Goal: Task Accomplishment & Management: Use online tool/utility

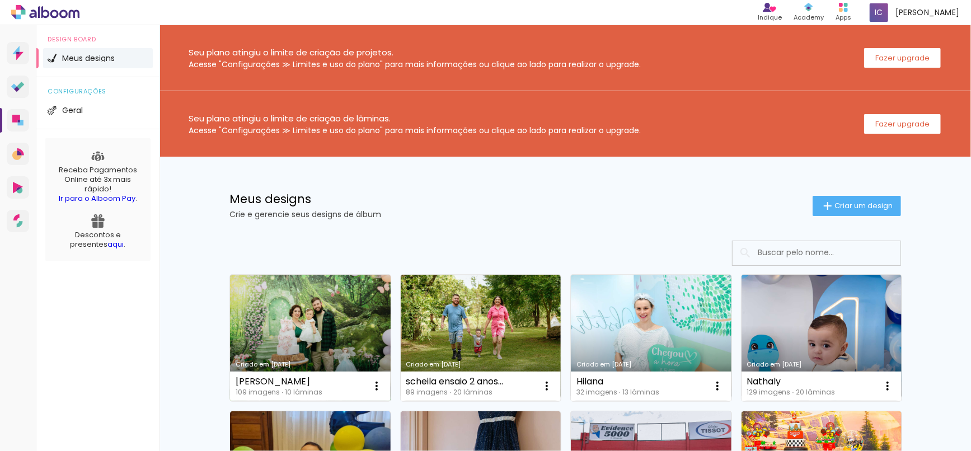
click at [250, 320] on link "Criado em 16/09/25" at bounding box center [310, 338] width 161 height 126
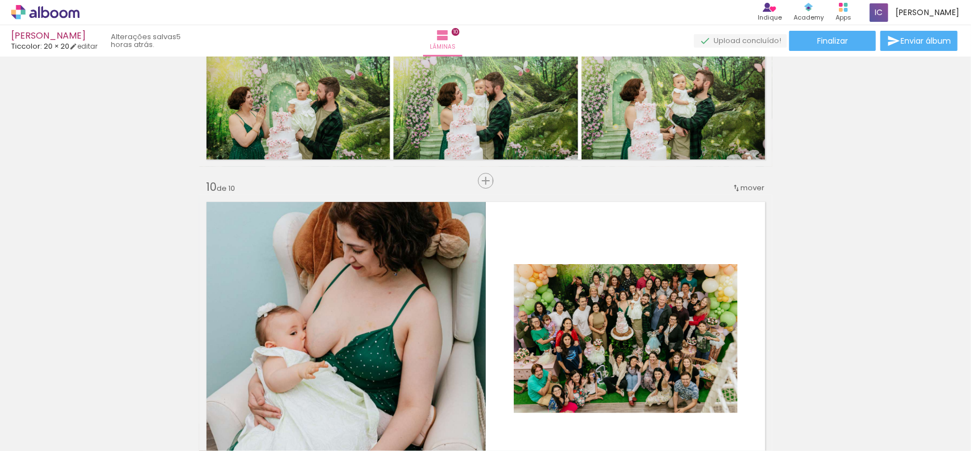
scroll to position [2761, 0]
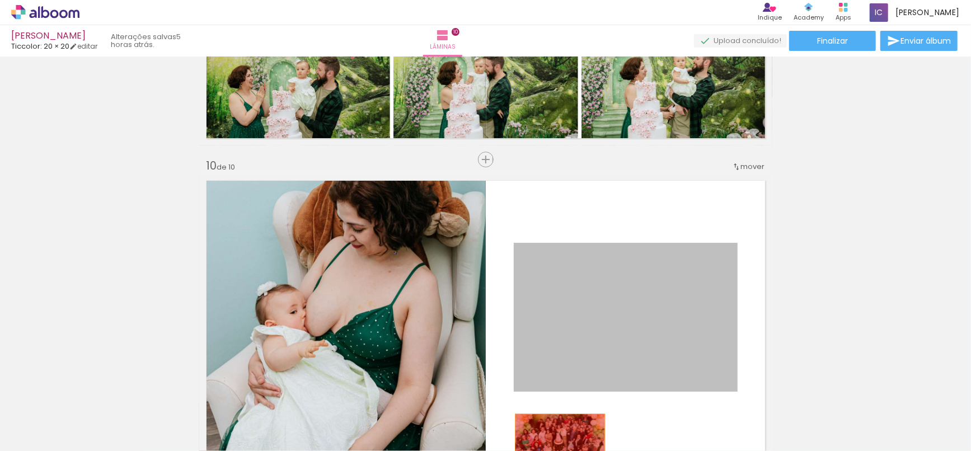
drag, startPoint x: 580, startPoint y: 285, endPoint x: 555, endPoint y: 443, distance: 160.3
click at [555, 443] on quentale-workspace at bounding box center [485, 225] width 971 height 451
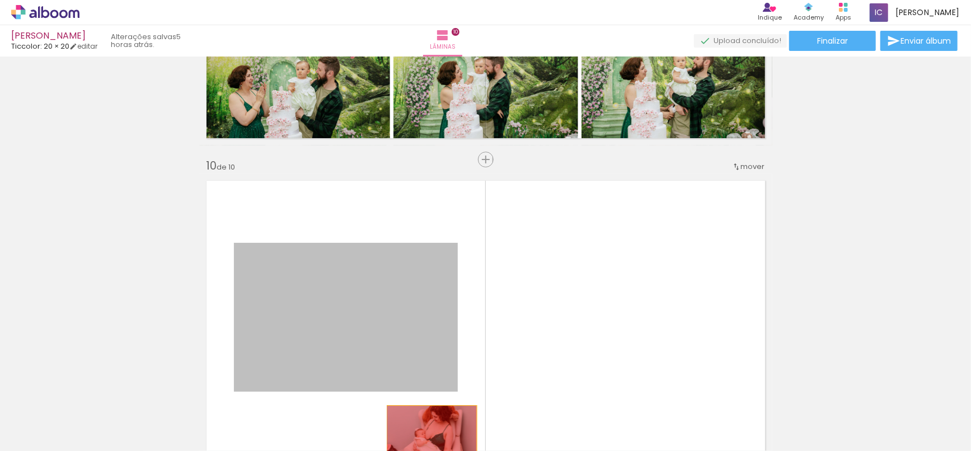
drag, startPoint x: 427, startPoint y: 268, endPoint x: 427, endPoint y: 435, distance: 166.8
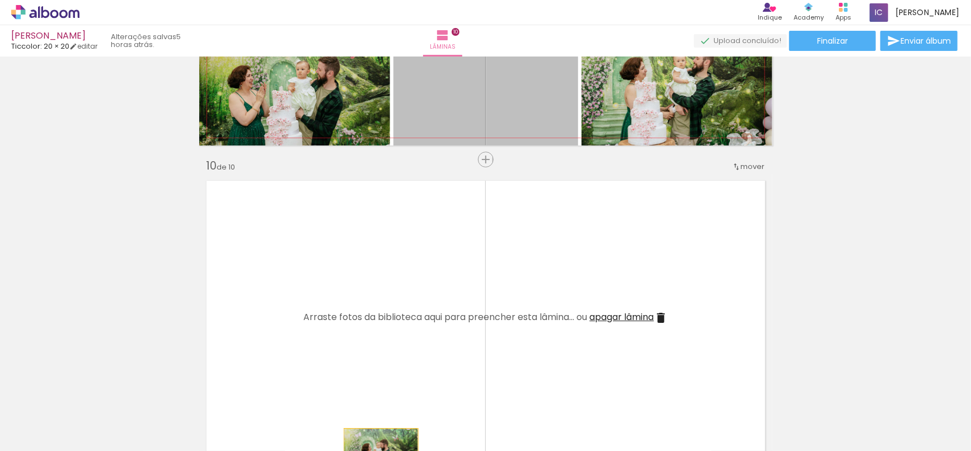
drag, startPoint x: 438, startPoint y: 100, endPoint x: 376, endPoint y: 451, distance: 356.3
click at [376, 450] on html "link( href="../../bower_components/polymer/polymer.html" rel="import" ) picture…" at bounding box center [485, 225] width 971 height 451
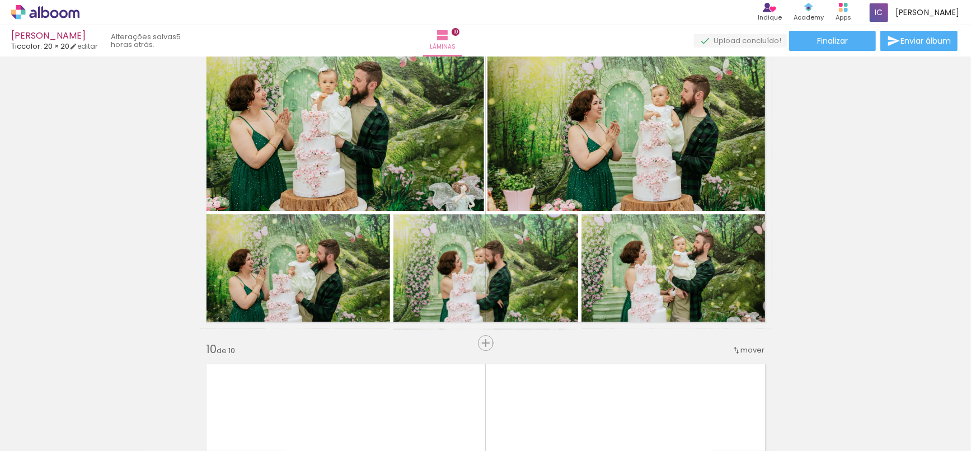
scroll to position [2575, 0]
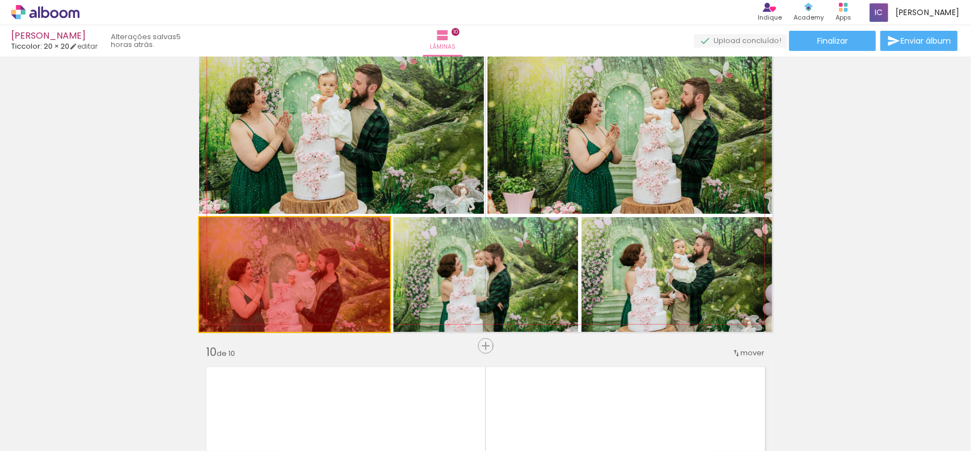
drag, startPoint x: 360, startPoint y: 290, endPoint x: 359, endPoint y: 445, distance: 154.4
click at [359, 445] on quentale-workspace at bounding box center [485, 225] width 971 height 451
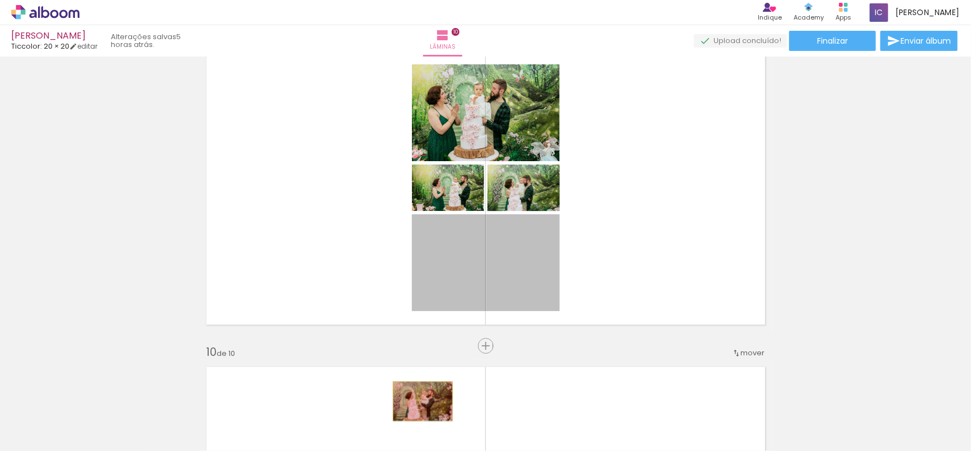
drag, startPoint x: 439, startPoint y: 267, endPoint x: 418, endPoint y: 401, distance: 134.9
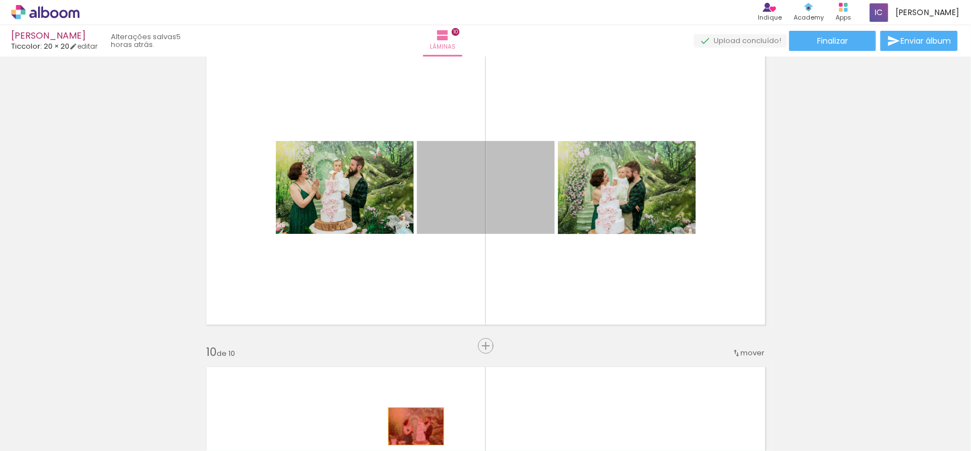
drag, startPoint x: 462, startPoint y: 201, endPoint x: 411, endPoint y: 427, distance: 231.2
click at [411, 427] on quentale-workspace at bounding box center [485, 225] width 971 height 451
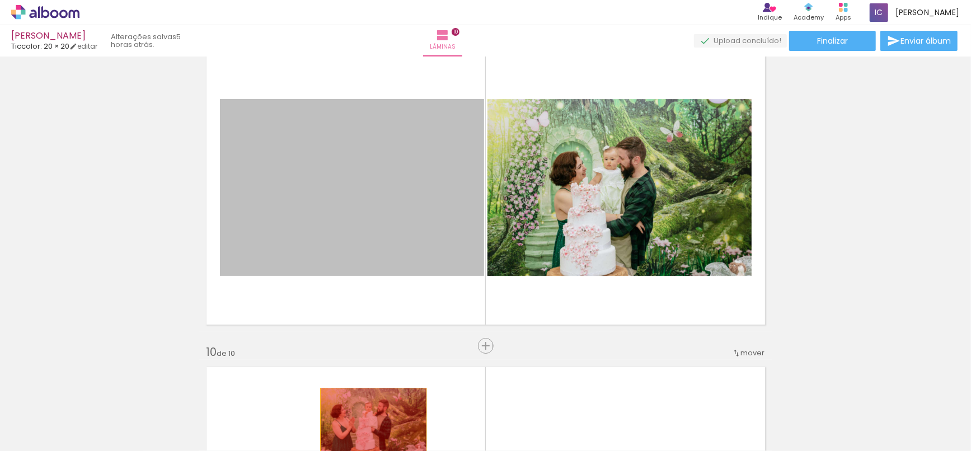
drag, startPoint x: 363, startPoint y: 176, endPoint x: 369, endPoint y: 426, distance: 250.2
click at [369, 426] on quentale-workspace at bounding box center [485, 225] width 971 height 451
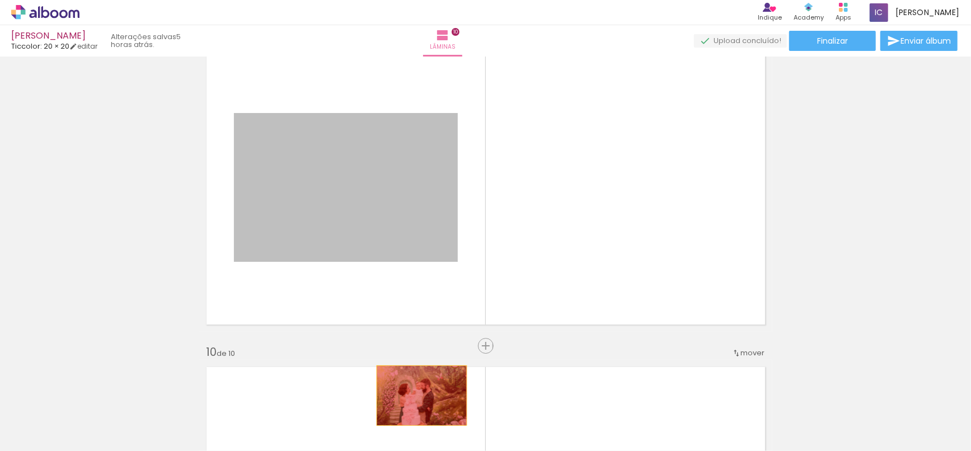
drag, startPoint x: 416, startPoint y: 190, endPoint x: 418, endPoint y: 410, distance: 219.9
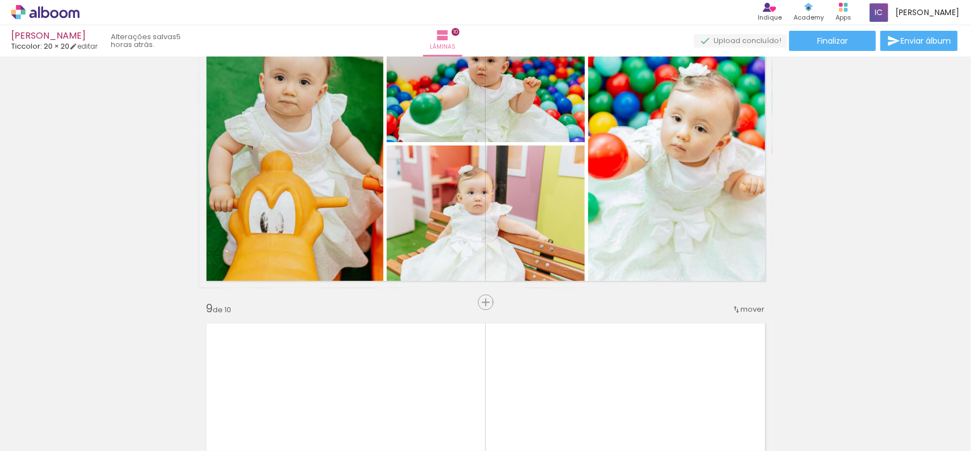
scroll to position [2264, 0]
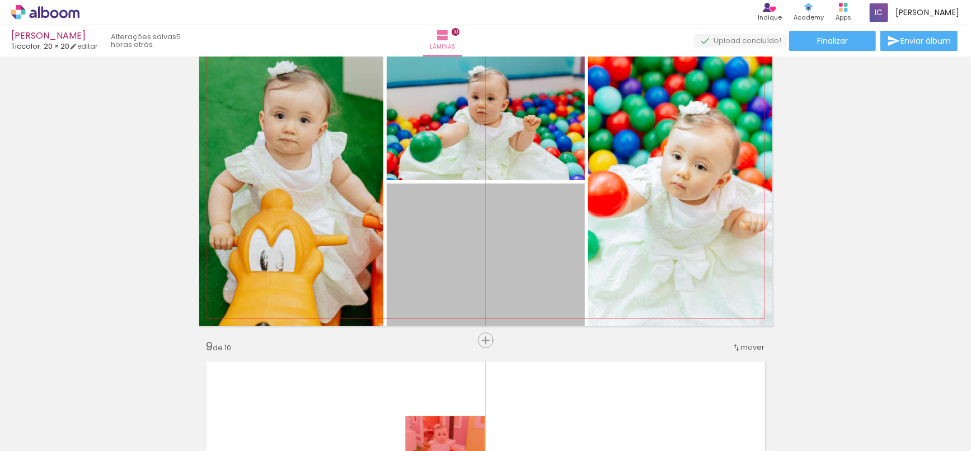
drag, startPoint x: 478, startPoint y: 241, endPoint x: 440, endPoint y: 444, distance: 206.6
click at [440, 444] on quentale-workspace at bounding box center [485, 225] width 971 height 451
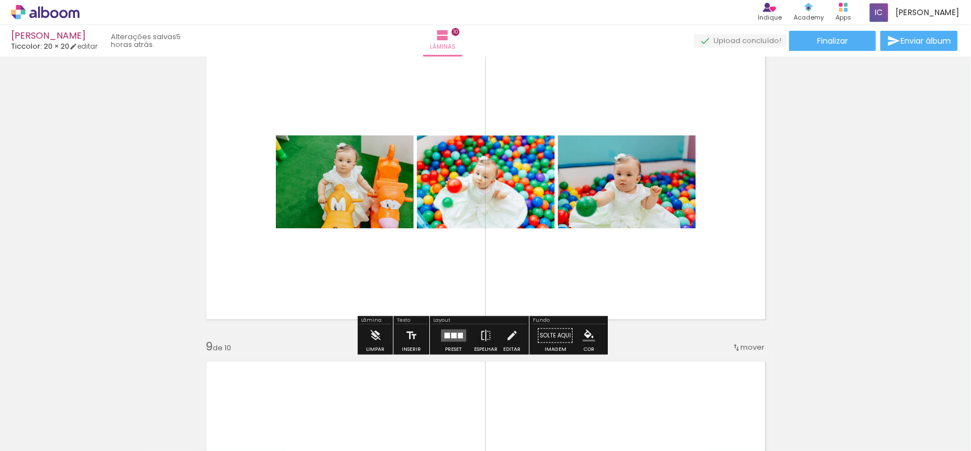
drag, startPoint x: 318, startPoint y: 257, endPoint x: 334, endPoint y: 336, distance: 80.4
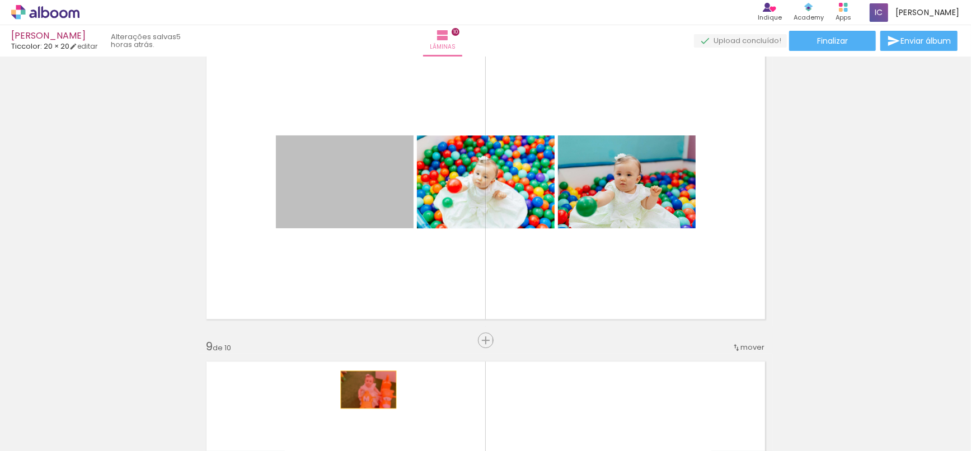
drag, startPoint x: 361, startPoint y: 172, endPoint x: 364, endPoint y: 403, distance: 230.6
click at [364, 403] on quentale-workspace at bounding box center [485, 225] width 971 height 451
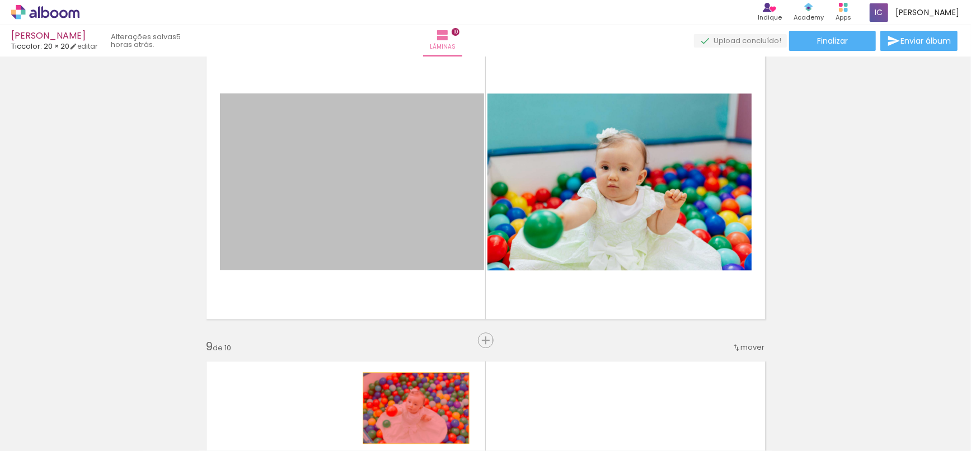
drag, startPoint x: 428, startPoint y: 165, endPoint x: 411, endPoint y: 408, distance: 244.0
click at [411, 408] on quentale-workspace at bounding box center [485, 225] width 971 height 451
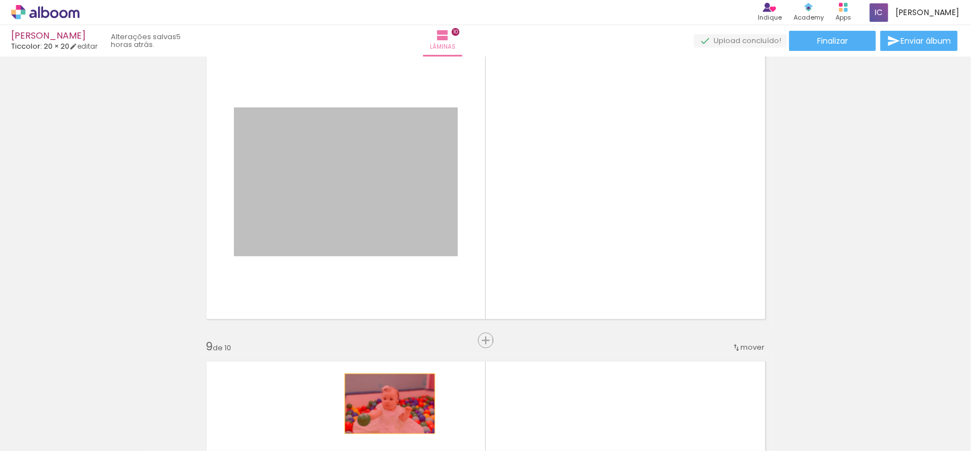
drag, startPoint x: 385, startPoint y: 180, endPoint x: 384, endPoint y: 406, distance: 225.5
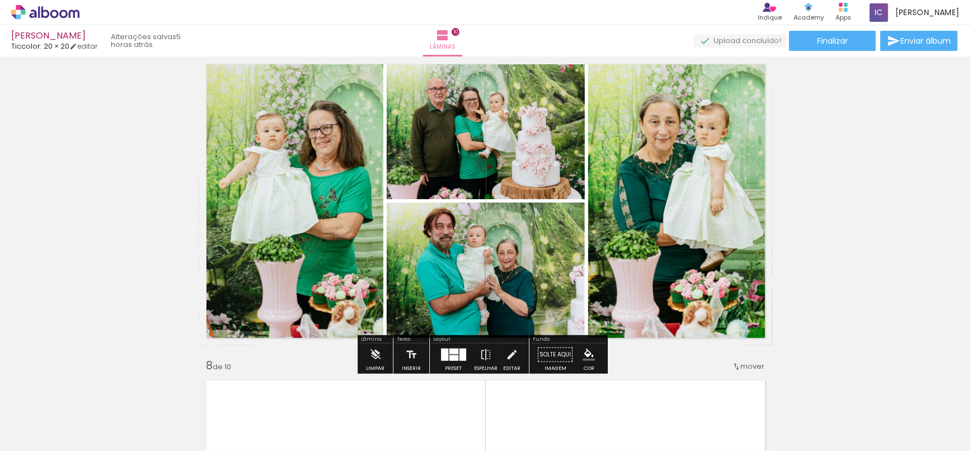
scroll to position [1829, 0]
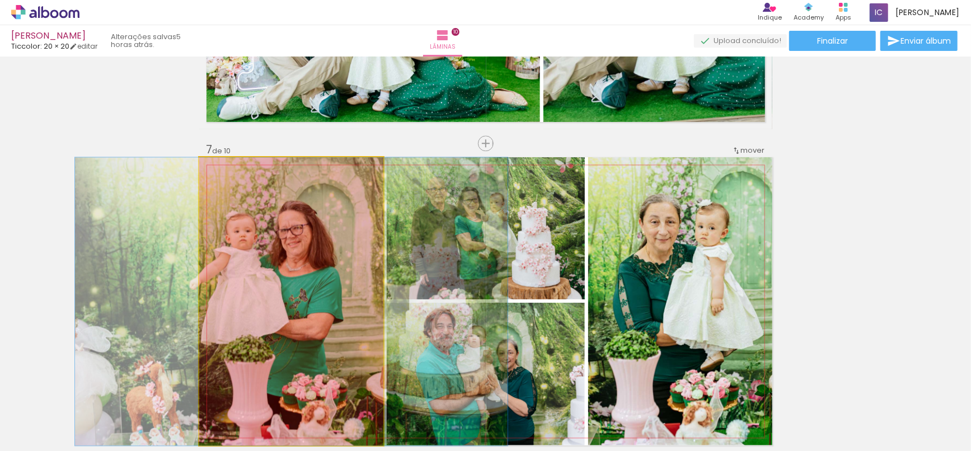
drag, startPoint x: 349, startPoint y: 272, endPoint x: 330, endPoint y: 345, distance: 75.3
click at [321, 424] on quentale-workspace at bounding box center [485, 225] width 971 height 451
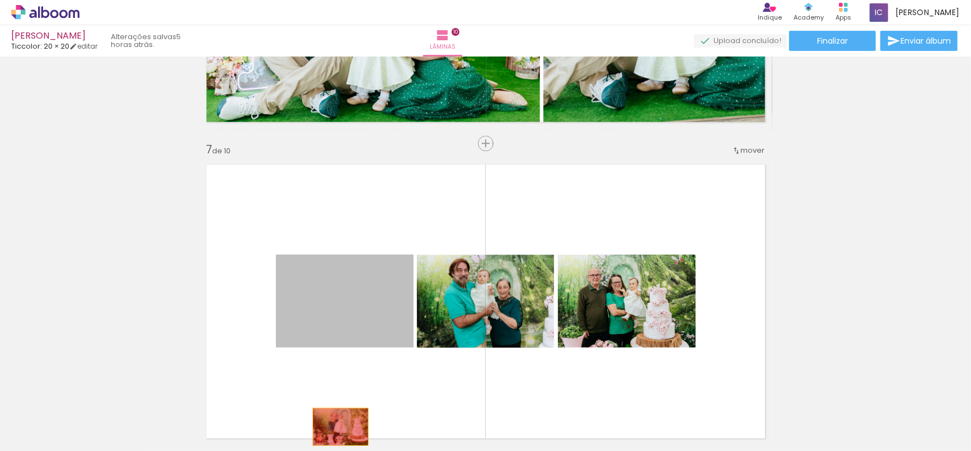
drag, startPoint x: 333, startPoint y: 303, endPoint x: 336, endPoint y: 441, distance: 138.2
click at [336, 441] on quentale-workspace at bounding box center [485, 225] width 971 height 451
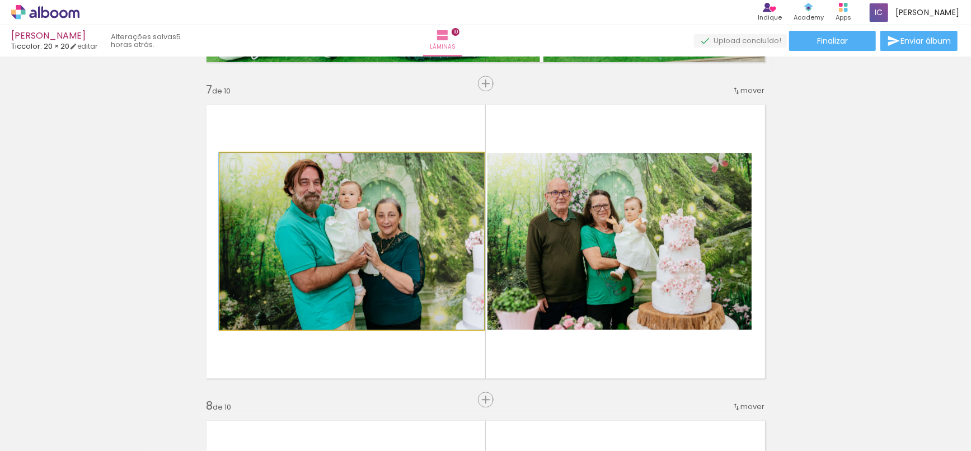
scroll to position [1891, 0]
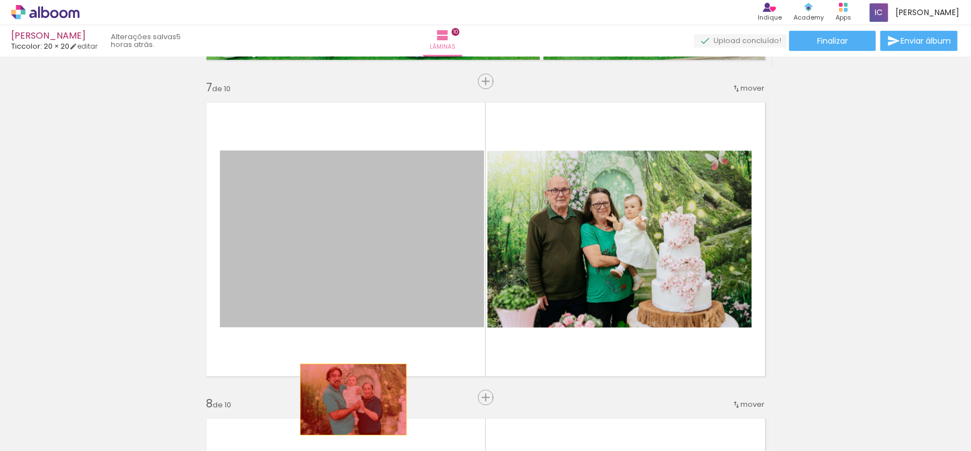
drag, startPoint x: 366, startPoint y: 323, endPoint x: 363, endPoint y: 369, distance: 45.4
click at [349, 406] on quentale-workspace at bounding box center [485, 225] width 971 height 451
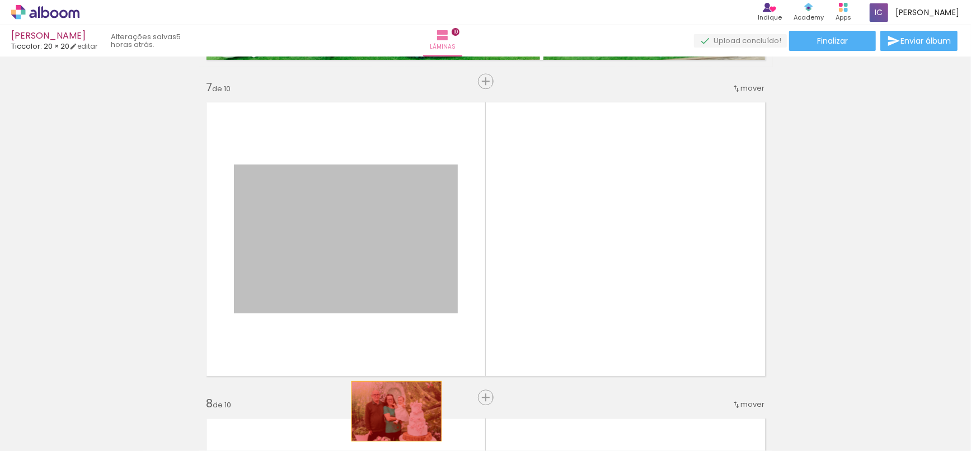
drag, startPoint x: 429, startPoint y: 250, endPoint x: 392, endPoint y: 411, distance: 165.3
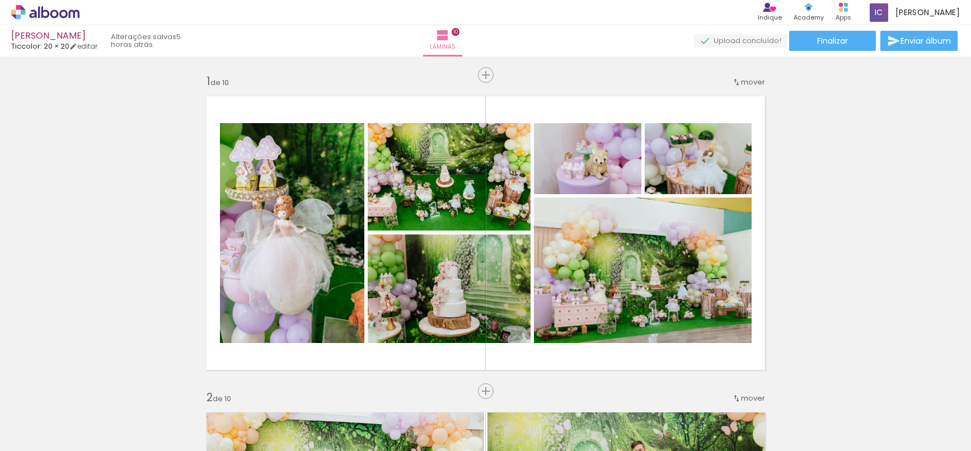
click at [376, 429] on quentale-workspace at bounding box center [485, 225] width 971 height 451
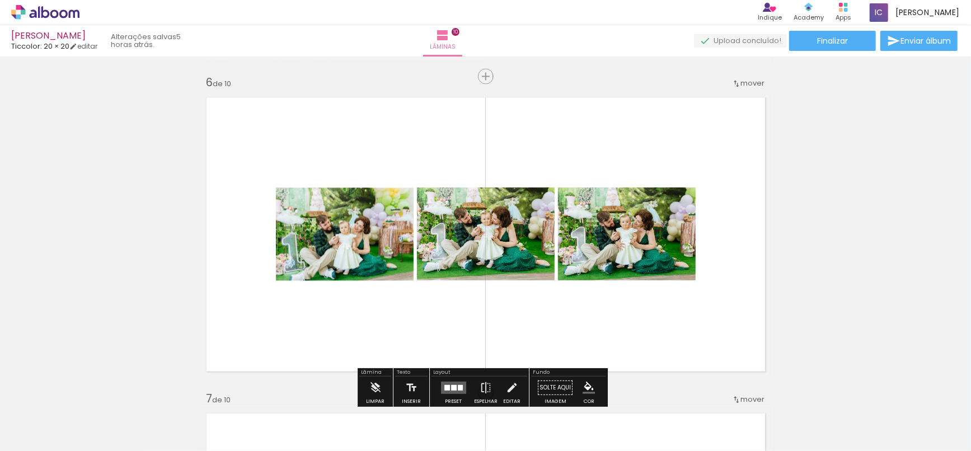
drag, startPoint x: 374, startPoint y: 308, endPoint x: 373, endPoint y: 409, distance: 100.7
click at [373, 409] on quentale-workspace at bounding box center [485, 225] width 971 height 451
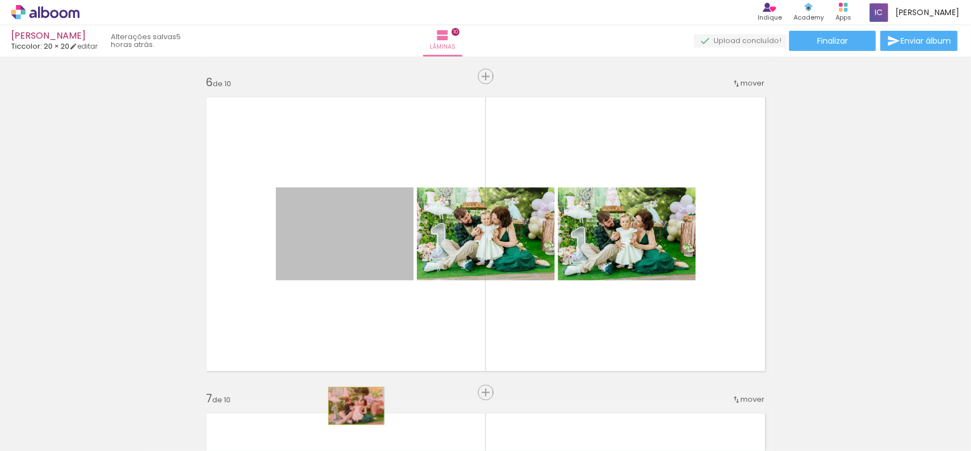
drag, startPoint x: 367, startPoint y: 242, endPoint x: 351, endPoint y: 405, distance: 163.6
click at [351, 405] on quentale-workspace at bounding box center [485, 225] width 971 height 451
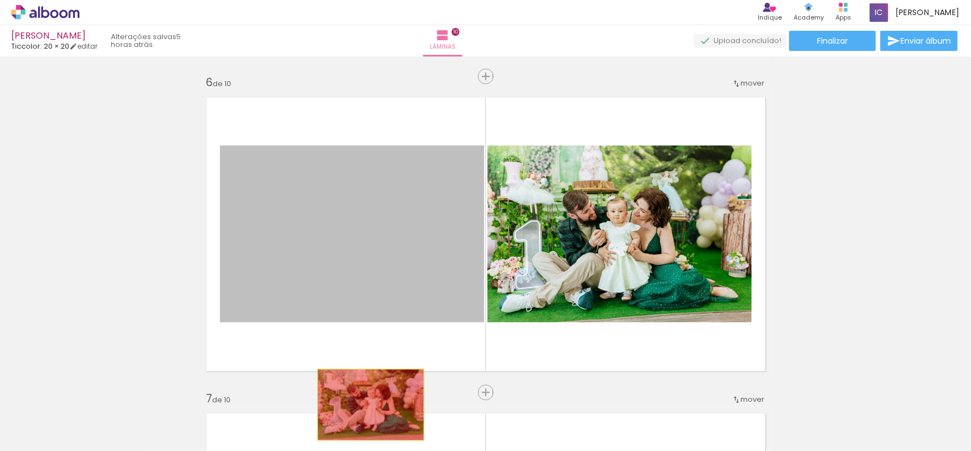
drag, startPoint x: 360, startPoint y: 246, endPoint x: 364, endPoint y: 408, distance: 162.3
click at [364, 408] on quentale-workspace at bounding box center [485, 225] width 971 height 451
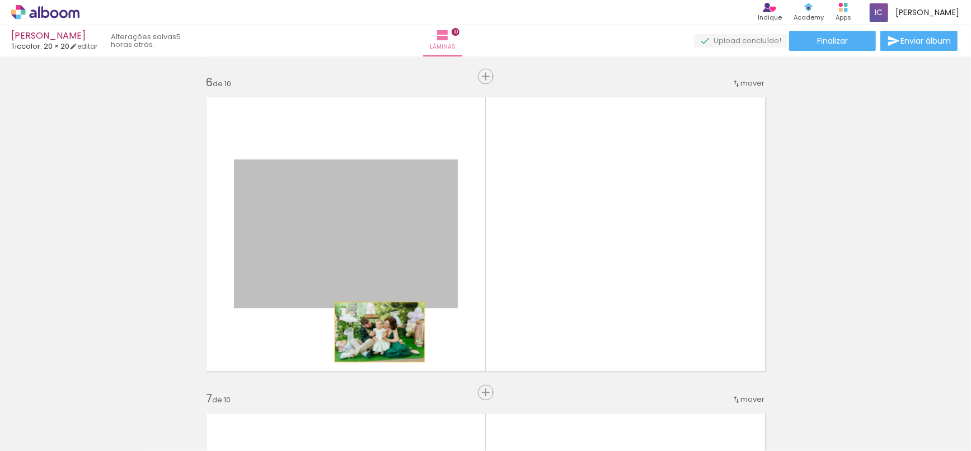
drag, startPoint x: 370, startPoint y: 259, endPoint x: 371, endPoint y: 420, distance: 161.7
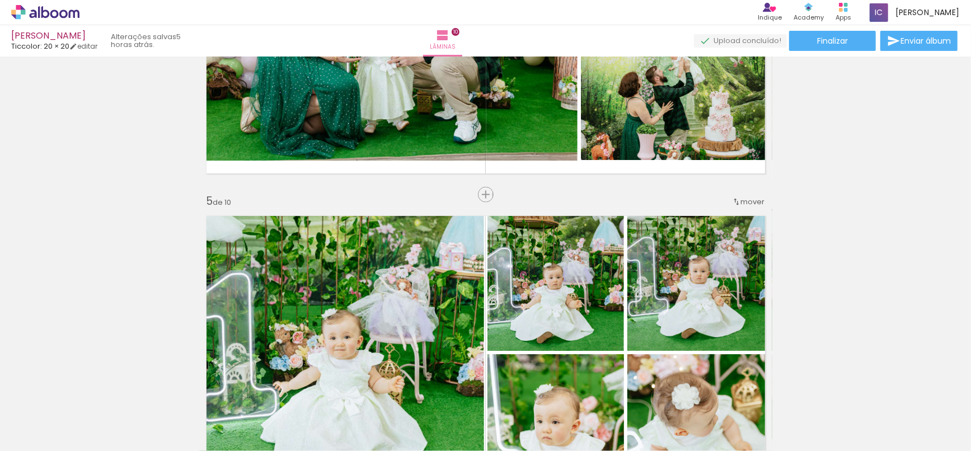
scroll to position [1145, 0]
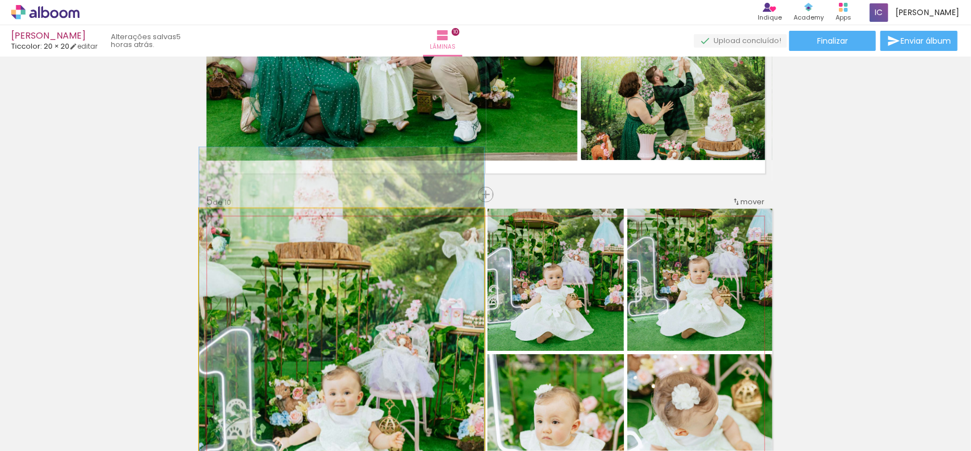
drag, startPoint x: 438, startPoint y: 299, endPoint x: 430, endPoint y: 420, distance: 121.1
click at [430, 420] on quentale-workspace at bounding box center [485, 225] width 971 height 451
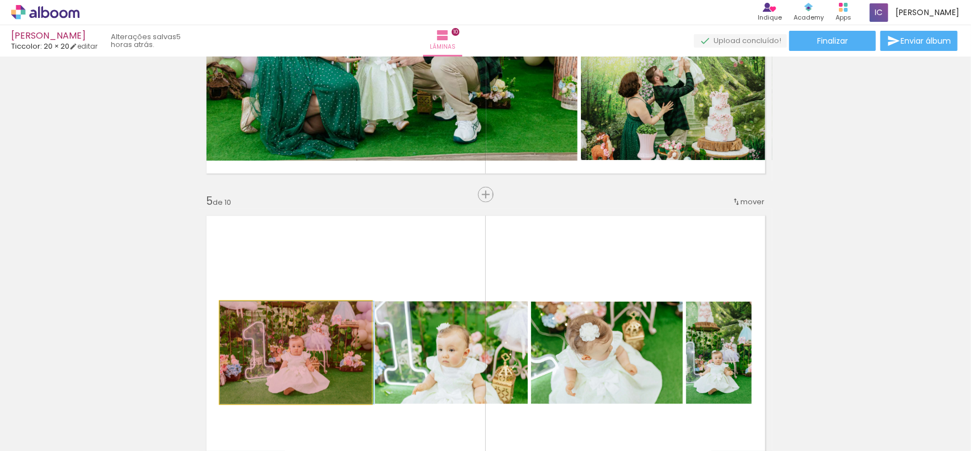
drag, startPoint x: 340, startPoint y: 337, endPoint x: 354, endPoint y: 414, distance: 78.0
click at [352, 416] on quentale-workspace at bounding box center [485, 225] width 971 height 451
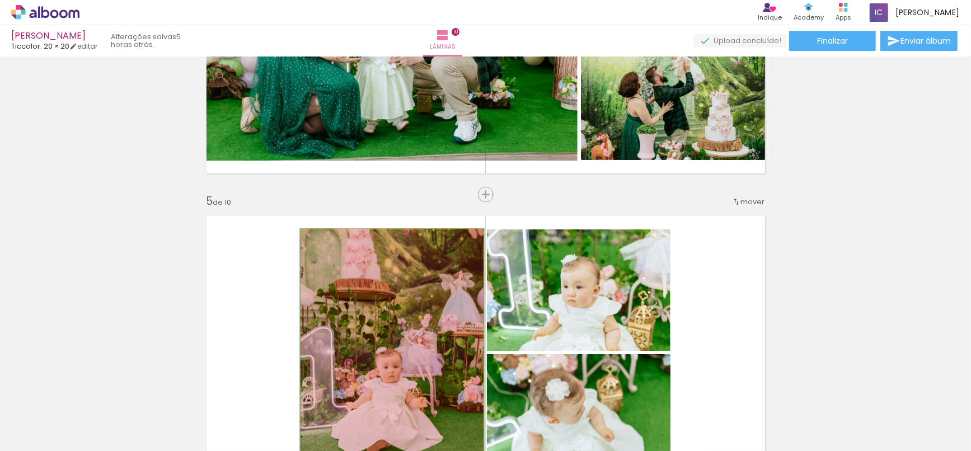
drag, startPoint x: 373, startPoint y: 346, endPoint x: 382, endPoint y: 425, distance: 79.4
click at [382, 425] on quentale-workspace at bounding box center [485, 225] width 971 height 451
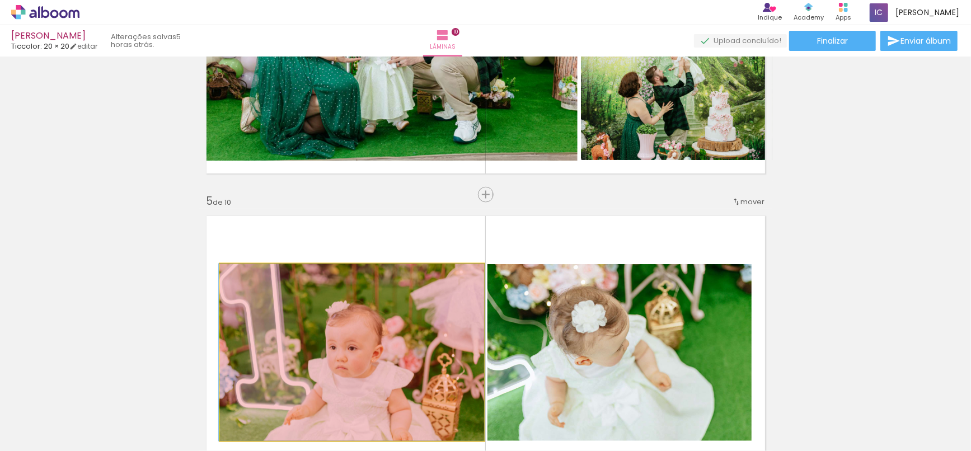
drag, startPoint x: 389, startPoint y: 363, endPoint x: 388, endPoint y: 409, distance: 45.9
click at [388, 409] on quentale-workspace at bounding box center [485, 225] width 971 height 451
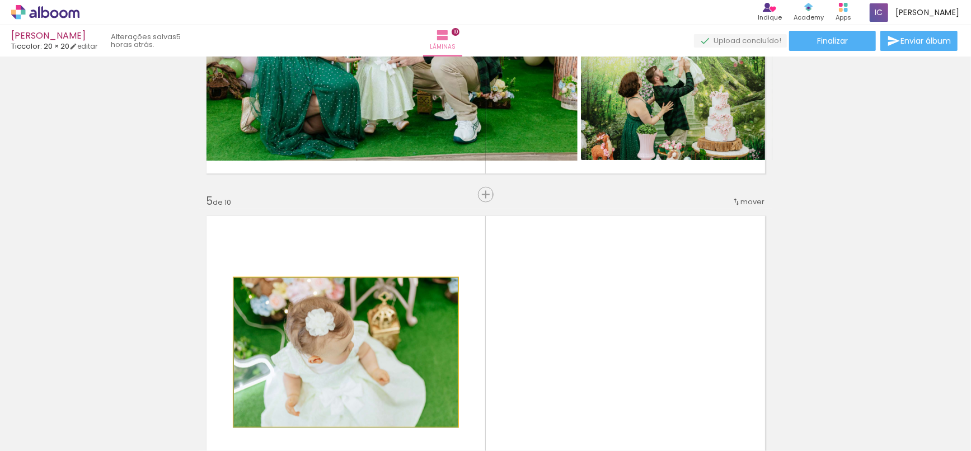
drag, startPoint x: 386, startPoint y: 336, endPoint x: 382, endPoint y: 406, distance: 69.5
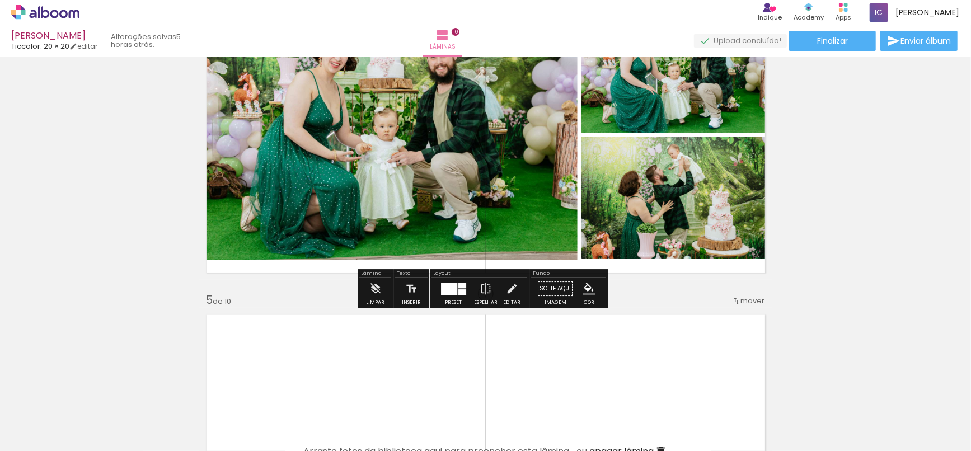
scroll to position [958, 0]
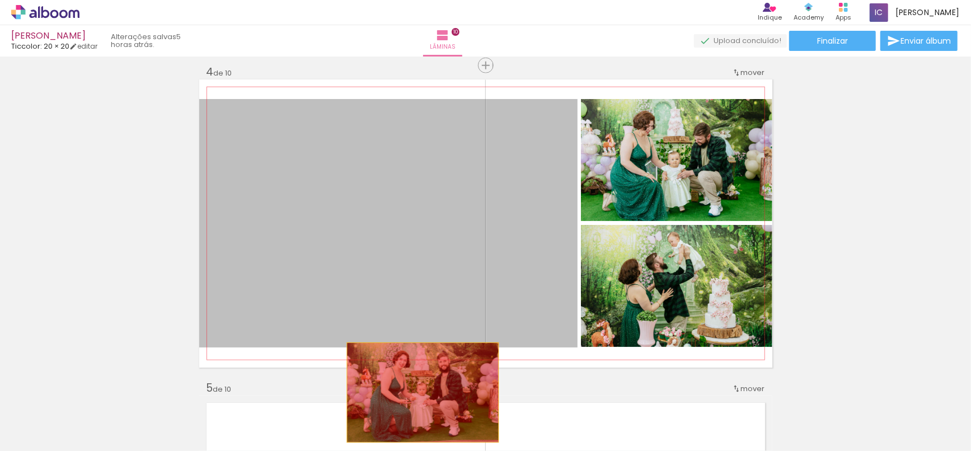
drag, startPoint x: 440, startPoint y: 227, endPoint x: 418, endPoint y: 398, distance: 173.2
click at [418, 398] on quentale-workspace at bounding box center [485, 225] width 971 height 451
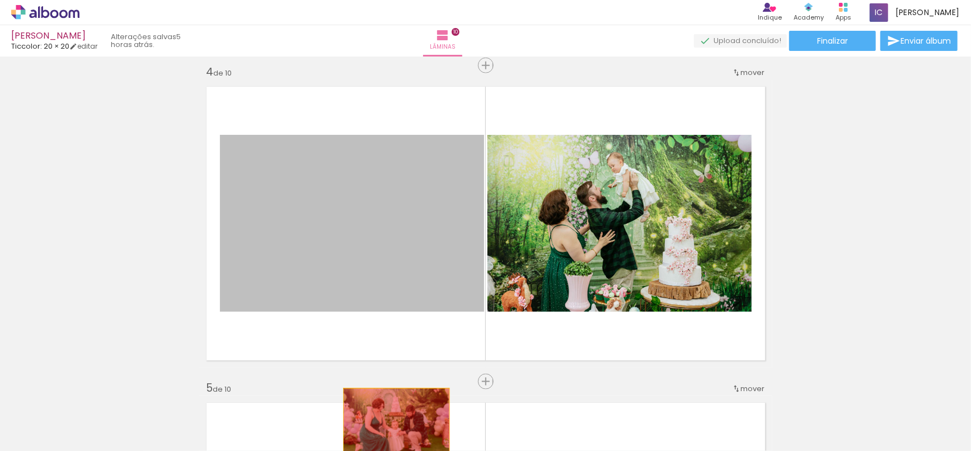
drag, startPoint x: 421, startPoint y: 238, endPoint x: 392, endPoint y: 424, distance: 188.0
click at [392, 424] on quentale-workspace at bounding box center [485, 225] width 971 height 451
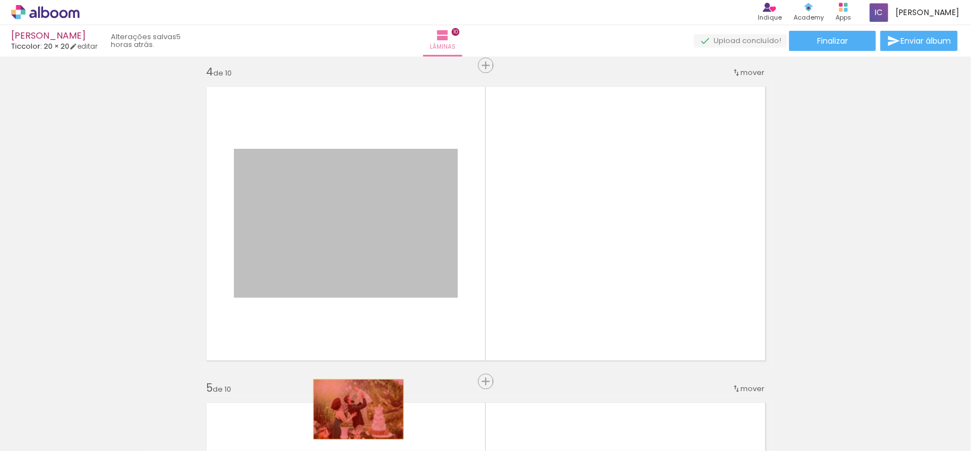
drag, startPoint x: 379, startPoint y: 225, endPoint x: 354, endPoint y: 409, distance: 185.9
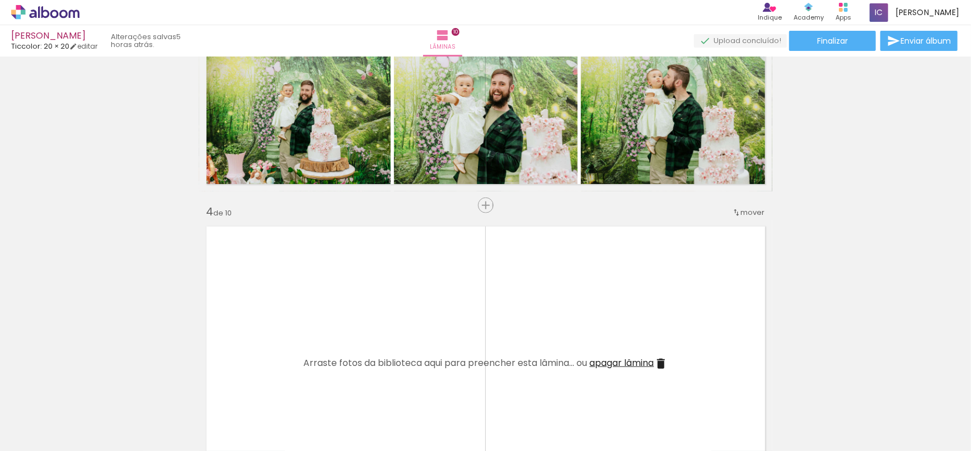
scroll to position [772, 0]
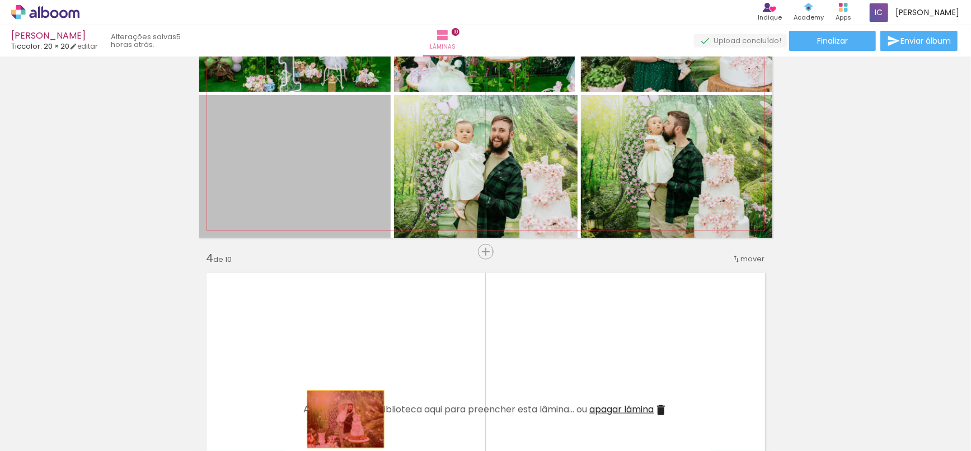
drag, startPoint x: 330, startPoint y: 170, endPoint x: 341, endPoint y: 419, distance: 249.8
click at [341, 419] on quentale-workspace at bounding box center [485, 225] width 971 height 451
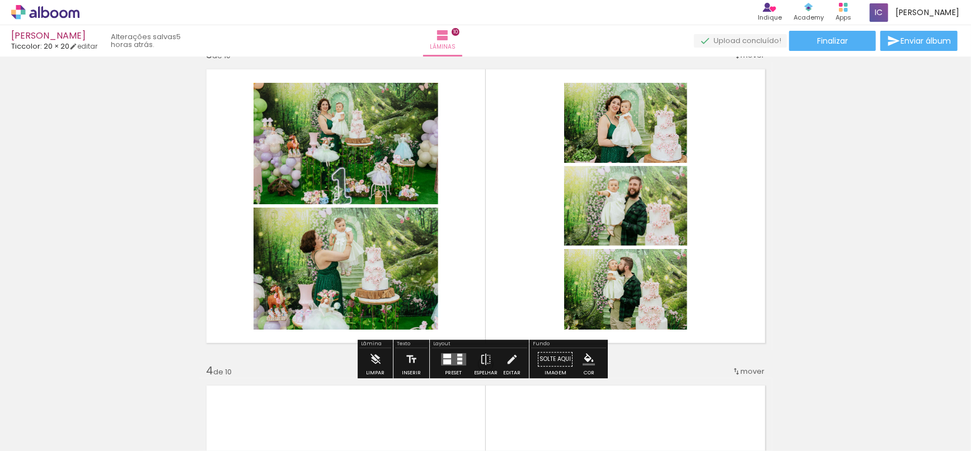
scroll to position [647, 0]
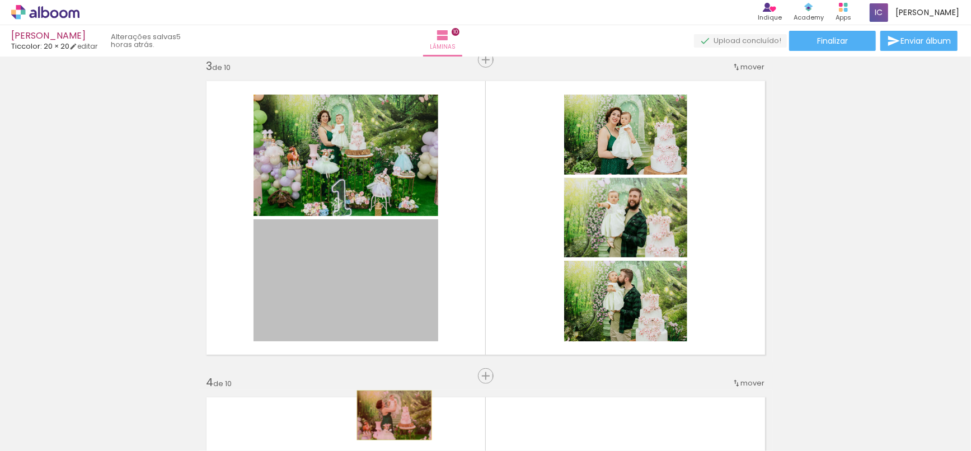
drag, startPoint x: 392, startPoint y: 268, endPoint x: 389, endPoint y: 415, distance: 147.2
click at [389, 415] on quentale-workspace at bounding box center [485, 225] width 971 height 451
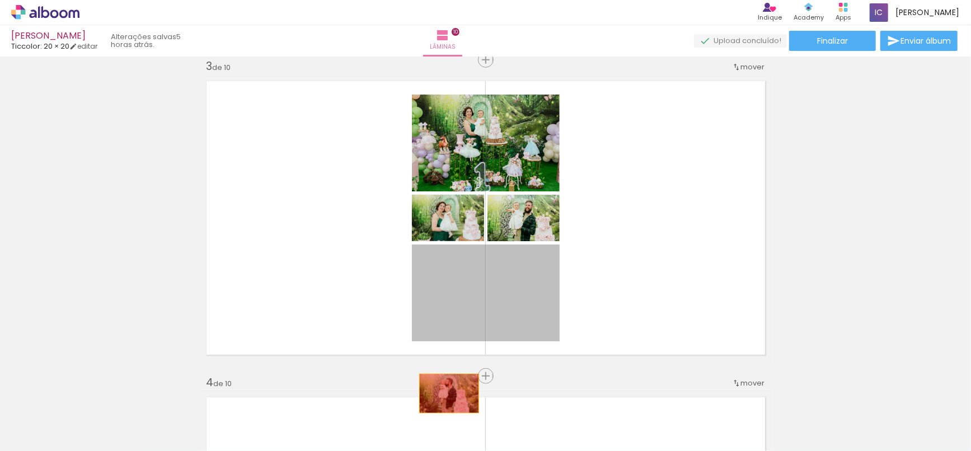
drag, startPoint x: 460, startPoint y: 302, endPoint x: 444, endPoint y: 396, distance: 95.3
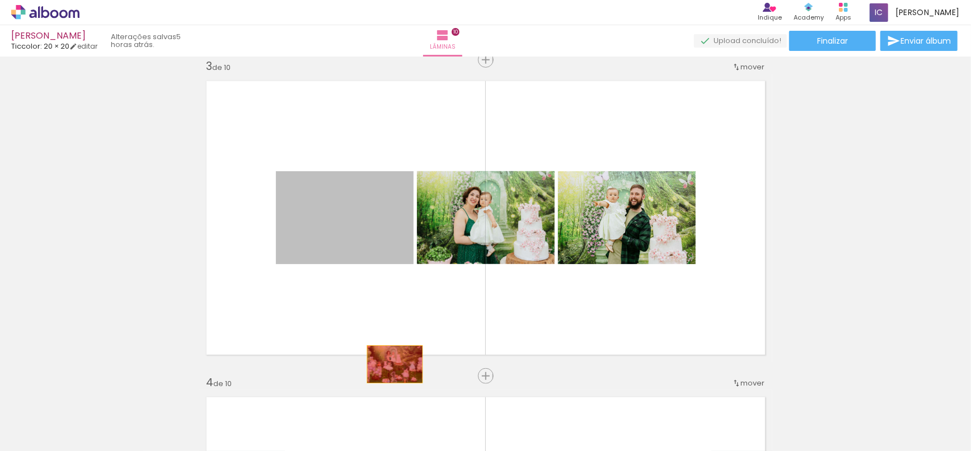
drag, startPoint x: 367, startPoint y: 236, endPoint x: 390, endPoint y: 414, distance: 178.9
click at [390, 414] on quentale-workspace at bounding box center [485, 225] width 971 height 451
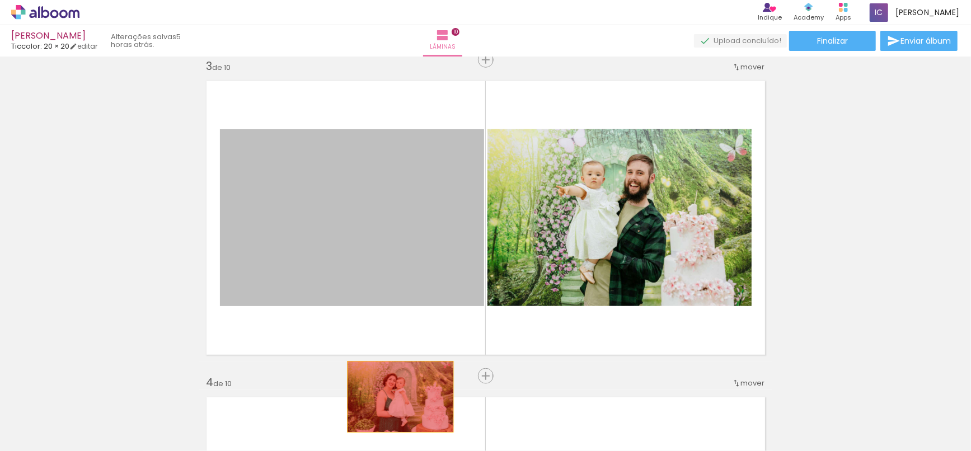
drag, startPoint x: 394, startPoint y: 345, endPoint x: 389, endPoint y: 364, distance: 19.7
click at [396, 404] on quentale-workspace at bounding box center [485, 225] width 971 height 451
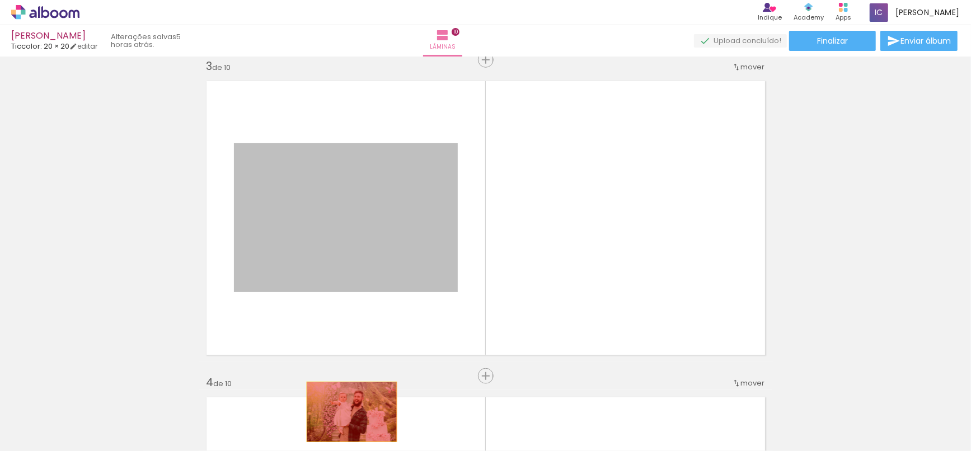
drag, startPoint x: 332, startPoint y: 192, endPoint x: 354, endPoint y: 351, distance: 159.9
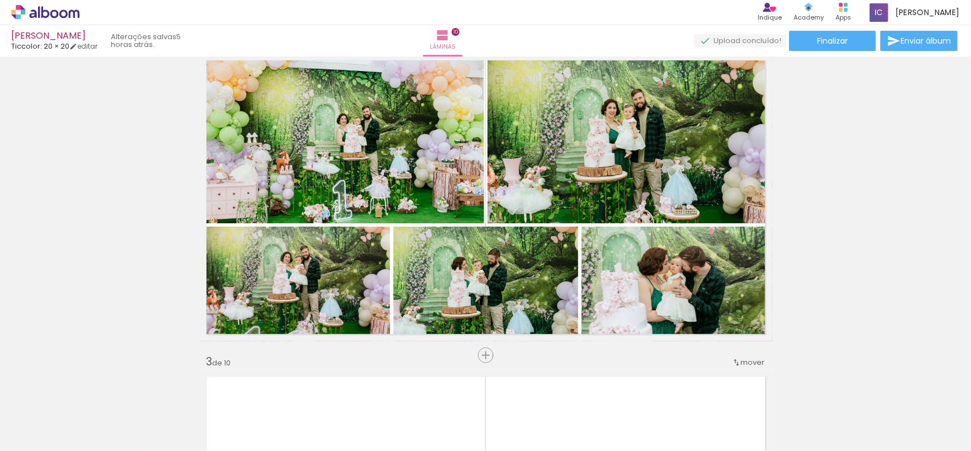
scroll to position [336, 0]
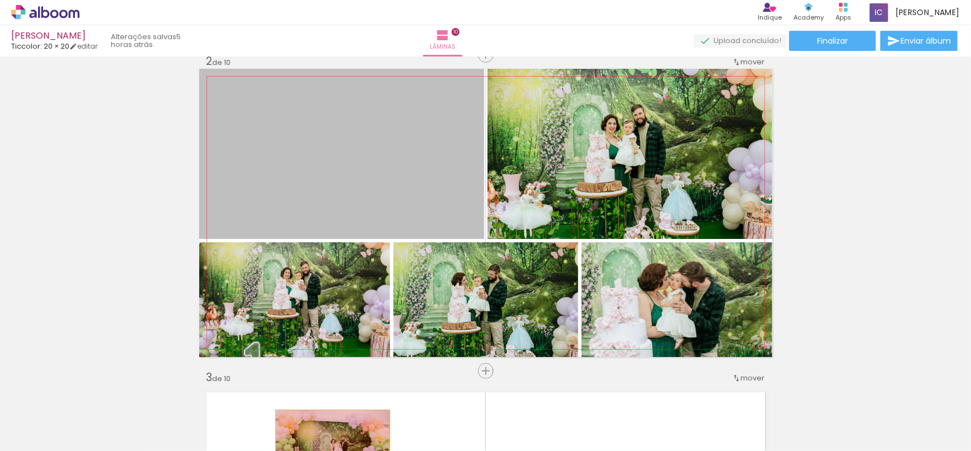
drag, startPoint x: 368, startPoint y: 180, endPoint x: 328, endPoint y: 444, distance: 267.1
click at [328, 444] on quentale-workspace at bounding box center [485, 225] width 971 height 451
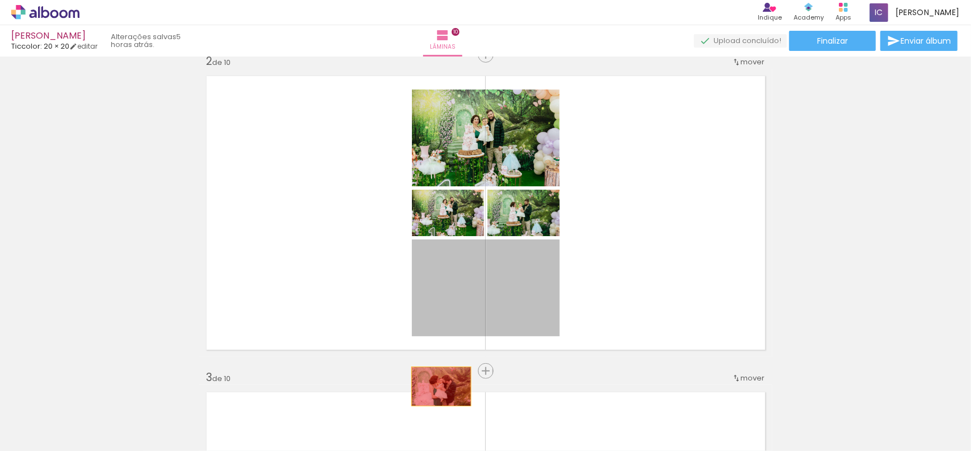
drag, startPoint x: 432, startPoint y: 280, endPoint x: 431, endPoint y: 405, distance: 124.8
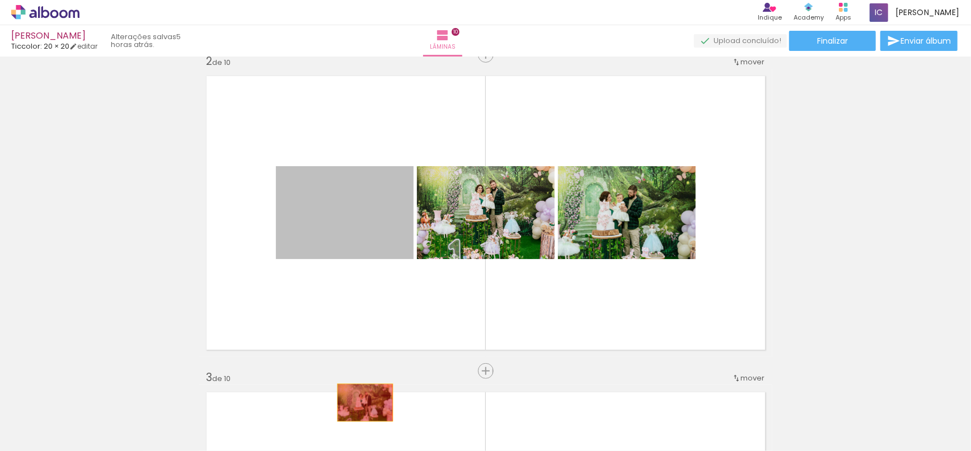
drag, startPoint x: 364, startPoint y: 218, endPoint x: 349, endPoint y: 354, distance: 136.8
click at [360, 405] on quentale-workspace at bounding box center [485, 225] width 971 height 451
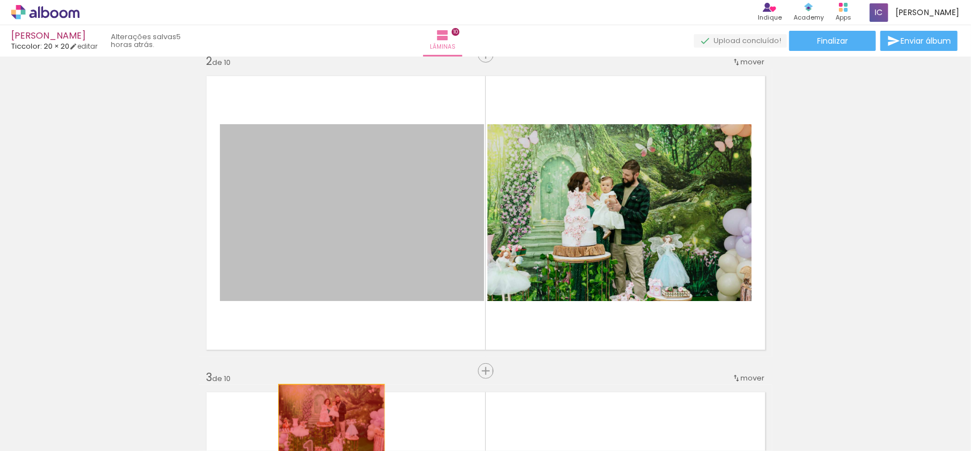
drag, startPoint x: 326, startPoint y: 226, endPoint x: 327, endPoint y: 430, distance: 204.8
click at [327, 430] on quentale-workspace at bounding box center [485, 225] width 971 height 451
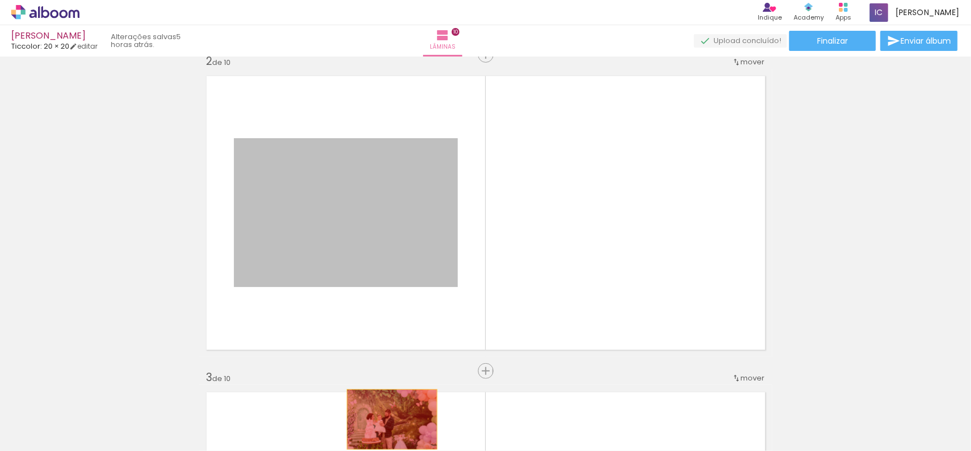
drag, startPoint x: 411, startPoint y: 194, endPoint x: 387, endPoint y: 419, distance: 226.2
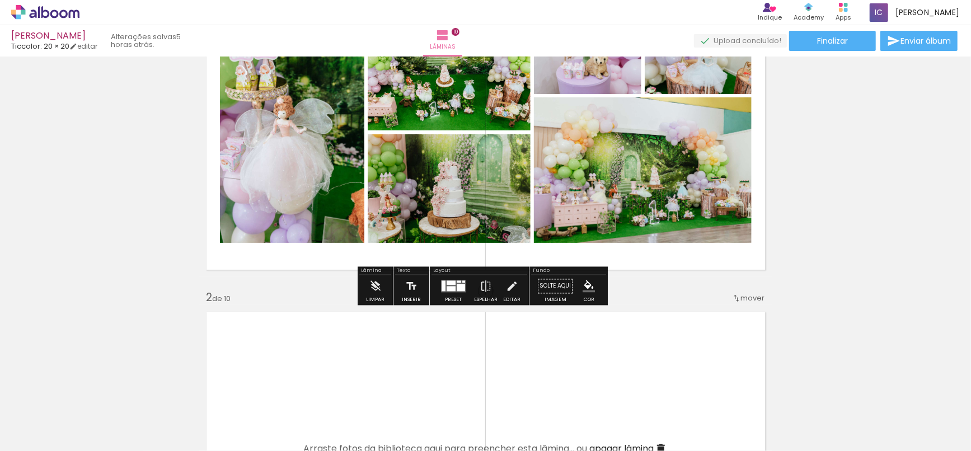
scroll to position [88, 0]
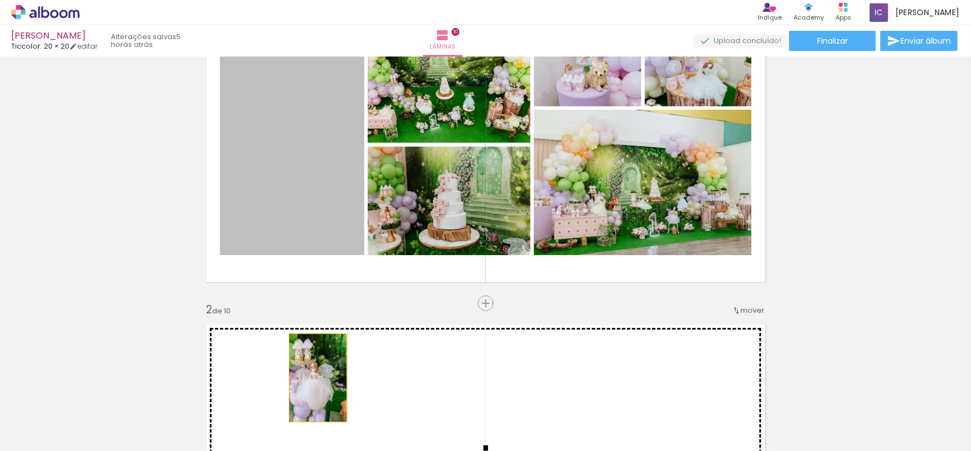
drag, startPoint x: 324, startPoint y: 175, endPoint x: 326, endPoint y: 433, distance: 258.0
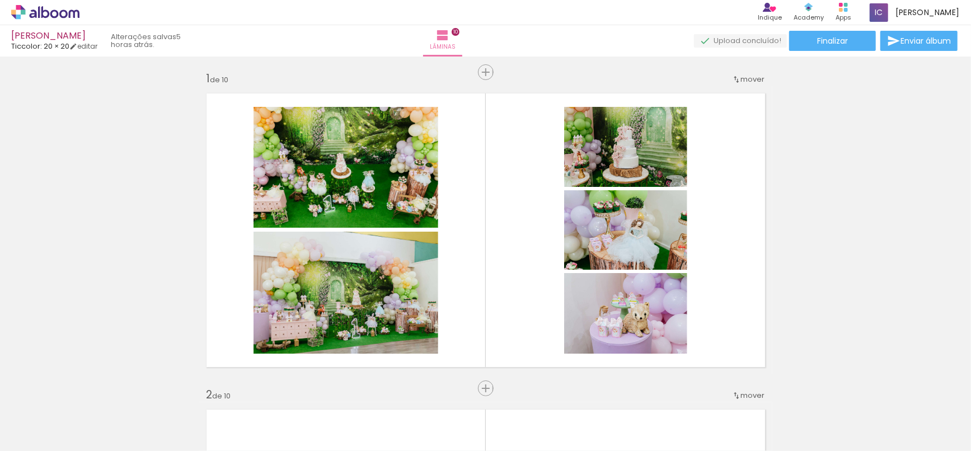
scroll to position [0, 0]
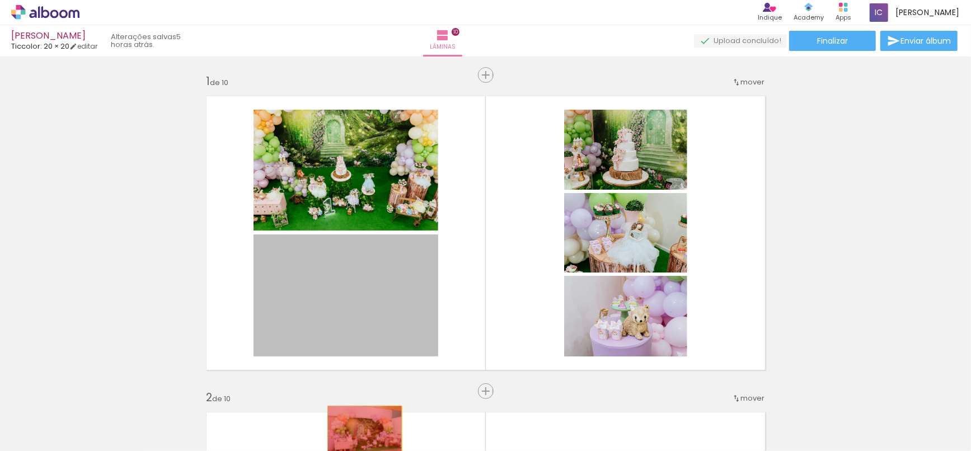
drag, startPoint x: 366, startPoint y: 273, endPoint x: 360, endPoint y: 388, distance: 114.8
click at [360, 444] on quentale-workspace at bounding box center [485, 225] width 971 height 451
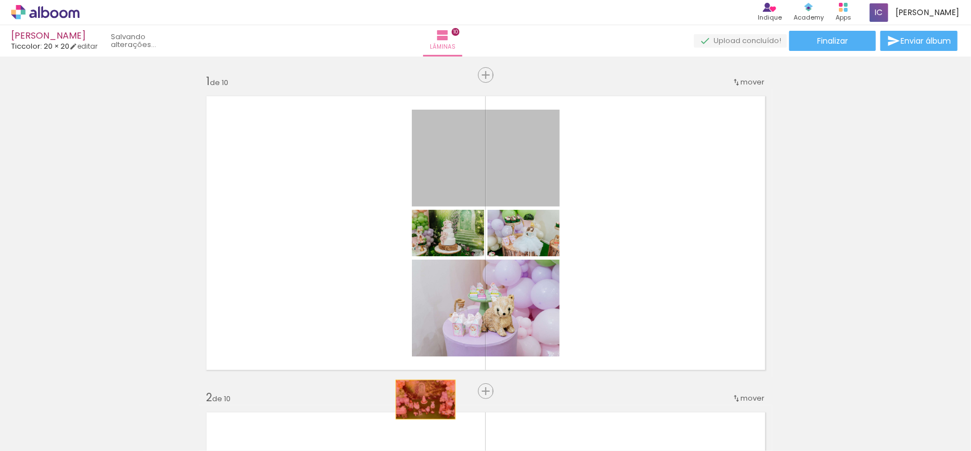
drag, startPoint x: 459, startPoint y: 154, endPoint x: 370, endPoint y: 302, distance: 172.7
click at [421, 401] on quentale-workspace at bounding box center [485, 225] width 971 height 451
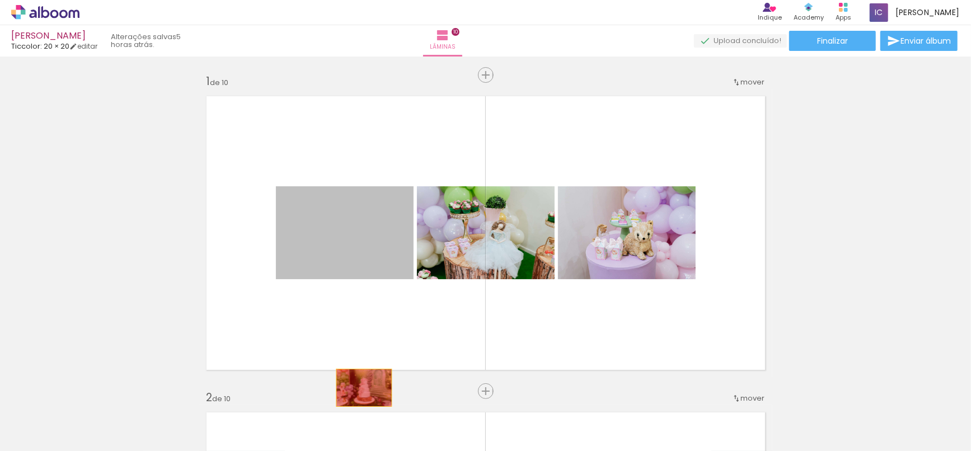
drag, startPoint x: 343, startPoint y: 257, endPoint x: 355, endPoint y: 386, distance: 129.3
click at [363, 408] on quentale-workspace at bounding box center [485, 225] width 971 height 451
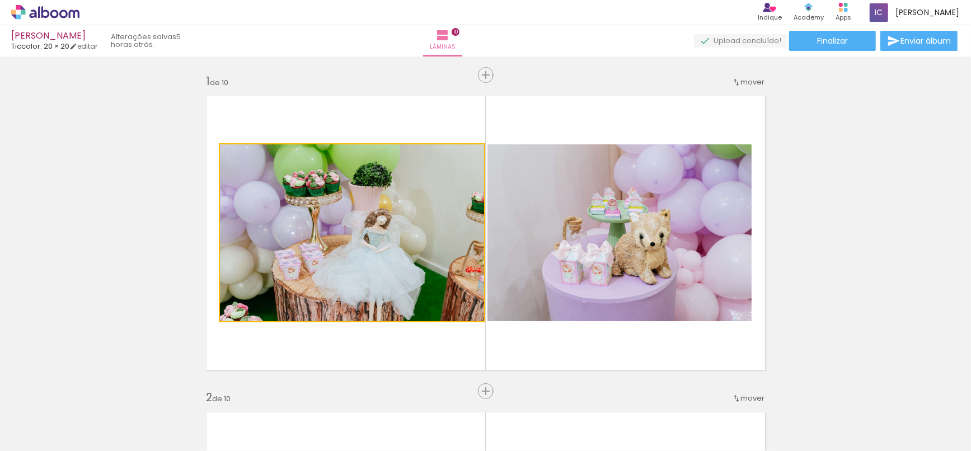
drag, startPoint x: 358, startPoint y: 236, endPoint x: 378, endPoint y: 383, distance: 148.0
click at [379, 383] on quentale-workspace at bounding box center [485, 225] width 971 height 451
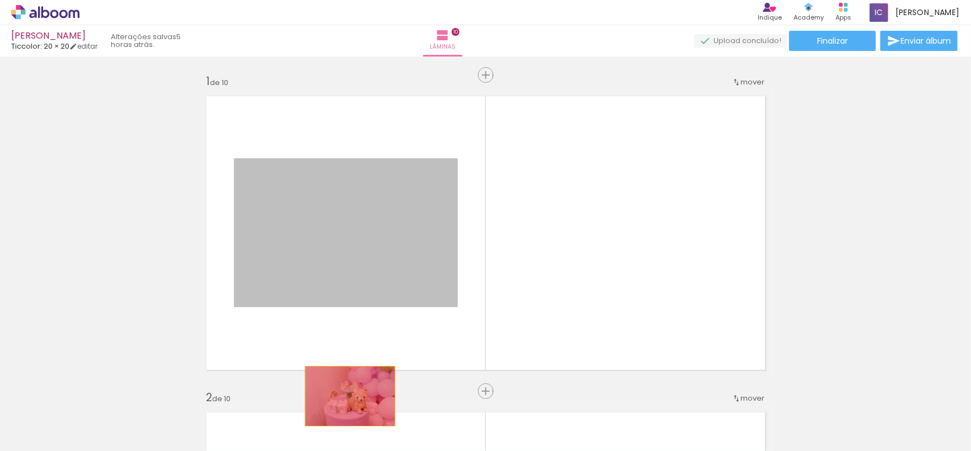
drag, startPoint x: 364, startPoint y: 236, endPoint x: 345, endPoint y: 398, distance: 162.8
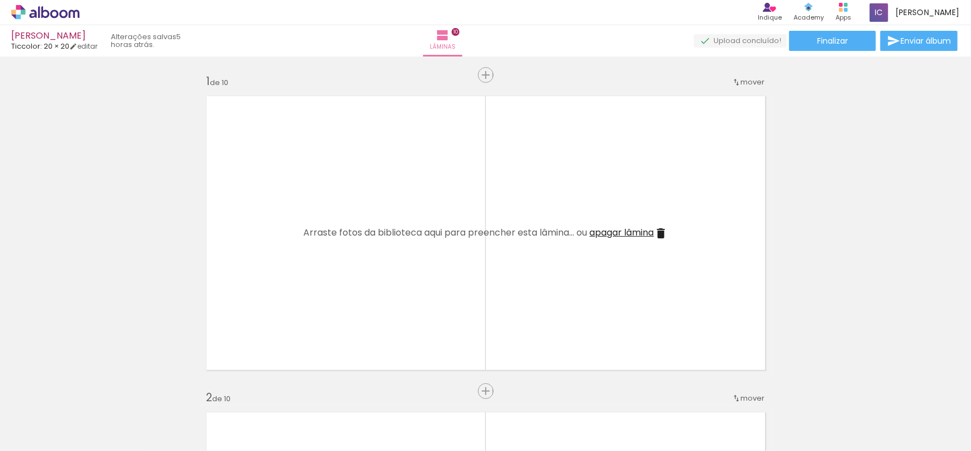
click at [92, 385] on iron-icon at bounding box center [88, 391] width 12 height 12
click at [92, 387] on iron-icon at bounding box center [88, 391] width 12 height 12
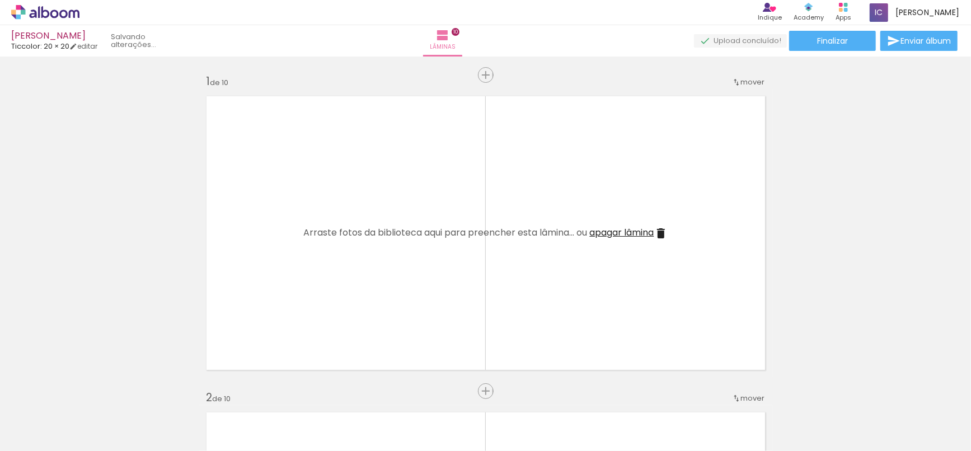
click at [92, 387] on iron-icon at bounding box center [88, 391] width 12 height 12
click at [91, 387] on iron-icon at bounding box center [88, 391] width 12 height 12
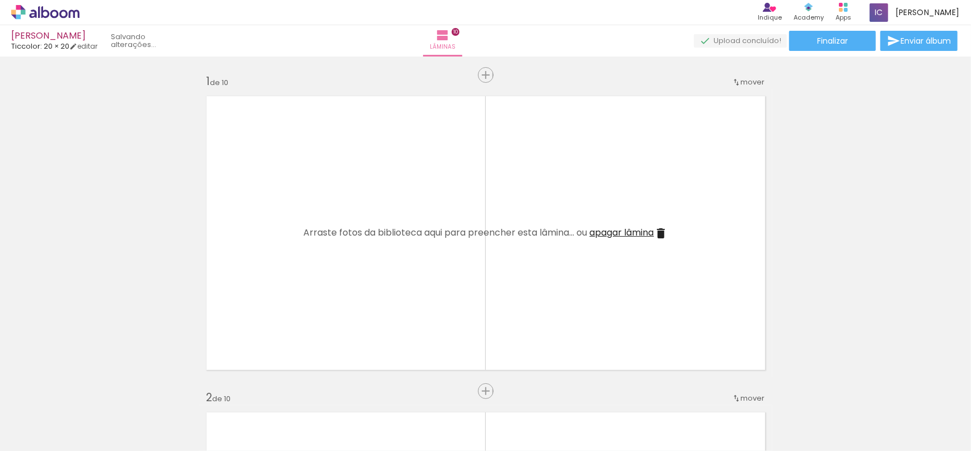
click at [91, 388] on iron-icon at bounding box center [88, 391] width 12 height 12
click at [90, 388] on iron-icon at bounding box center [88, 391] width 12 height 12
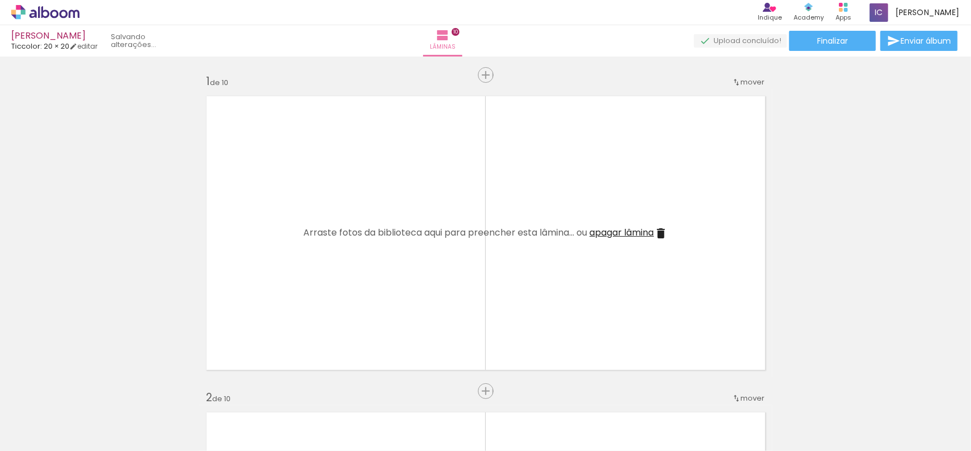
click at [90, 388] on iron-icon at bounding box center [88, 391] width 12 height 12
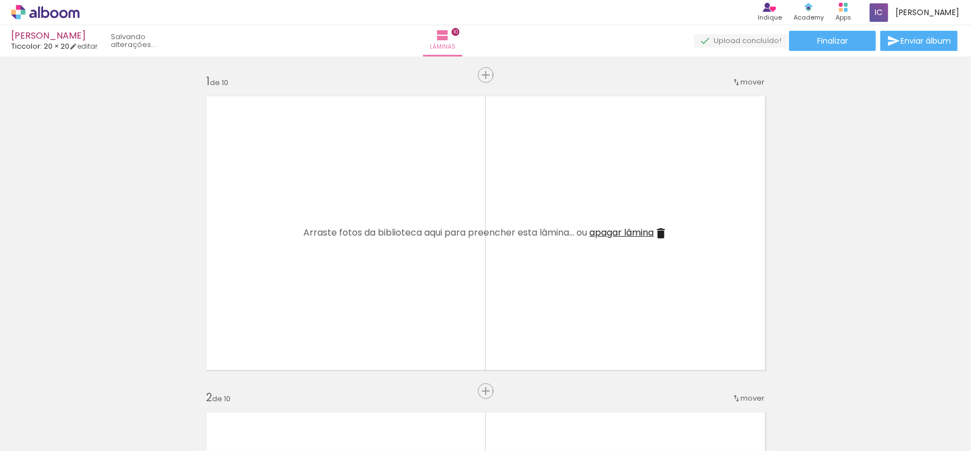
click at [90, 388] on iron-icon at bounding box center [88, 391] width 12 height 12
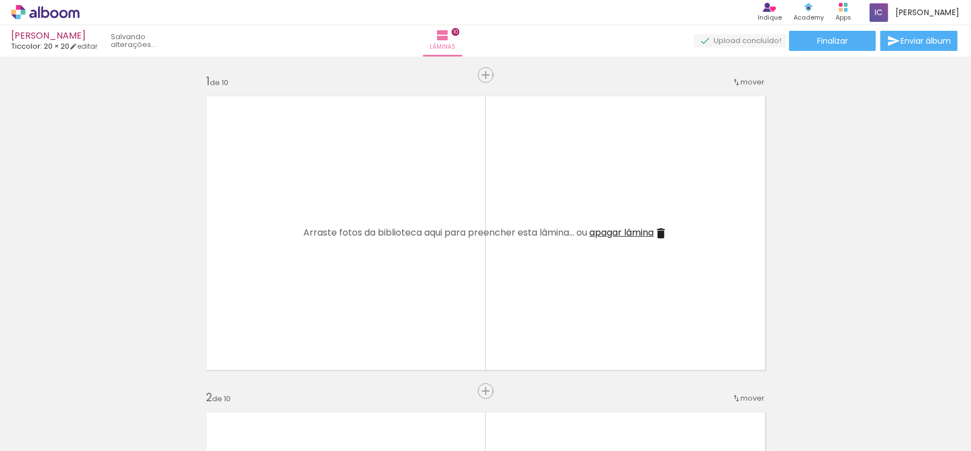
click at [88, 388] on iron-icon at bounding box center [88, 391] width 12 height 12
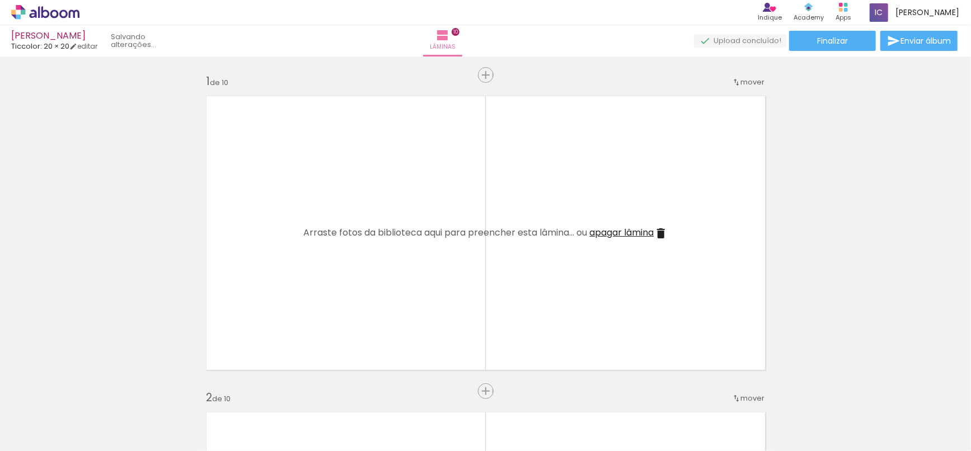
click at [88, 388] on iron-icon at bounding box center [88, 391] width 12 height 12
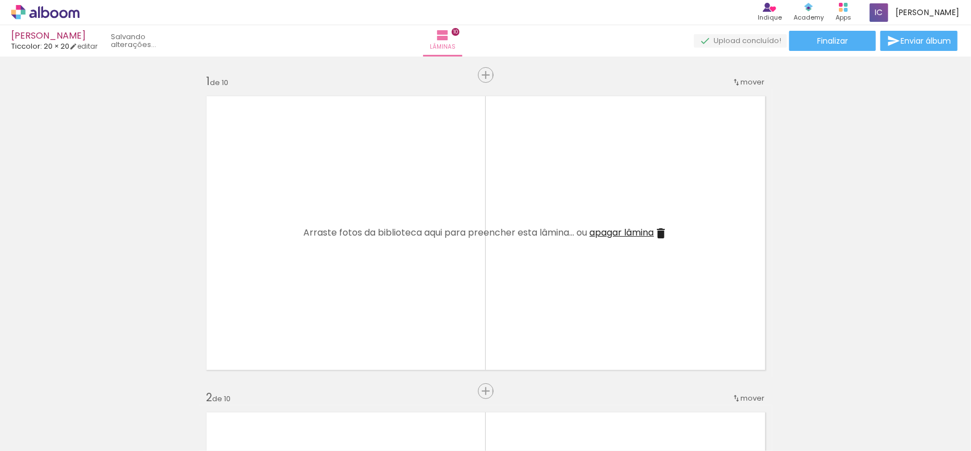
click at [88, 388] on iron-icon at bounding box center [88, 391] width 12 height 12
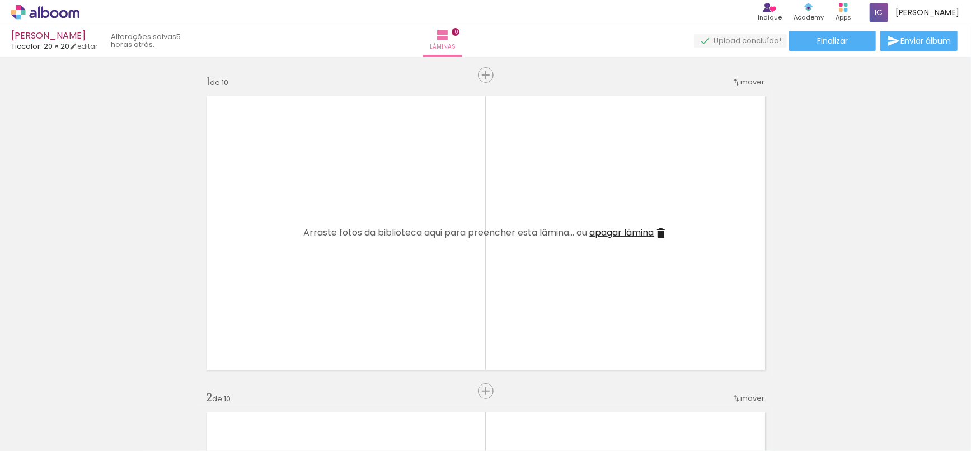
click at [88, 388] on iron-icon at bounding box center [88, 391] width 12 height 12
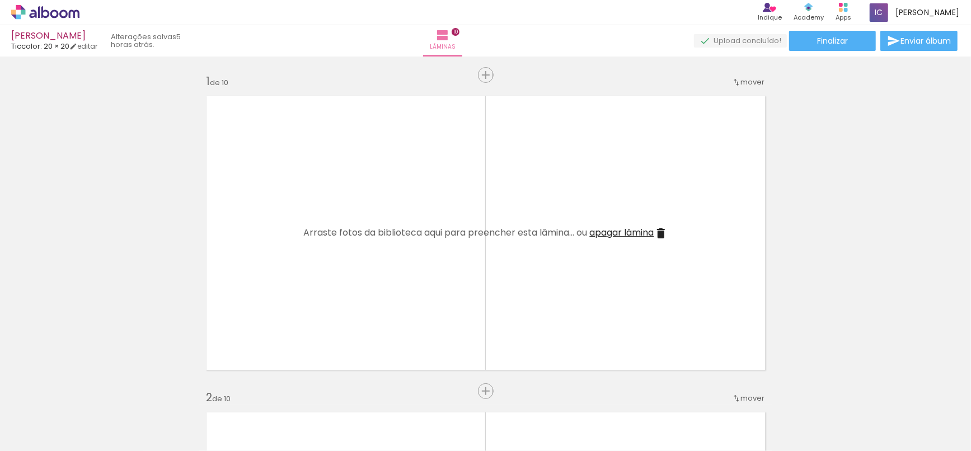
click at [88, 388] on iron-icon at bounding box center [88, 391] width 12 height 12
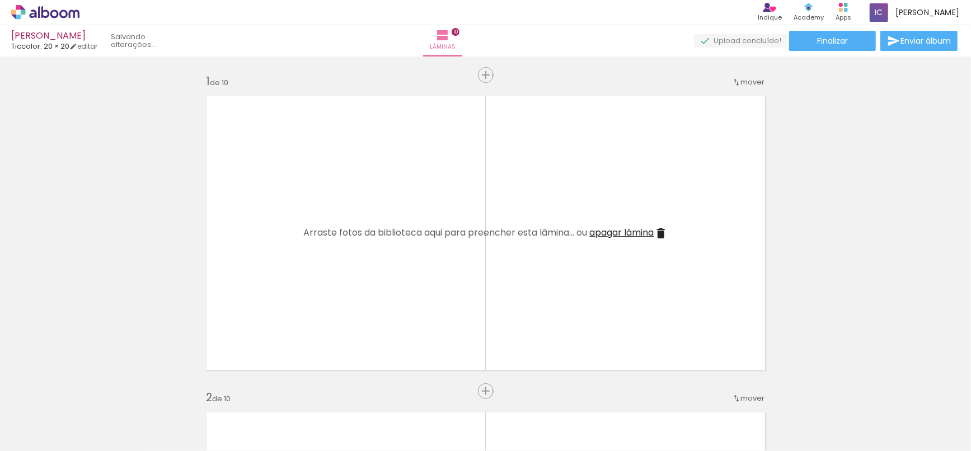
click at [88, 388] on iron-icon at bounding box center [88, 391] width 12 height 12
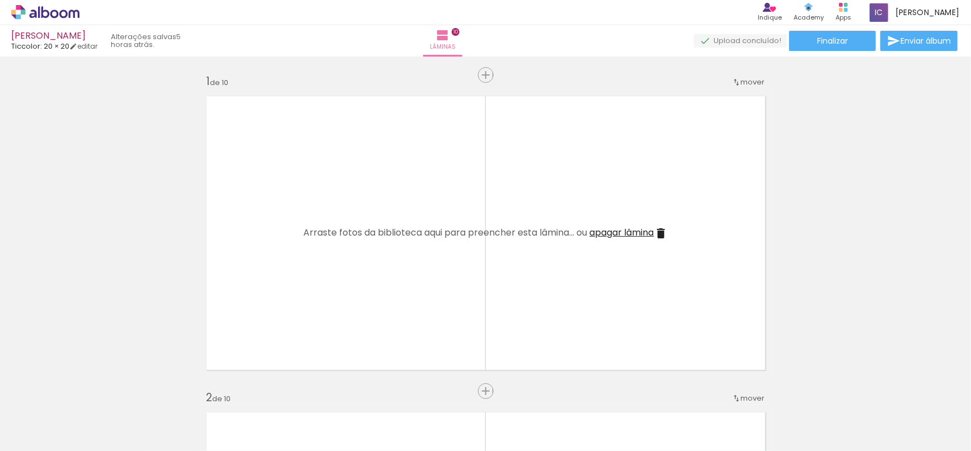
click at [88, 388] on iron-icon at bounding box center [88, 391] width 12 height 12
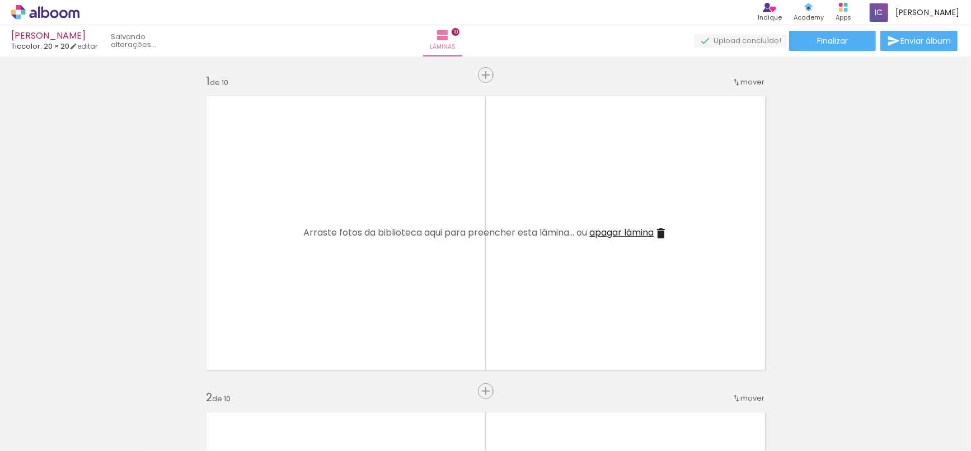
click at [88, 388] on iron-icon at bounding box center [88, 391] width 12 height 12
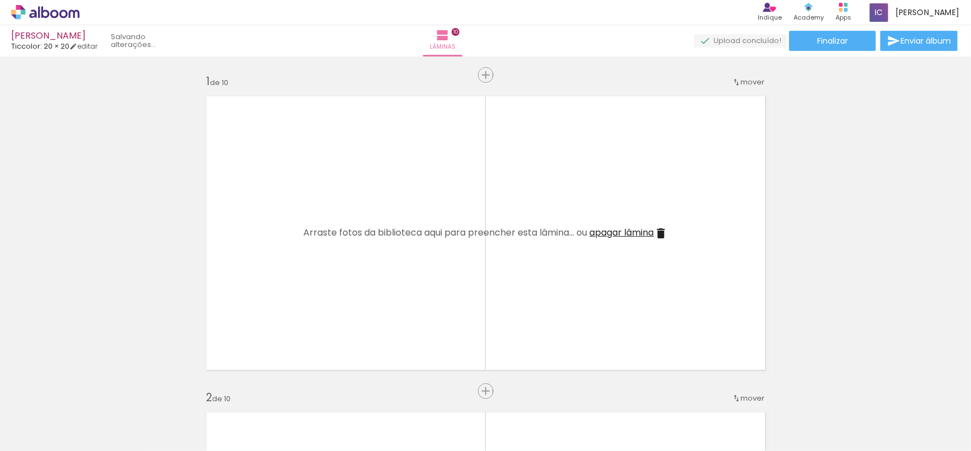
click at [88, 388] on iron-icon at bounding box center [88, 391] width 12 height 12
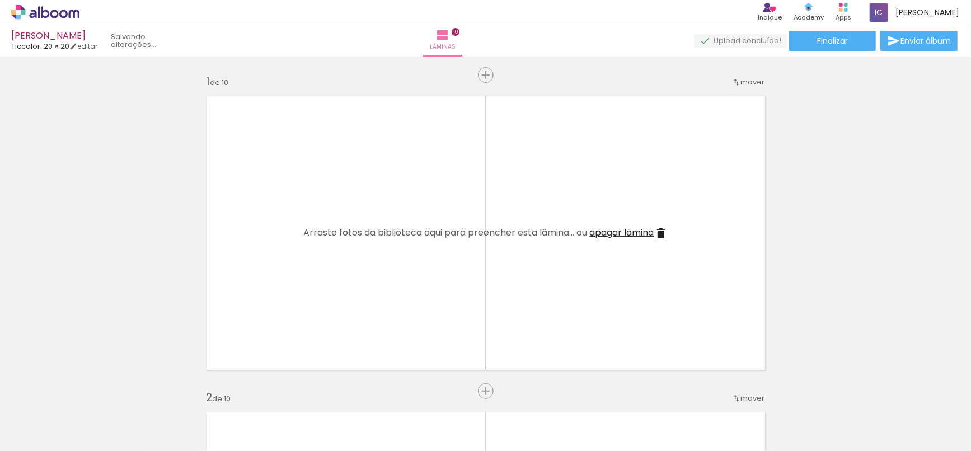
click at [88, 388] on iron-icon at bounding box center [88, 391] width 12 height 12
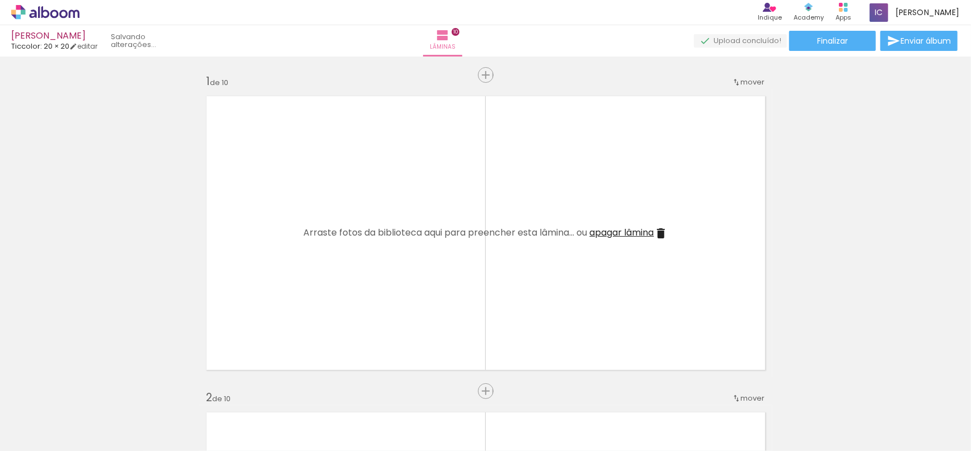
click at [88, 388] on iron-icon at bounding box center [88, 391] width 12 height 12
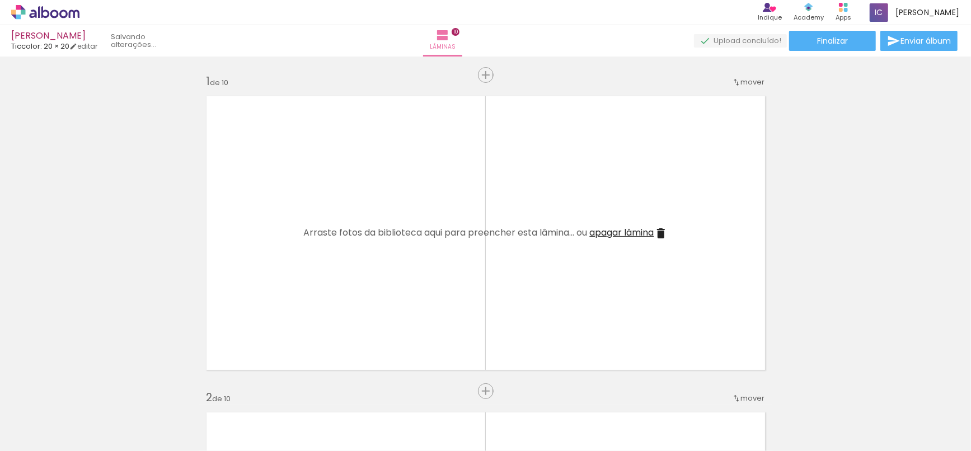
click at [88, 388] on iron-icon at bounding box center [88, 391] width 12 height 12
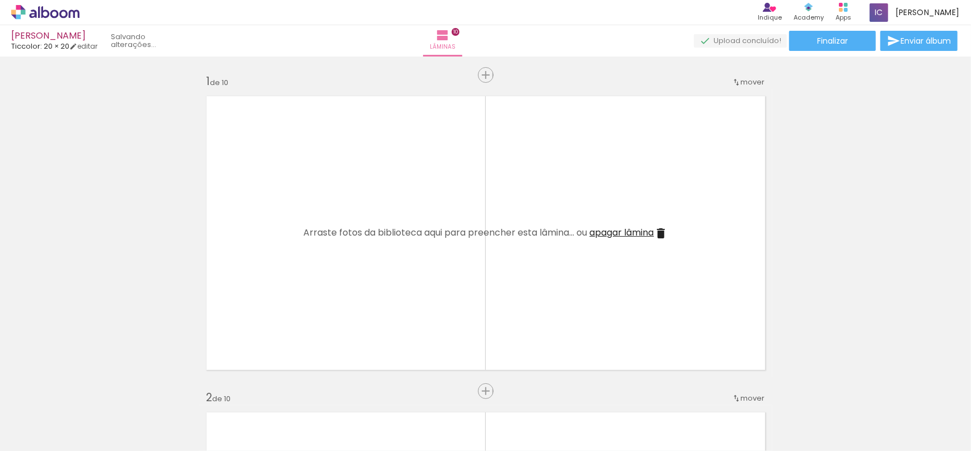
click at [88, 388] on iron-icon at bounding box center [88, 391] width 12 height 12
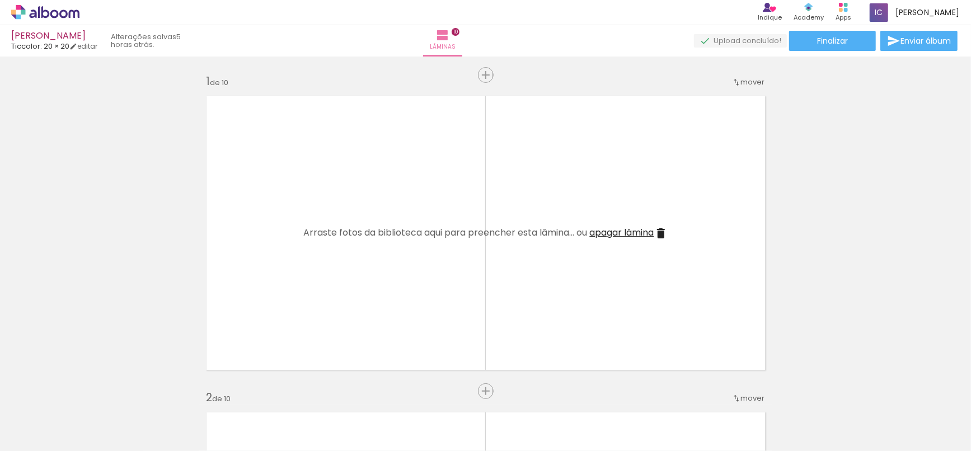
click at [88, 388] on iron-icon at bounding box center [88, 391] width 12 height 12
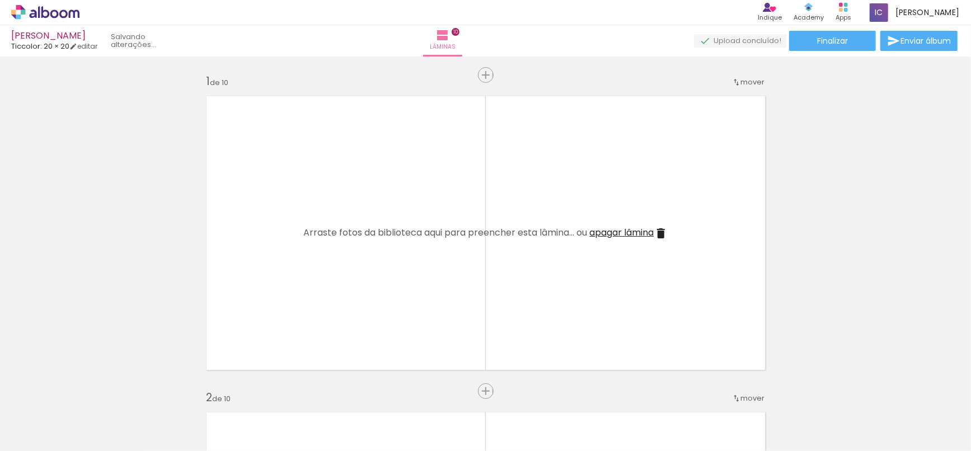
click at [88, 388] on iron-icon at bounding box center [88, 391] width 12 height 12
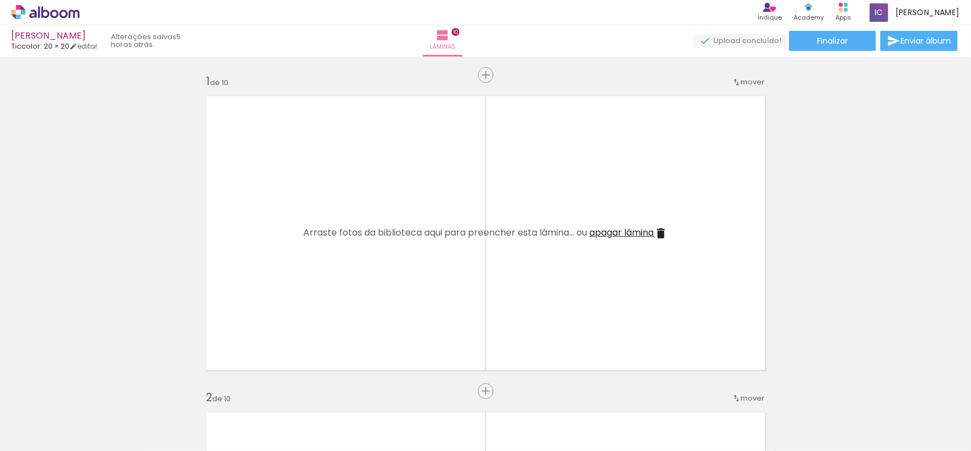
click at [88, 388] on iron-icon at bounding box center [88, 391] width 12 height 12
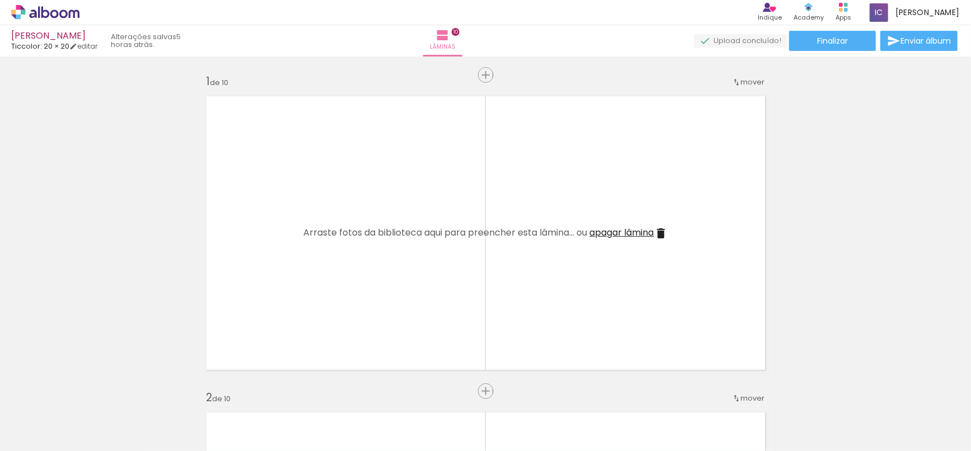
click at [88, 388] on iron-icon at bounding box center [88, 391] width 12 height 12
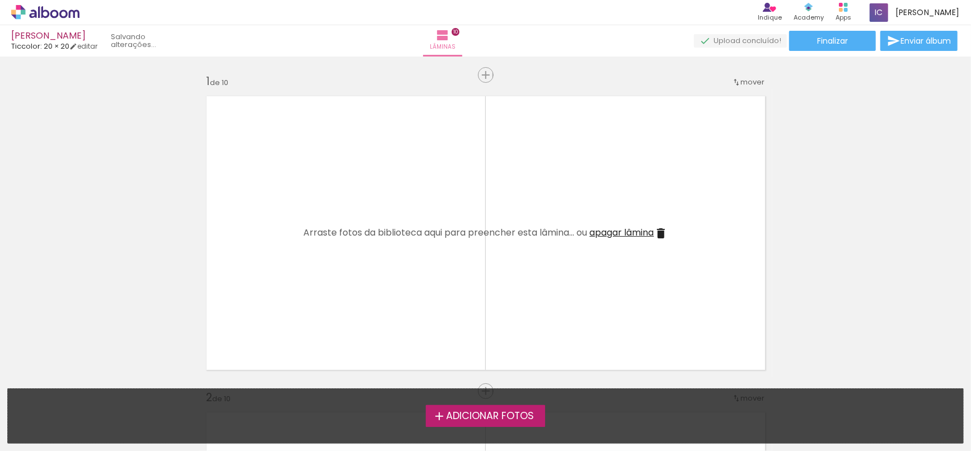
click at [88, 388] on file-drop "Adicionar Fotos Solte suas fotos aqui..." at bounding box center [485, 415] width 956 height 55
click at [430, 421] on label "Adicionar Fotos" at bounding box center [485, 415] width 119 height 21
click at [0, 0] on input "file" at bounding box center [0, 0] width 0 height 0
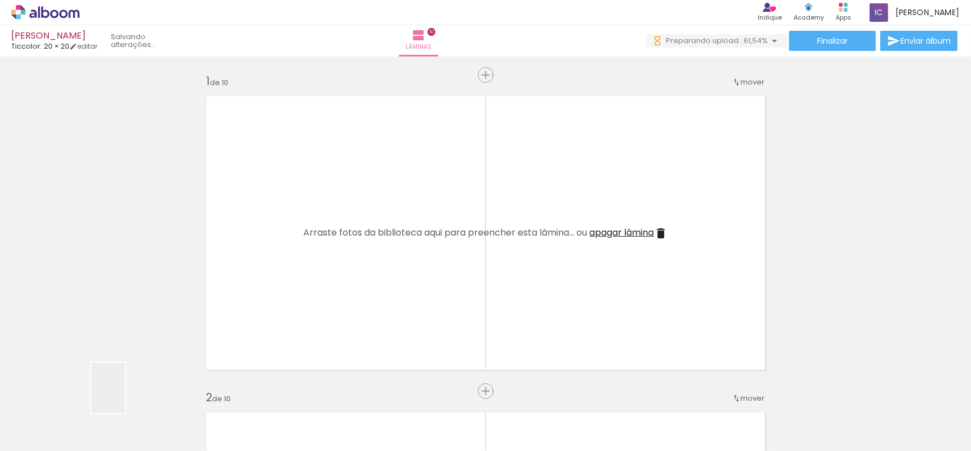
drag, startPoint x: 125, startPoint y: 396, endPoint x: 310, endPoint y: 229, distance: 249.2
click at [310, 229] on quentale-workspace at bounding box center [485, 225] width 971 height 451
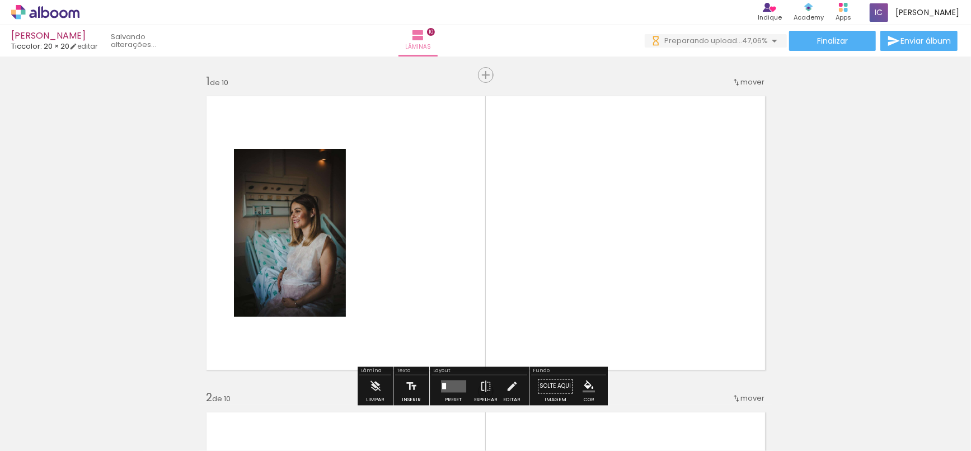
drag, startPoint x: 191, startPoint y: 423, endPoint x: 411, endPoint y: 179, distance: 329.2
click at [411, 179] on quentale-workspace at bounding box center [485, 225] width 971 height 451
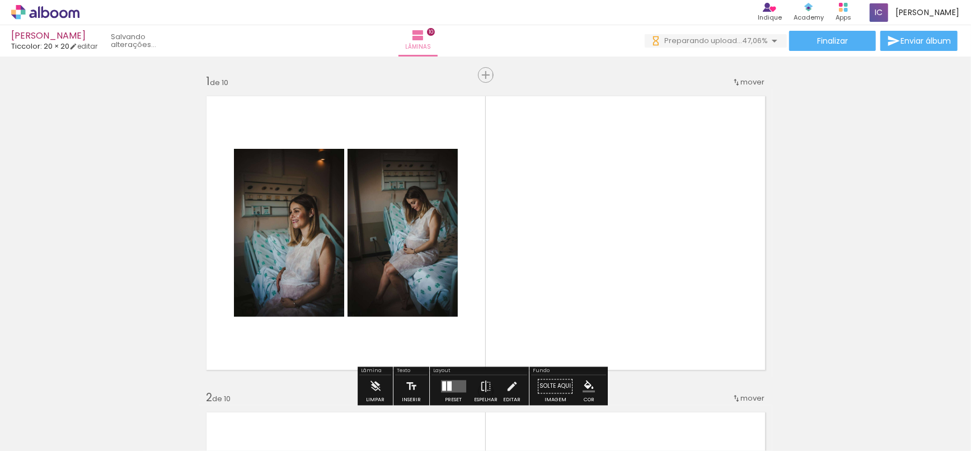
drag, startPoint x: 255, startPoint y: 414, endPoint x: 442, endPoint y: 241, distance: 254.2
click at [405, 262] on quentale-workspace at bounding box center [485, 225] width 971 height 451
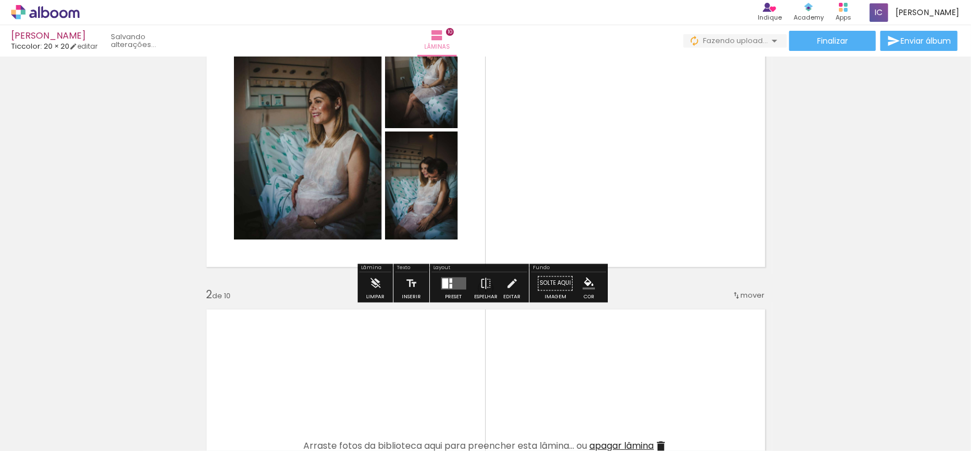
scroll to position [124, 0]
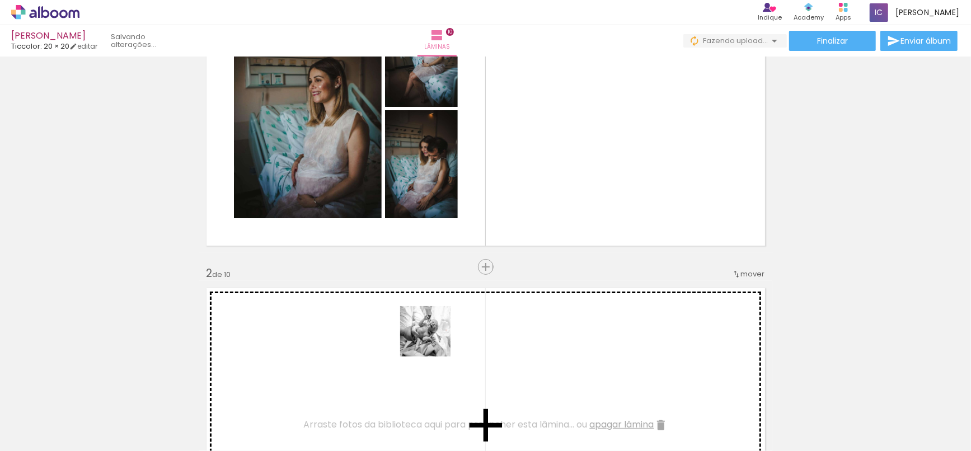
drag, startPoint x: 434, startPoint y: 373, endPoint x: 455, endPoint y: 388, distance: 26.1
click at [437, 328] on quentale-workspace at bounding box center [485, 225] width 971 height 451
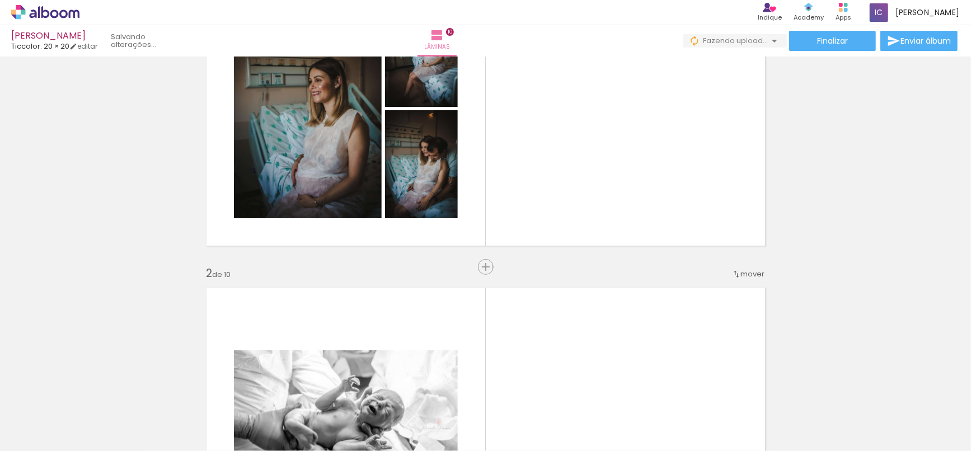
drag, startPoint x: 484, startPoint y: 409, endPoint x: 512, endPoint y: 381, distance: 40.0
click at [502, 345] on quentale-workspace at bounding box center [485, 225] width 971 height 451
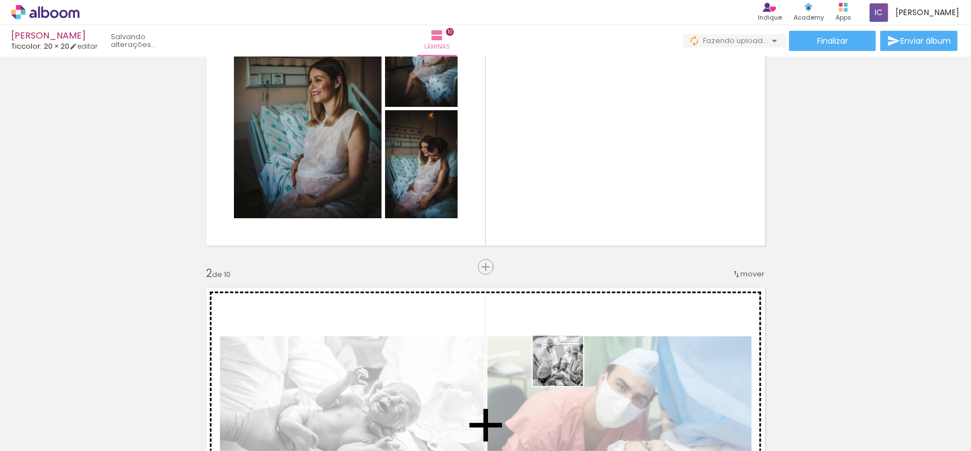
drag, startPoint x: 566, startPoint y: 369, endPoint x: 578, endPoint y: 344, distance: 27.8
click at [570, 354] on quentale-workspace at bounding box center [485, 225] width 971 height 451
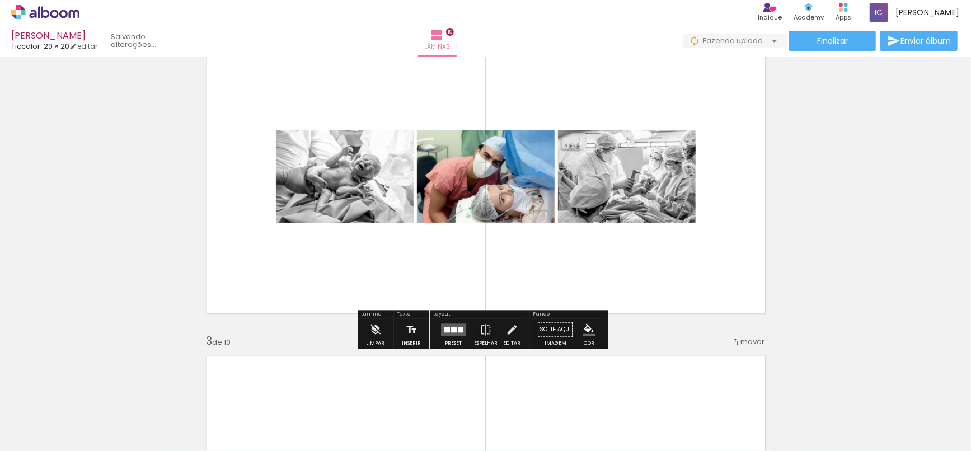
scroll to position [435, 0]
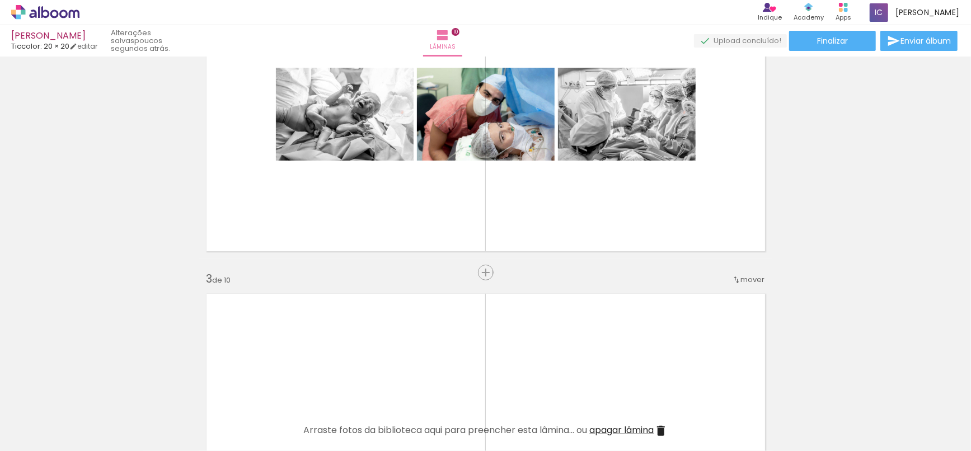
drag, startPoint x: 610, startPoint y: 375, endPoint x: 599, endPoint y: 340, distance: 37.7
click at [598, 340] on quentale-workspace at bounding box center [485, 225] width 971 height 451
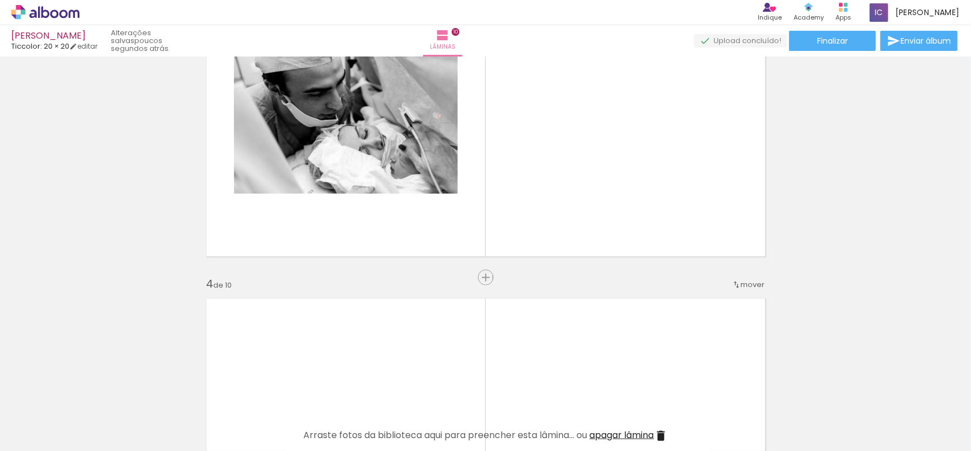
scroll to position [870, 0]
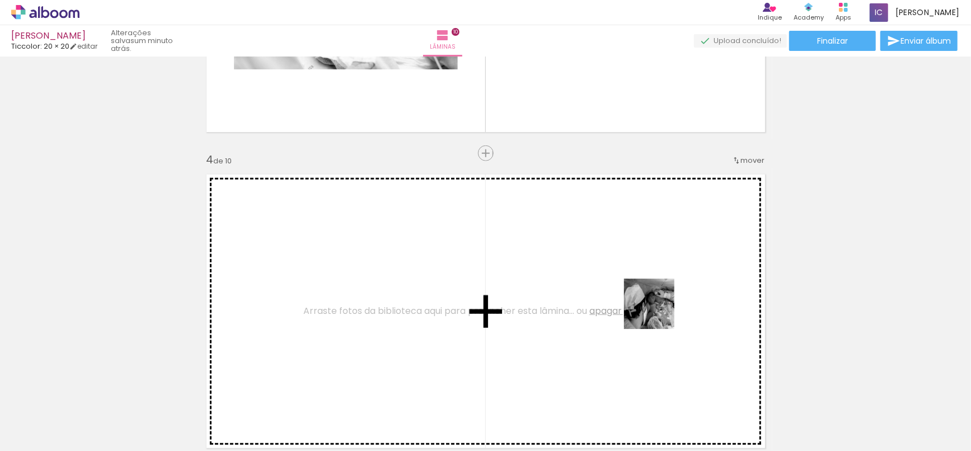
drag, startPoint x: 665, startPoint y: 334, endPoint x: 659, endPoint y: 312, distance: 22.8
click at [656, 309] on quentale-workspace at bounding box center [485, 225] width 971 height 451
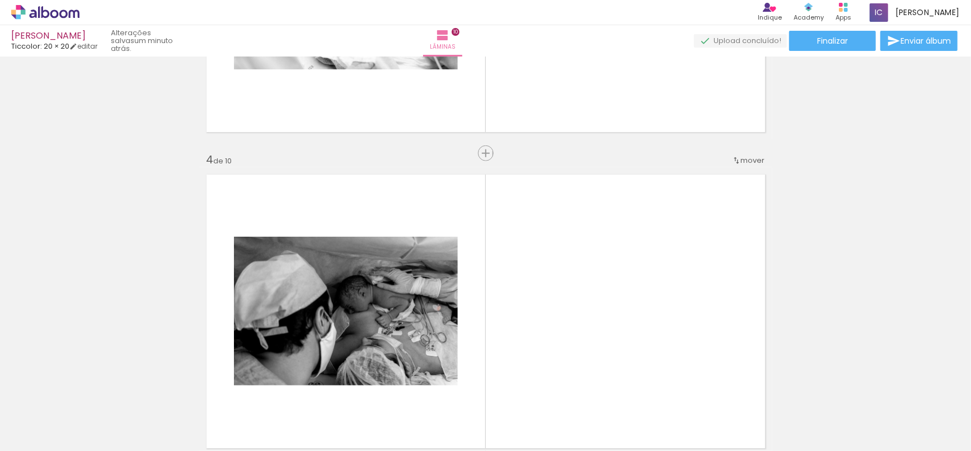
scroll to position [0, 364]
drag, startPoint x: 755, startPoint y: 416, endPoint x: 679, endPoint y: 266, distance: 168.7
click at [679, 266] on quentale-workspace at bounding box center [485, 225] width 971 height 451
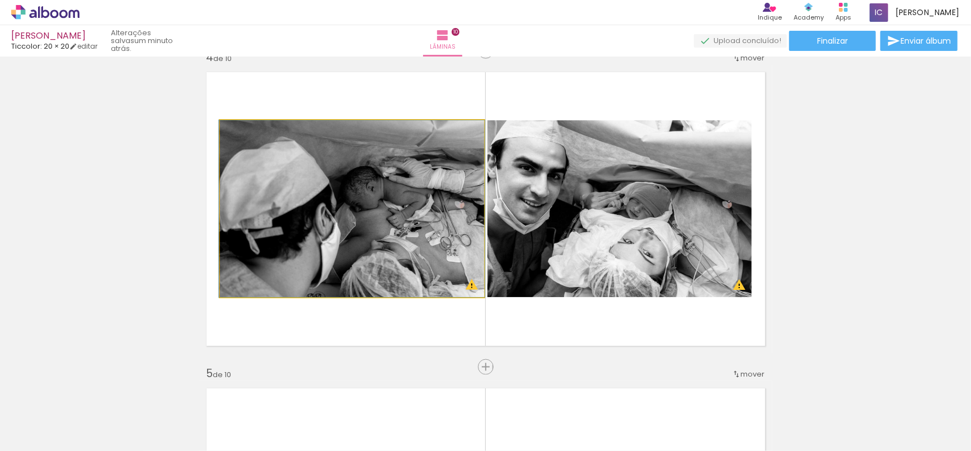
scroll to position [994, 0]
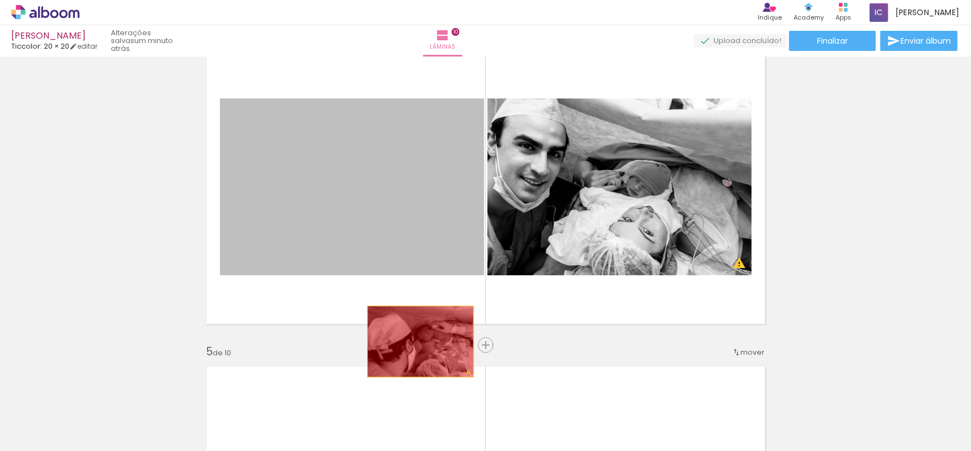
drag, startPoint x: 421, startPoint y: 223, endPoint x: 421, endPoint y: 429, distance: 205.9
click at [421, 429] on quentale-workspace at bounding box center [485, 225] width 971 height 451
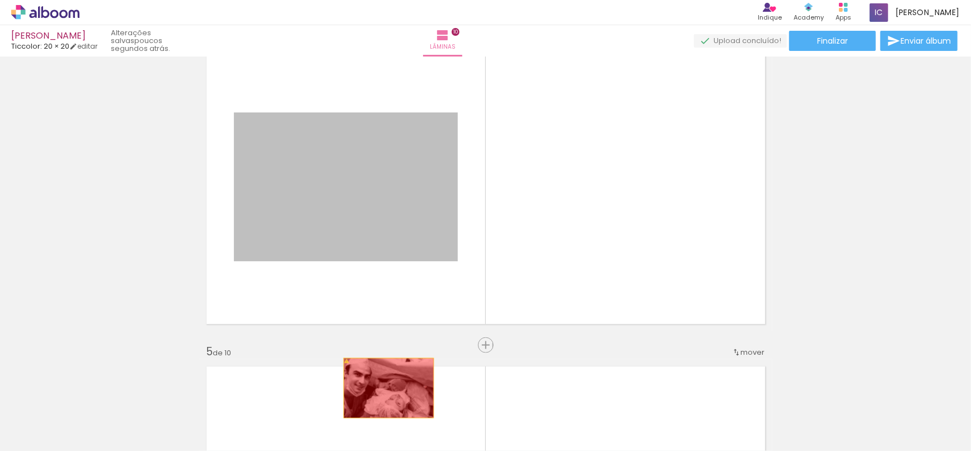
drag, startPoint x: 383, startPoint y: 198, endPoint x: 385, endPoint y: 431, distance: 232.8
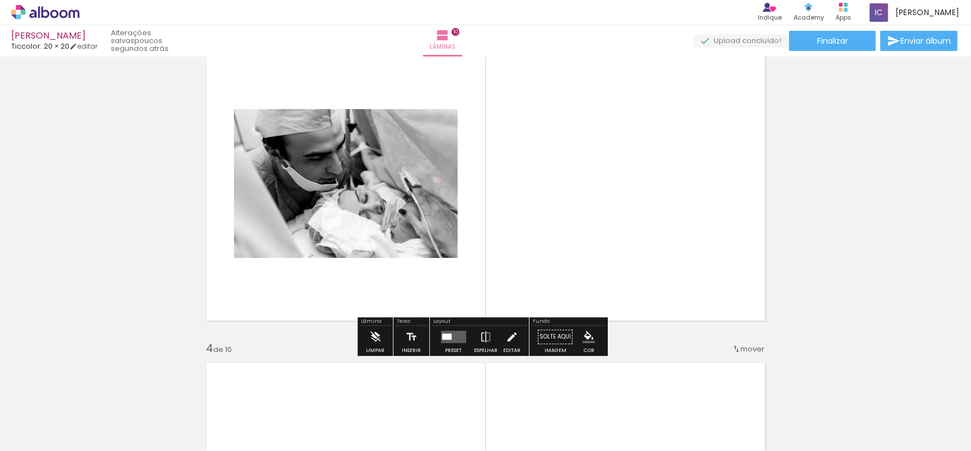
scroll to position [560, 0]
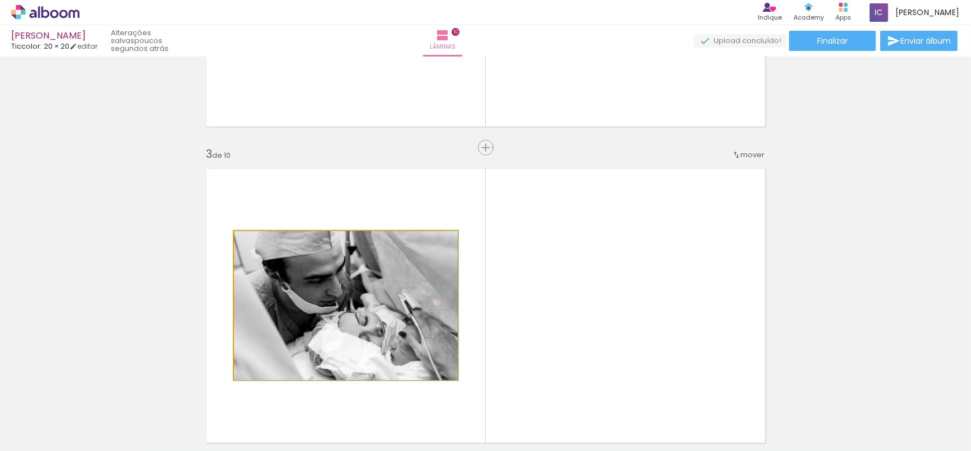
drag, startPoint x: 382, startPoint y: 251, endPoint x: 391, endPoint y: 419, distance: 168.7
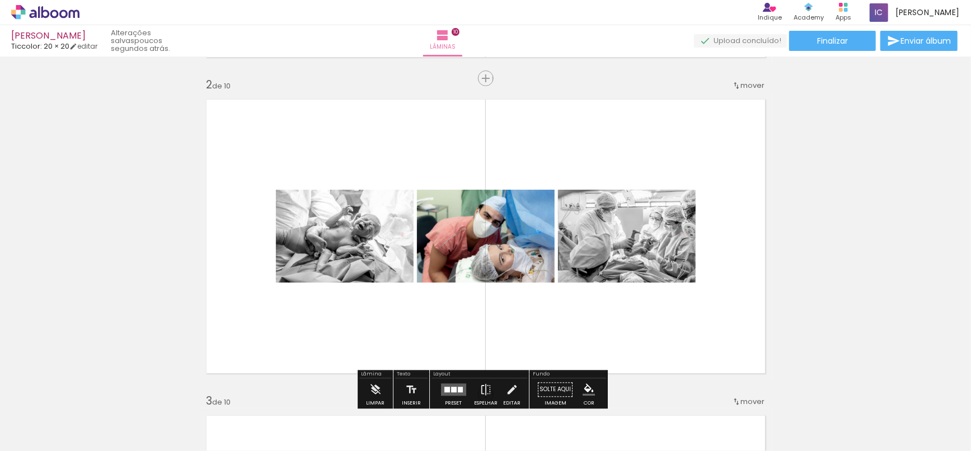
scroll to position [311, 0]
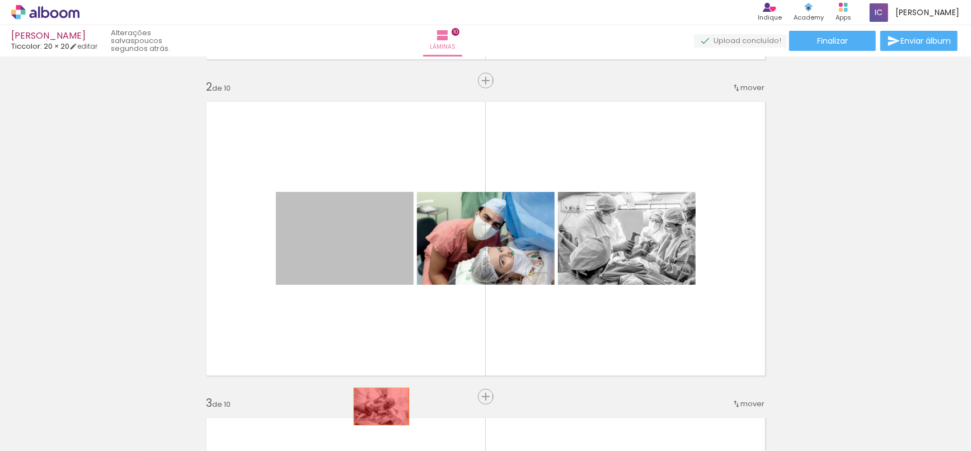
drag, startPoint x: 392, startPoint y: 242, endPoint x: 377, endPoint y: 406, distance: 165.2
click at [377, 406] on quentale-workspace at bounding box center [485, 225] width 971 height 451
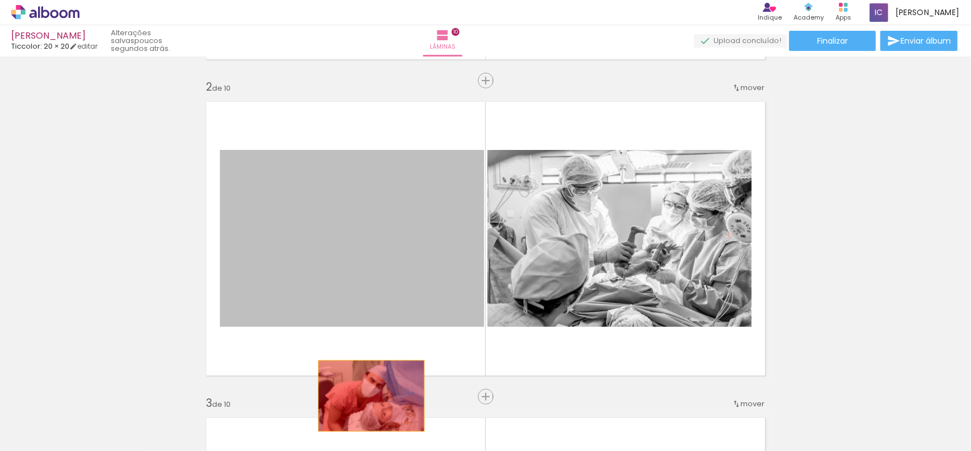
drag, startPoint x: 383, startPoint y: 226, endPoint x: 367, endPoint y: 397, distance: 172.1
click at [367, 397] on quentale-workspace at bounding box center [485, 225] width 971 height 451
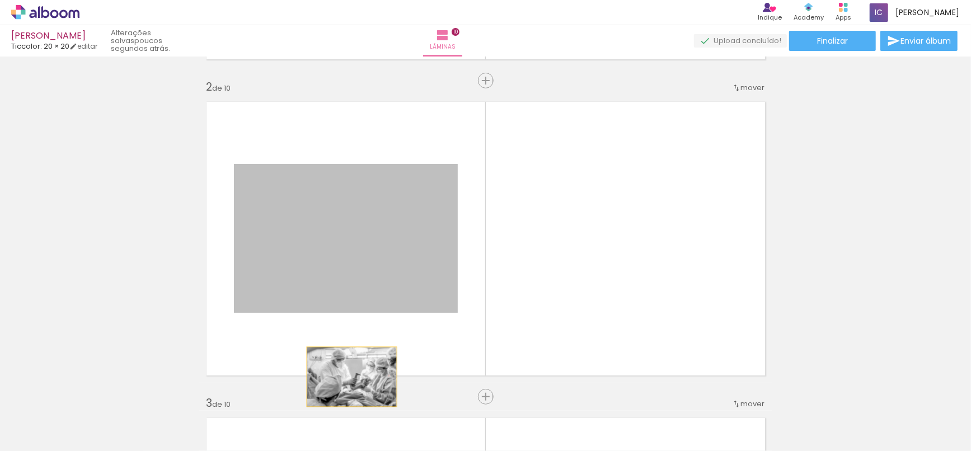
drag, startPoint x: 350, startPoint y: 256, endPoint x: 347, endPoint y: 411, distance: 155.0
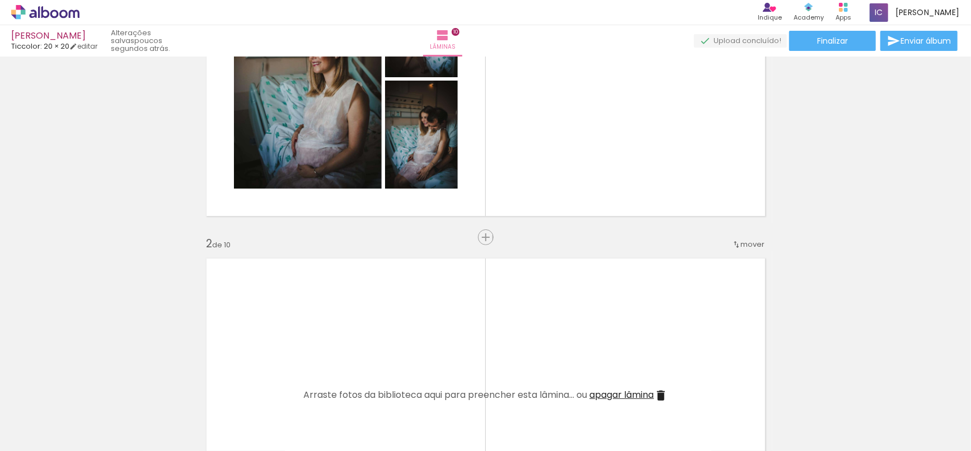
scroll to position [124, 0]
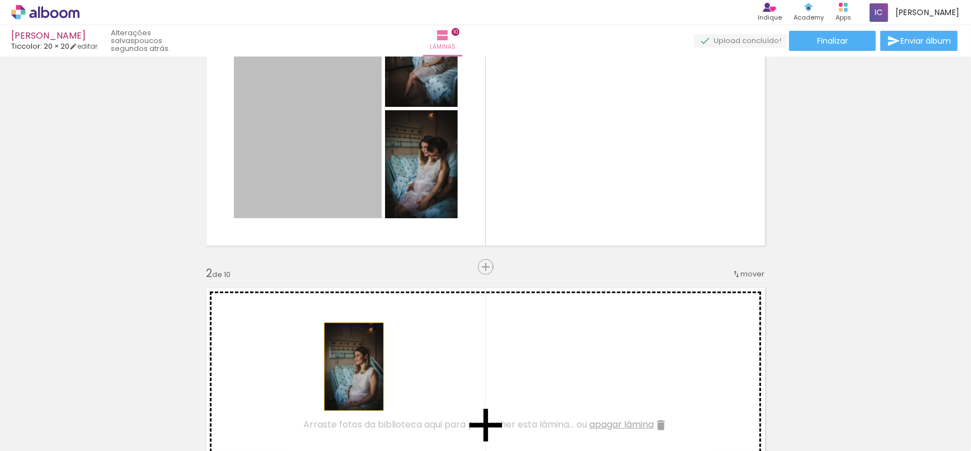
drag, startPoint x: 363, startPoint y: 145, endPoint x: 347, endPoint y: 400, distance: 255.1
click at [347, 400] on quentale-workspace at bounding box center [485, 225] width 971 height 451
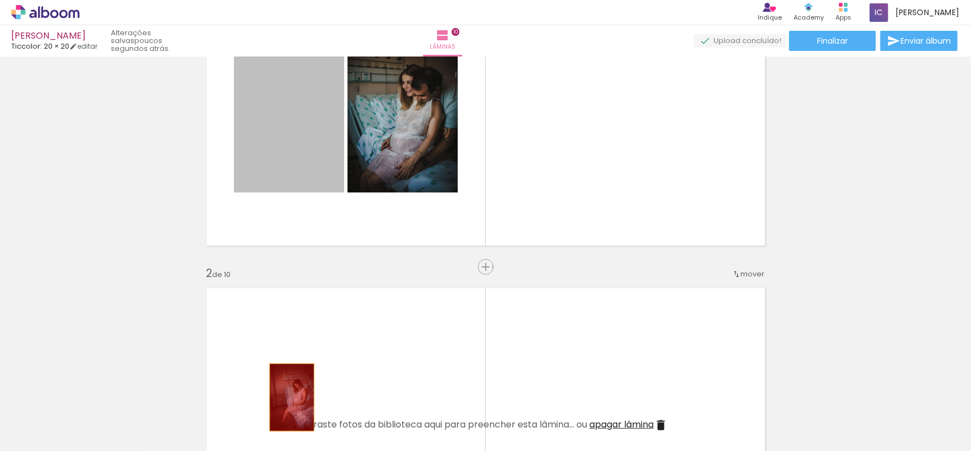
drag, startPoint x: 283, startPoint y: 102, endPoint x: 287, endPoint y: 407, distance: 305.6
click at [287, 407] on quentale-workspace at bounding box center [485, 225] width 971 height 451
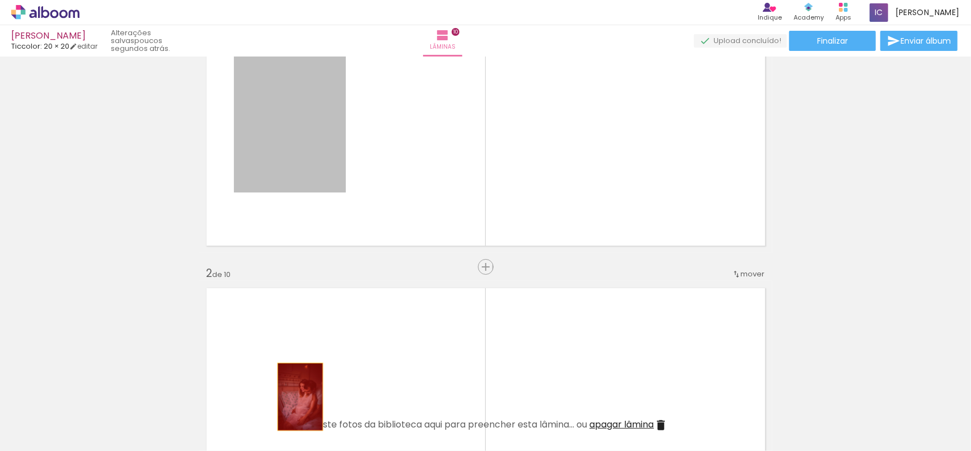
drag, startPoint x: 299, startPoint y: 88, endPoint x: 290, endPoint y: 415, distance: 326.3
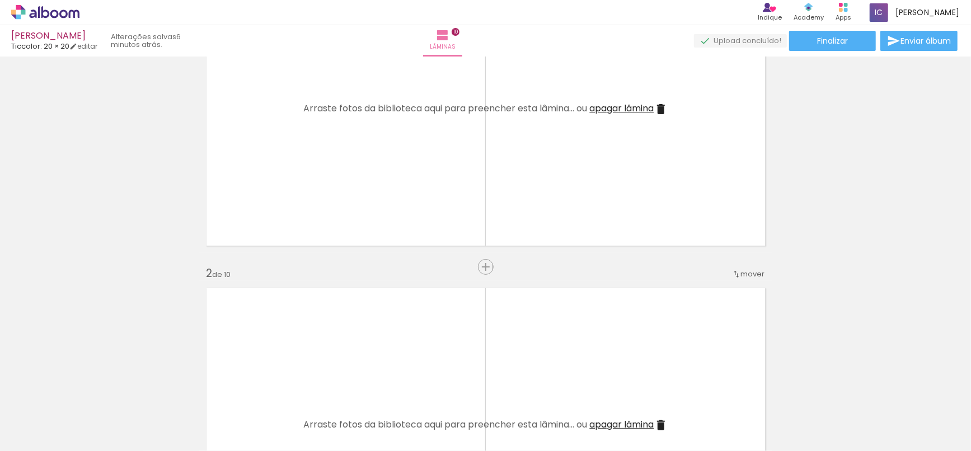
click at [21, 435] on iron-icon at bounding box center [16, 435] width 13 height 13
click at [0, 0] on input "file" at bounding box center [0, 0] width 0 height 0
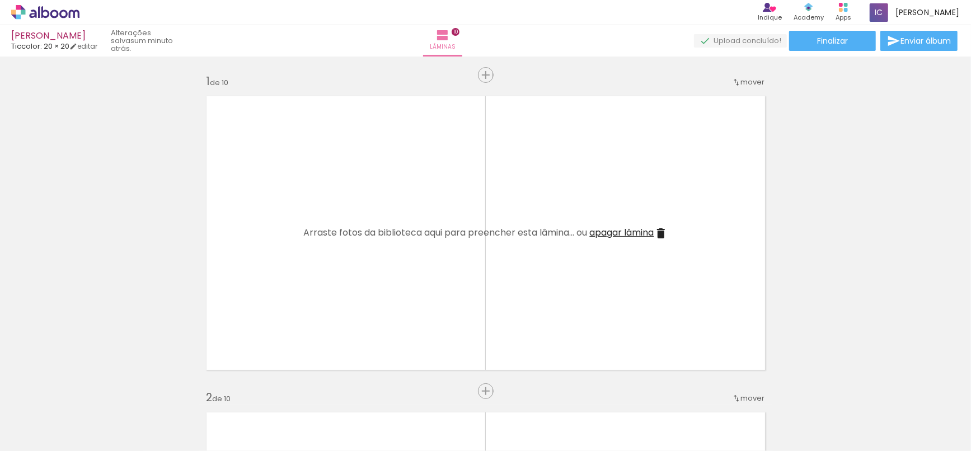
scroll to position [0, 0]
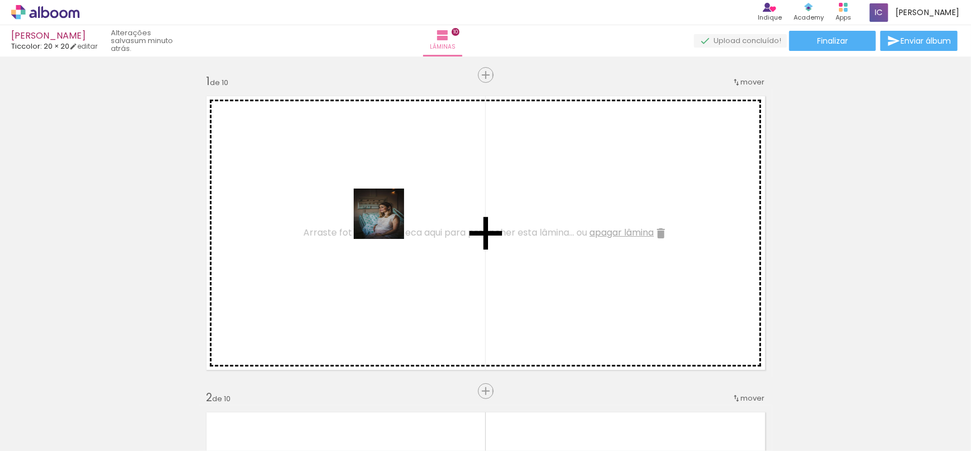
drag, startPoint x: 221, startPoint y: 345, endPoint x: 260, endPoint y: 356, distance: 40.9
click at [390, 220] on quentale-workspace at bounding box center [485, 225] width 971 height 451
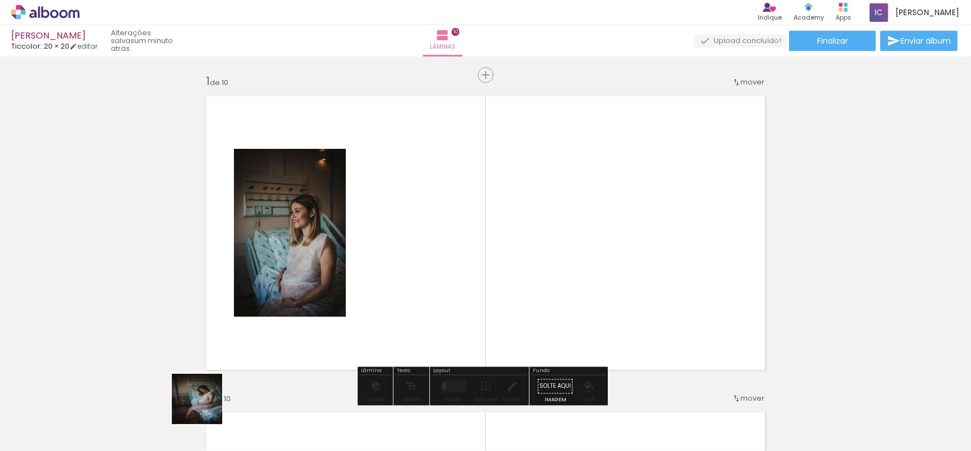
drag, startPoint x: 205, startPoint y: 407, endPoint x: 327, endPoint y: 328, distance: 145.1
click at [467, 226] on quentale-workspace at bounding box center [485, 225] width 971 height 451
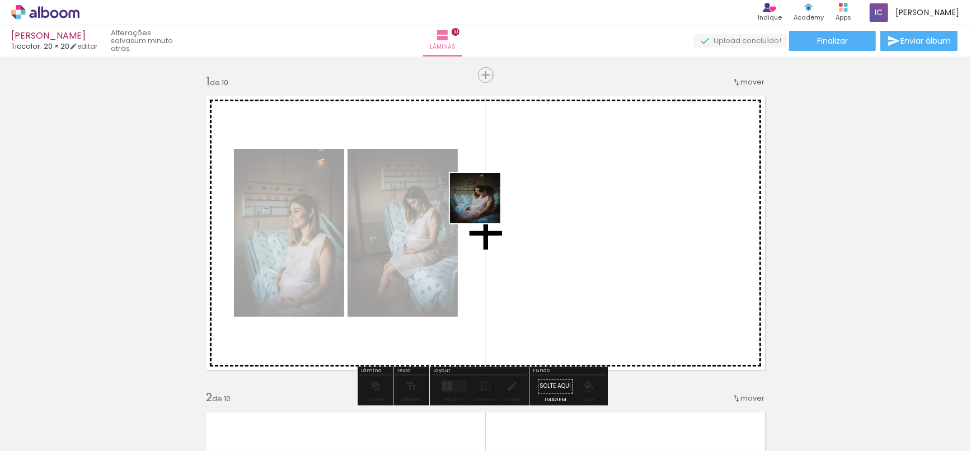
drag, startPoint x: 237, startPoint y: 407, endPoint x: 375, endPoint y: 360, distance: 145.5
click at [488, 203] on quentale-workspace at bounding box center [485, 225] width 971 height 451
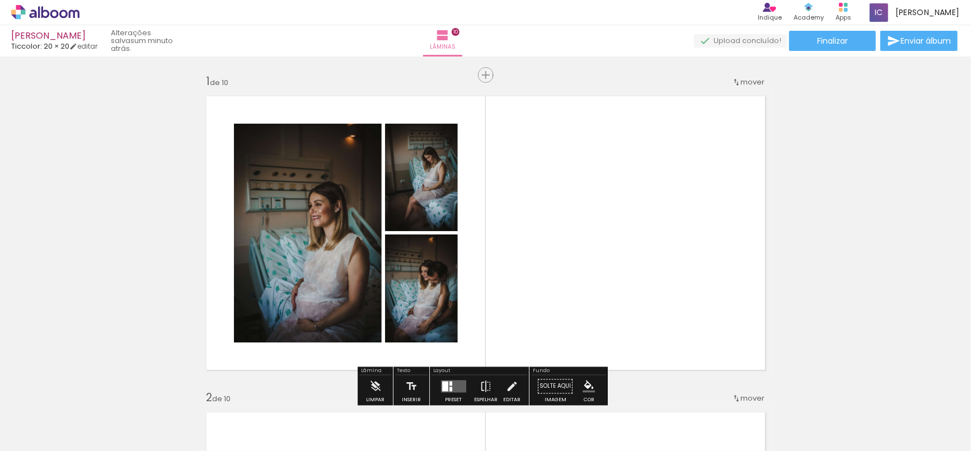
click at [277, 389] on iron-icon at bounding box center [276, 391] width 12 height 12
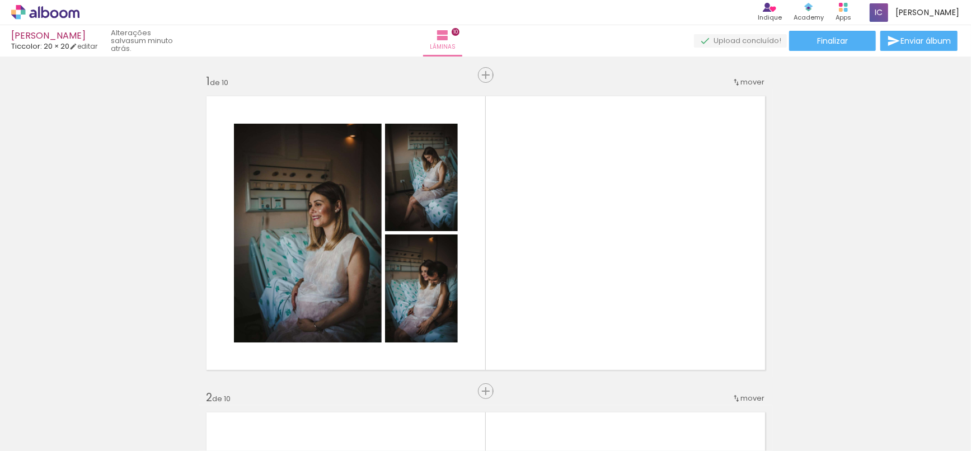
click at [277, 389] on iron-icon at bounding box center [276, 391] width 12 height 12
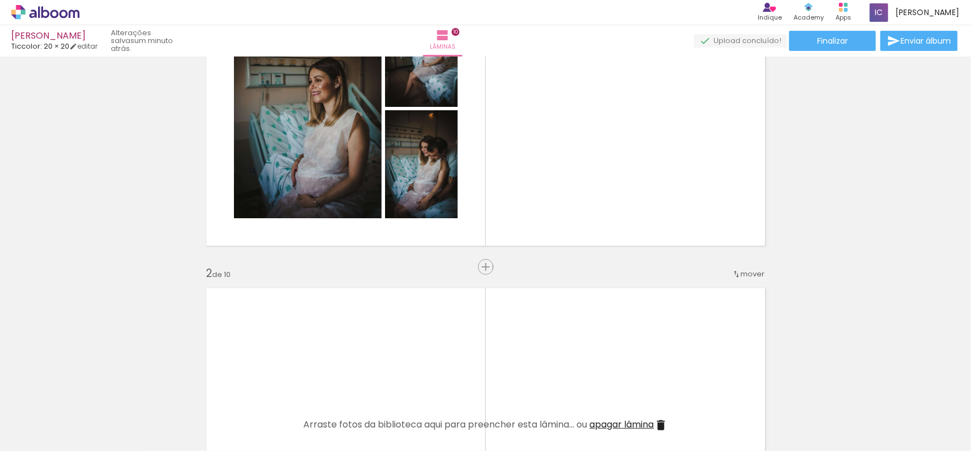
scroll to position [186, 0]
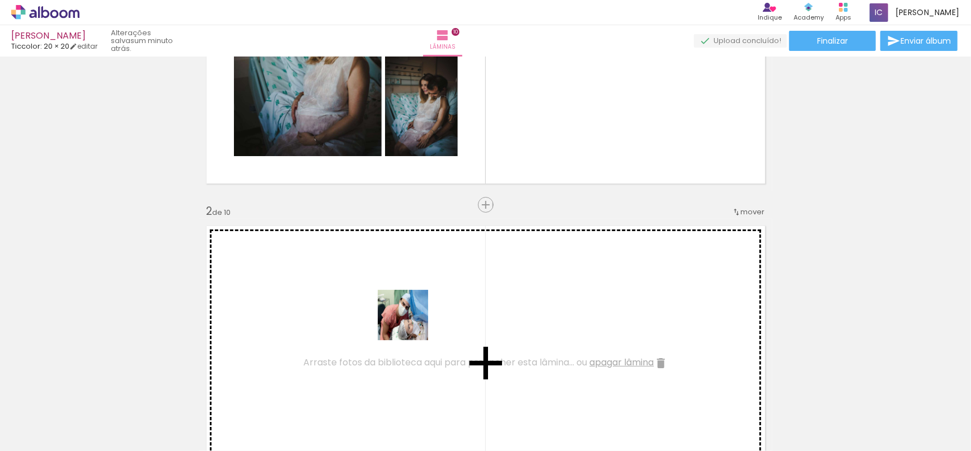
drag, startPoint x: 365, startPoint y: 412, endPoint x: 412, endPoint y: 323, distance: 100.6
click at [412, 323] on quentale-workspace at bounding box center [485, 225] width 971 height 451
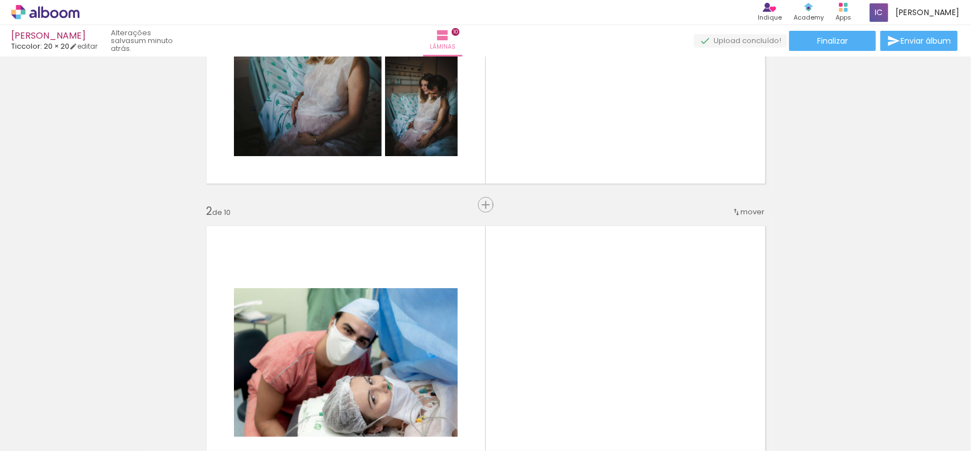
drag, startPoint x: 441, startPoint y: 389, endPoint x: 425, endPoint y: 359, distance: 34.3
click at [528, 328] on quentale-workspace at bounding box center [485, 225] width 971 height 451
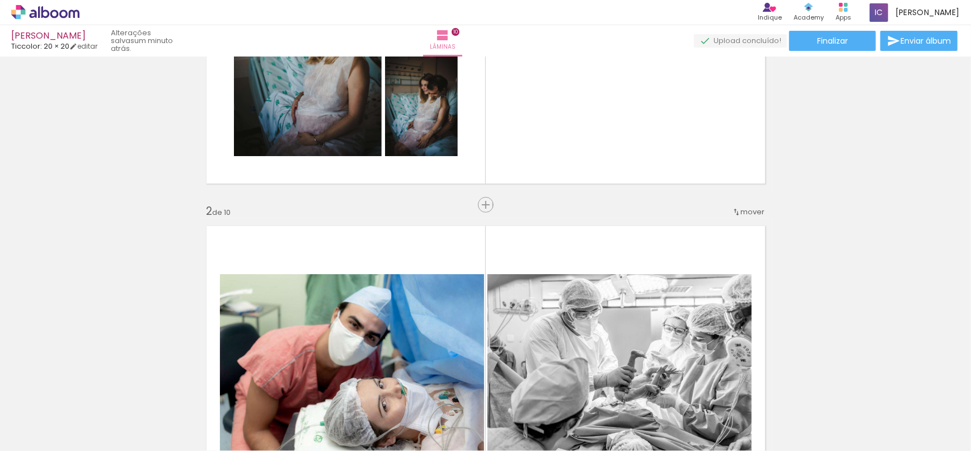
drag, startPoint x: 289, startPoint y: 422, endPoint x: 439, endPoint y: 295, distance: 196.1
click at [437, 298] on quentale-workspace at bounding box center [485, 225] width 971 height 451
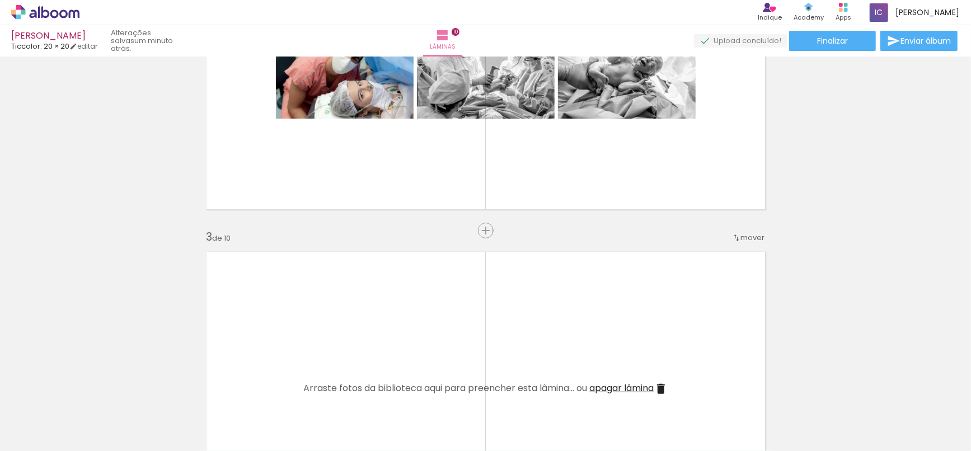
scroll to position [497, 0]
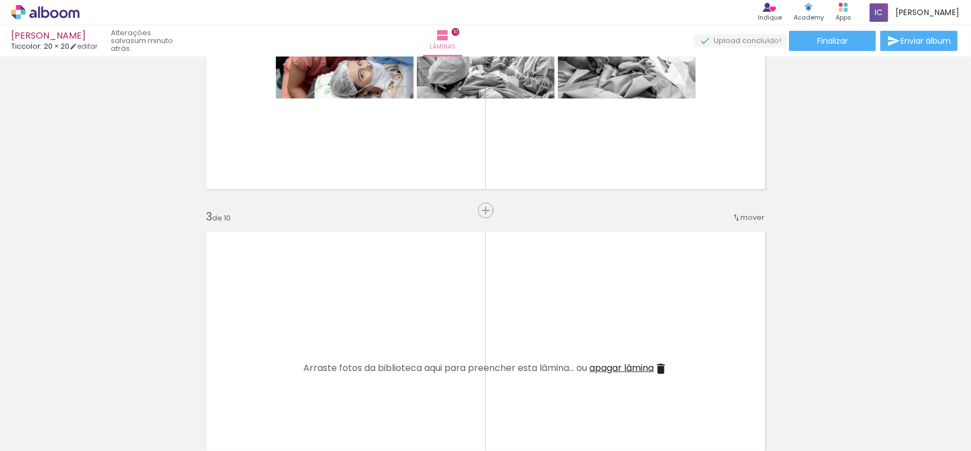
drag, startPoint x: 486, startPoint y: 433, endPoint x: 512, endPoint y: 304, distance: 131.3
click at [512, 312] on quentale-workspace at bounding box center [485, 225] width 971 height 451
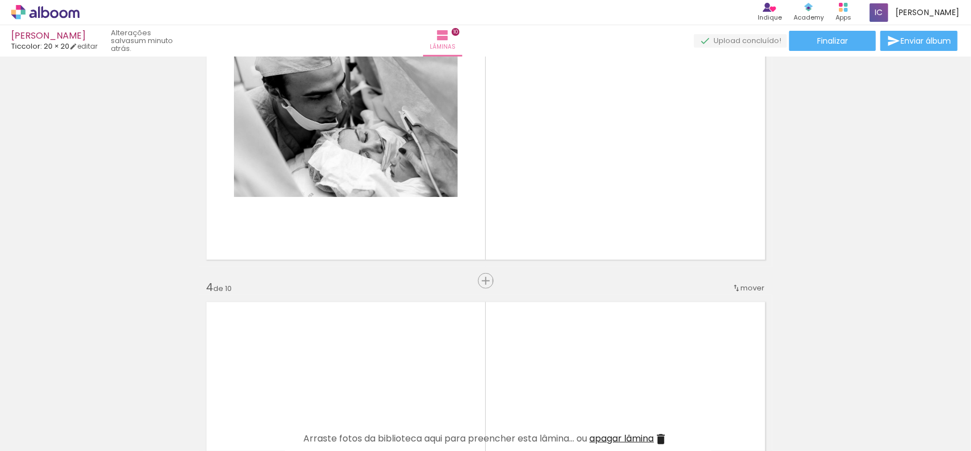
scroll to position [746, 0]
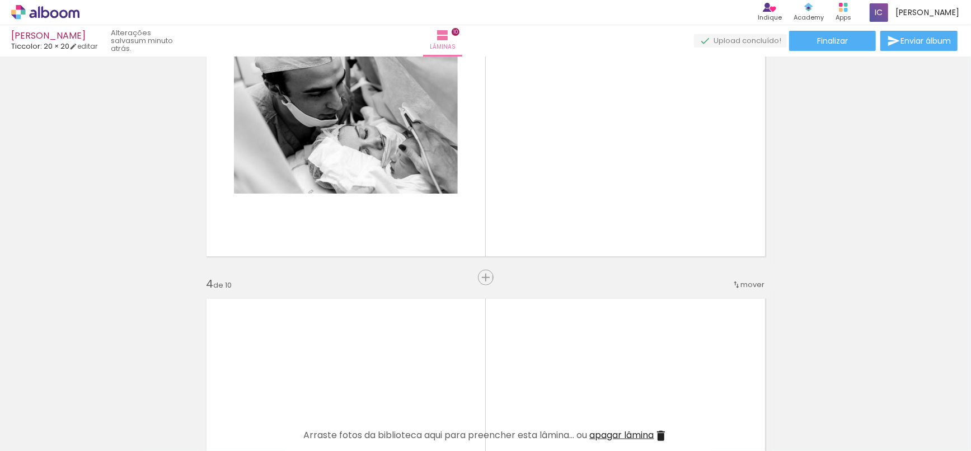
drag, startPoint x: 539, startPoint y: 424, endPoint x: 530, endPoint y: 341, distance: 83.2
click at [528, 353] on quentale-workspace at bounding box center [485, 225] width 971 height 451
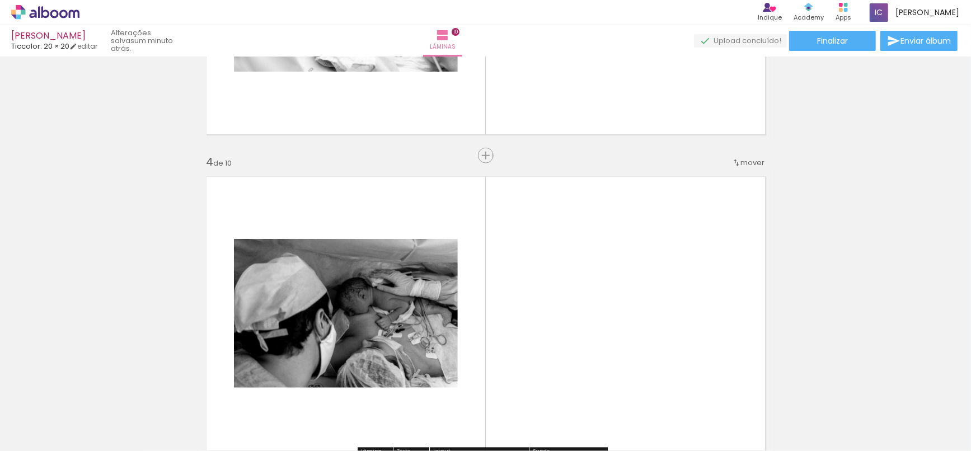
scroll to position [870, 0]
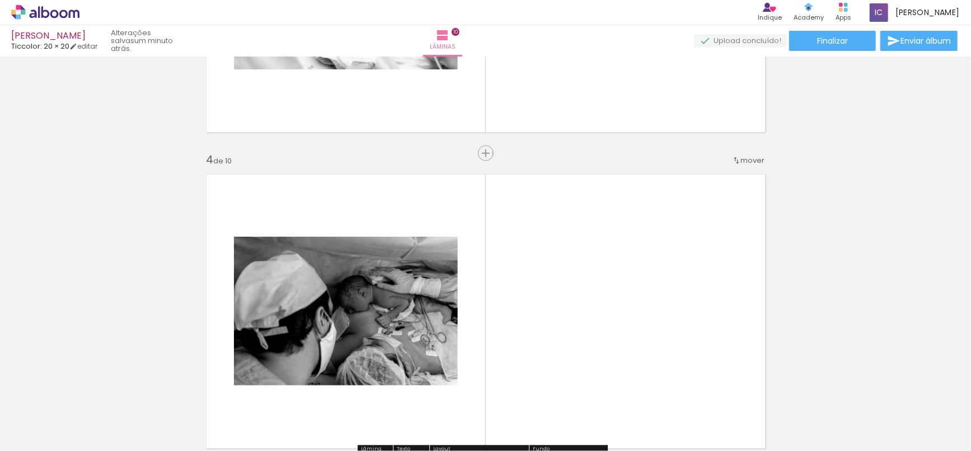
drag, startPoint x: 604, startPoint y: 405, endPoint x: 617, endPoint y: 341, distance: 65.2
click at [609, 339] on quentale-workspace at bounding box center [485, 225] width 971 height 451
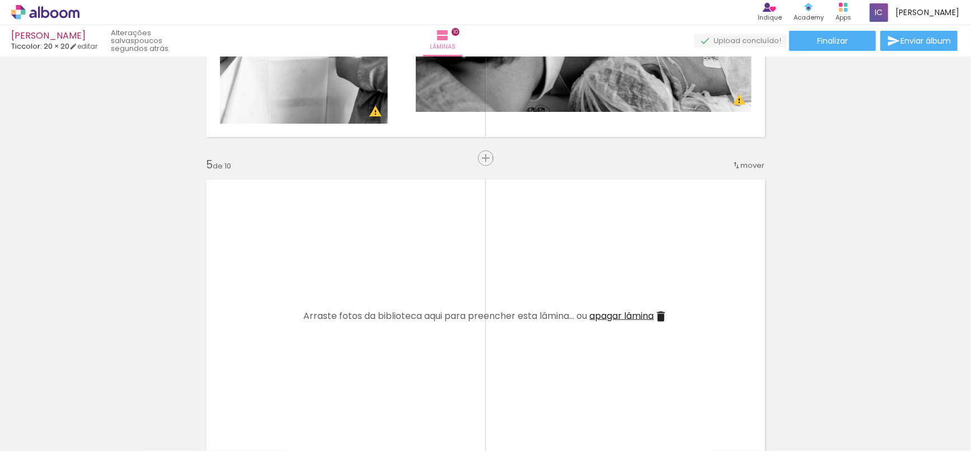
scroll to position [0, 634]
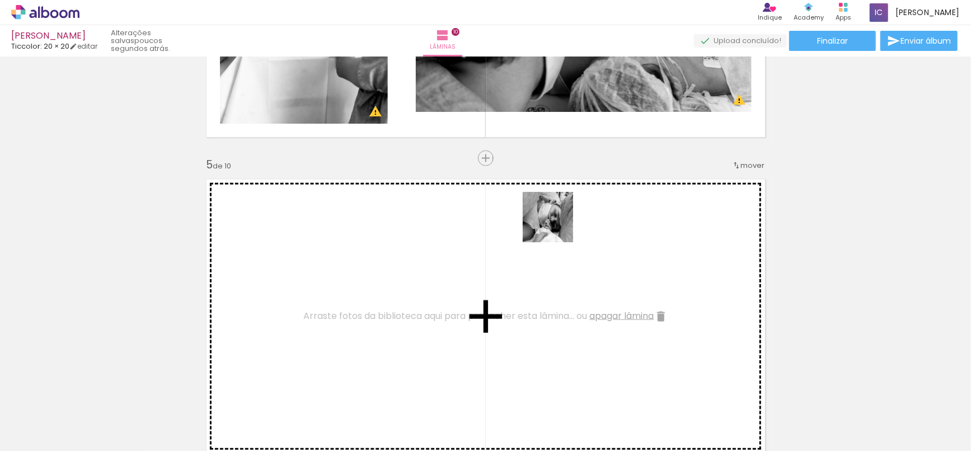
drag, startPoint x: 765, startPoint y: 396, endPoint x: 465, endPoint y: 227, distance: 344.0
click at [468, 205] on quentale-workspace at bounding box center [485, 225] width 971 height 451
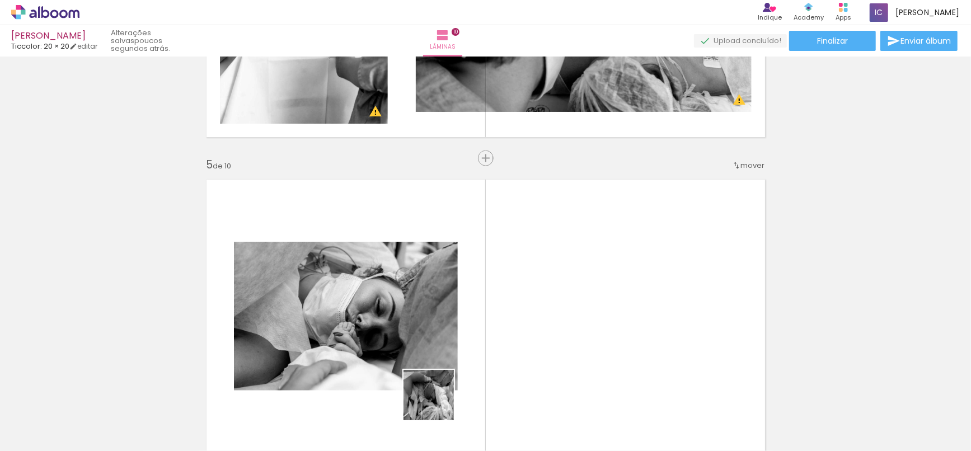
drag, startPoint x: 425, startPoint y: 433, endPoint x: 607, endPoint y: 254, distance: 255.2
click at [607, 254] on quentale-workspace at bounding box center [485, 225] width 971 height 451
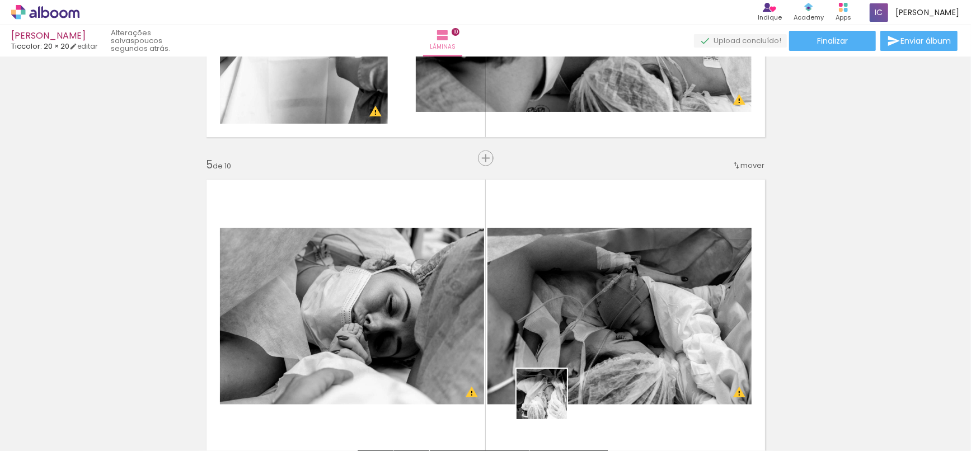
drag, startPoint x: 549, startPoint y: 408, endPoint x: 560, endPoint y: 337, distance: 71.3
click at [572, 318] on quentale-workspace at bounding box center [485, 225] width 971 height 451
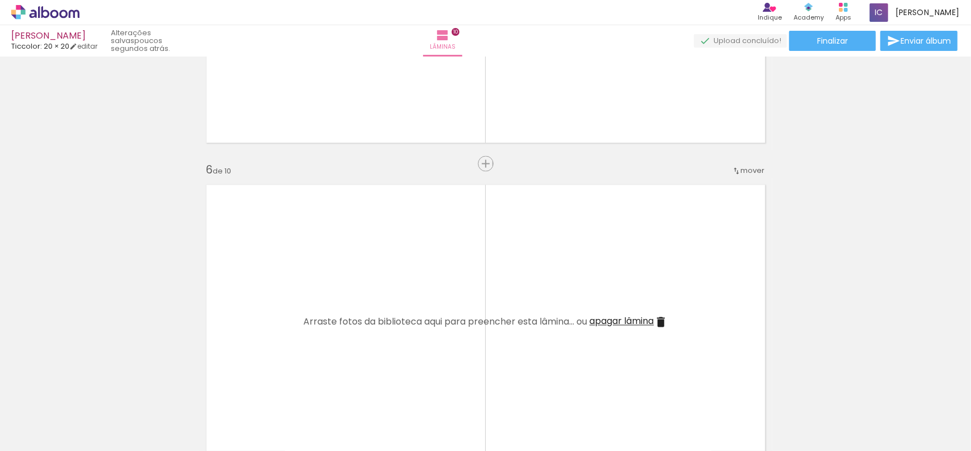
scroll to position [0, 405]
drag, startPoint x: 274, startPoint y: 415, endPoint x: 335, endPoint y: 334, distance: 100.7
click at [335, 334] on quentale-workspace at bounding box center [485, 225] width 971 height 451
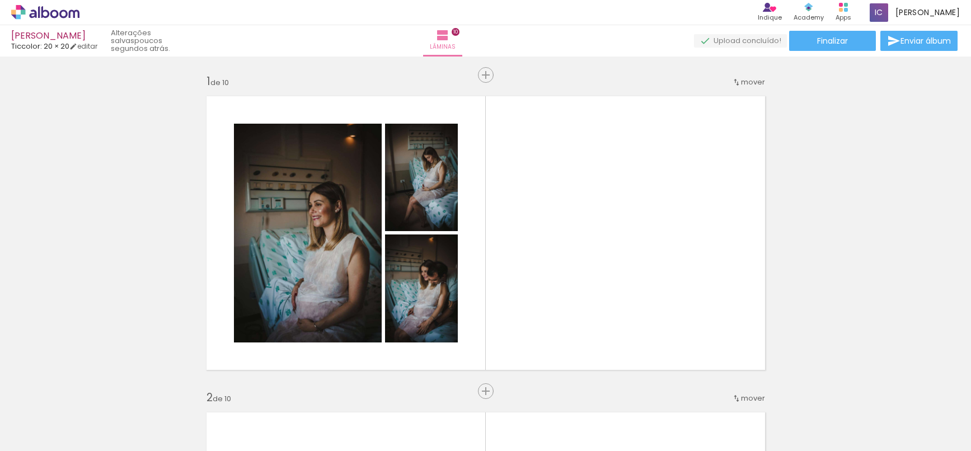
click at [674, 295] on quentale-workspace at bounding box center [485, 225] width 971 height 451
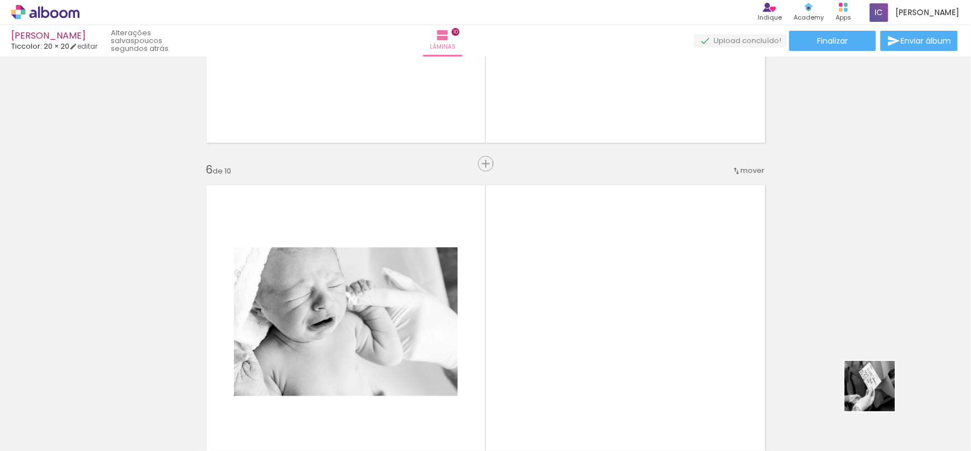
drag, startPoint x: 878, startPoint y: 394, endPoint x: 710, endPoint y: 312, distance: 187.2
click at [710, 312] on quentale-workspace at bounding box center [485, 225] width 971 height 451
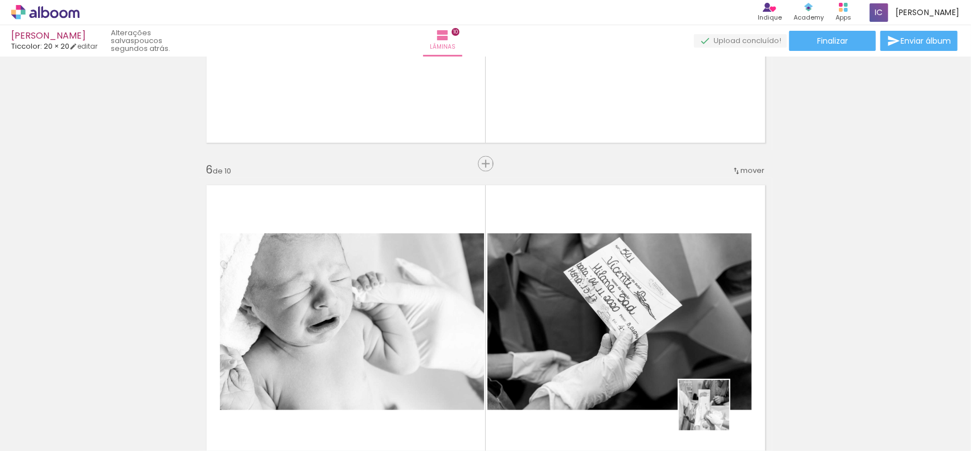
drag, startPoint x: 712, startPoint y: 414, endPoint x: 640, endPoint y: 353, distance: 94.1
click at [664, 288] on quentale-workspace at bounding box center [485, 225] width 971 height 451
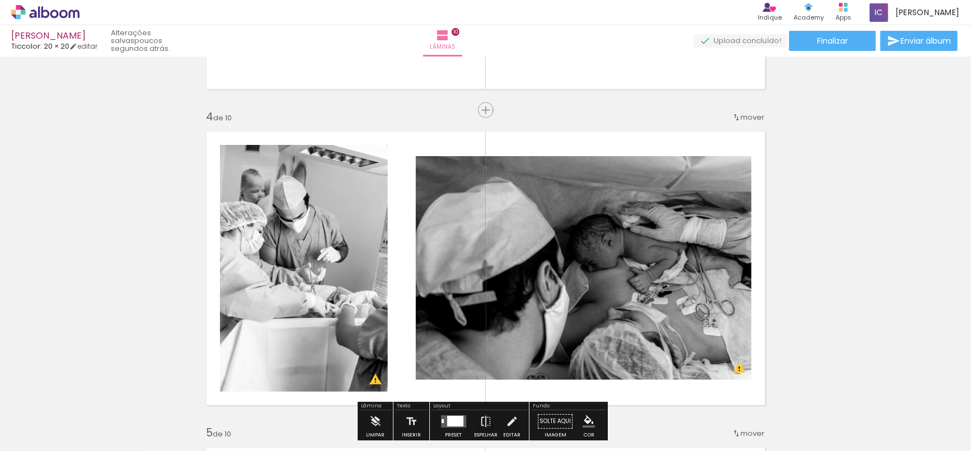
scroll to position [994, 0]
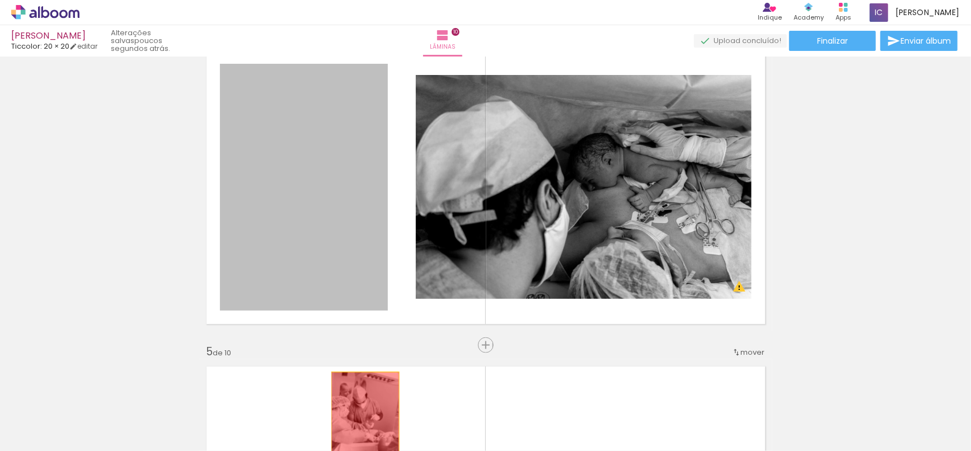
drag, startPoint x: 346, startPoint y: 182, endPoint x: 360, endPoint y: 422, distance: 241.0
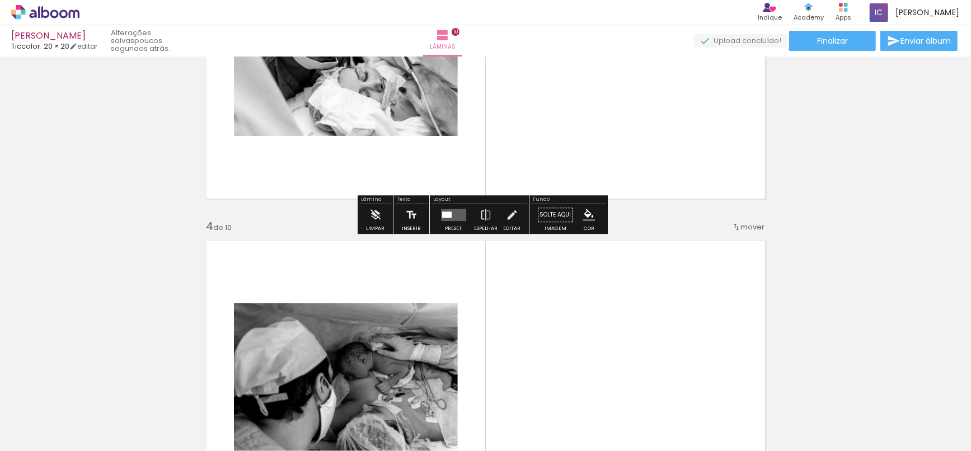
scroll to position [808, 0]
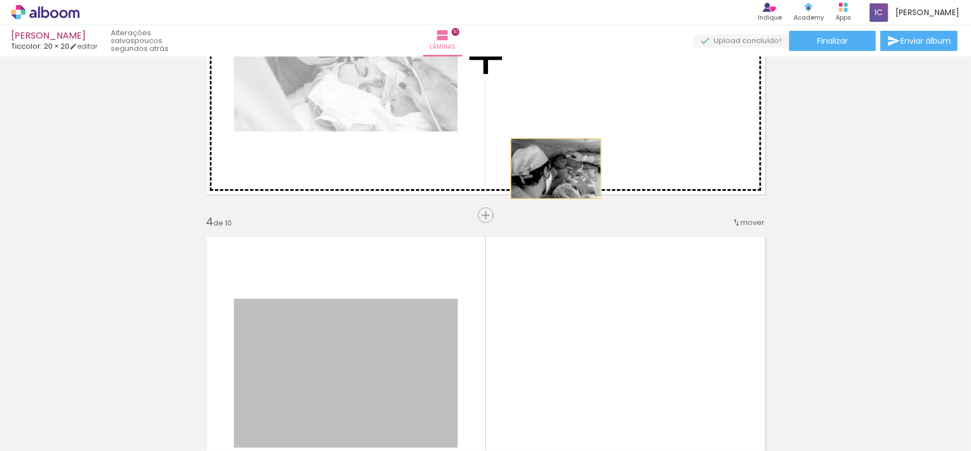
drag, startPoint x: 499, startPoint y: 207, endPoint x: 713, endPoint y: 187, distance: 215.3
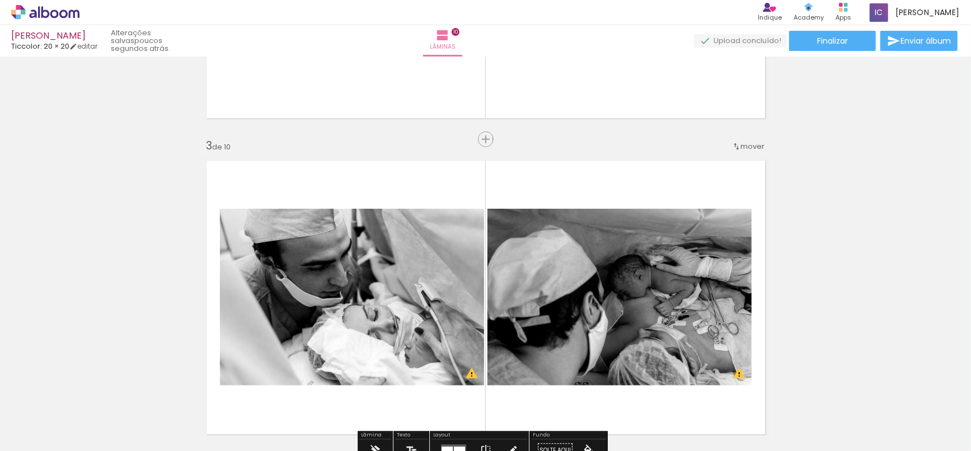
scroll to position [675, 0]
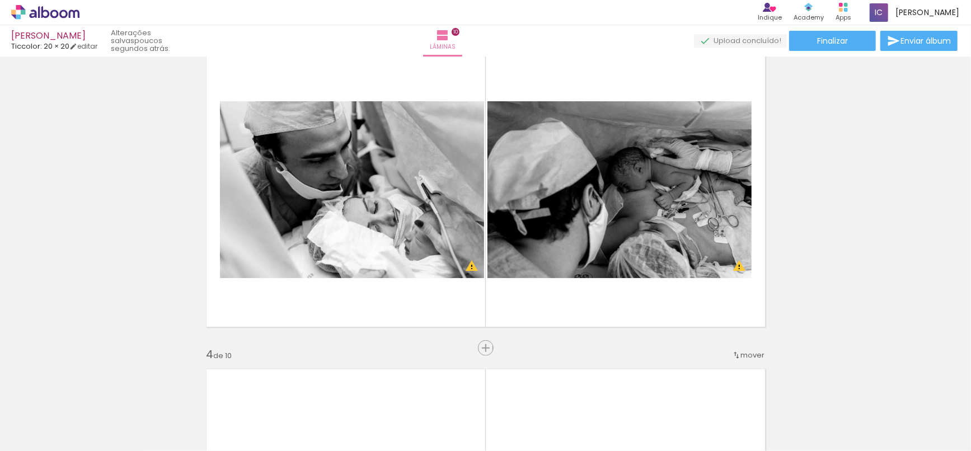
click at [734, 355] on iron-icon at bounding box center [736, 355] width 9 height 9
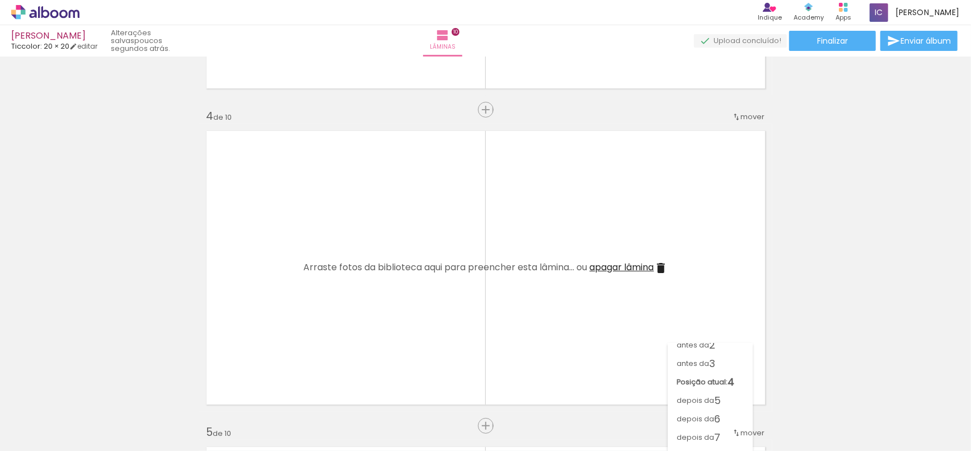
scroll to position [992, 0]
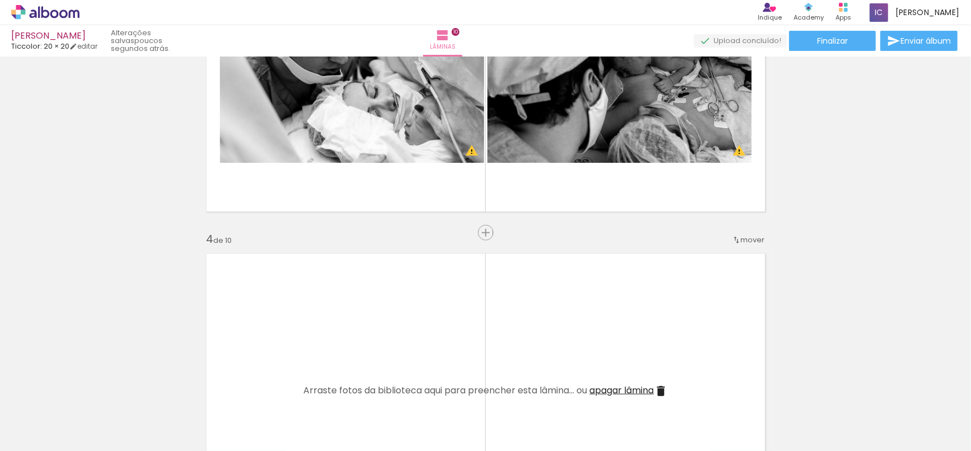
scroll to position [771, 0]
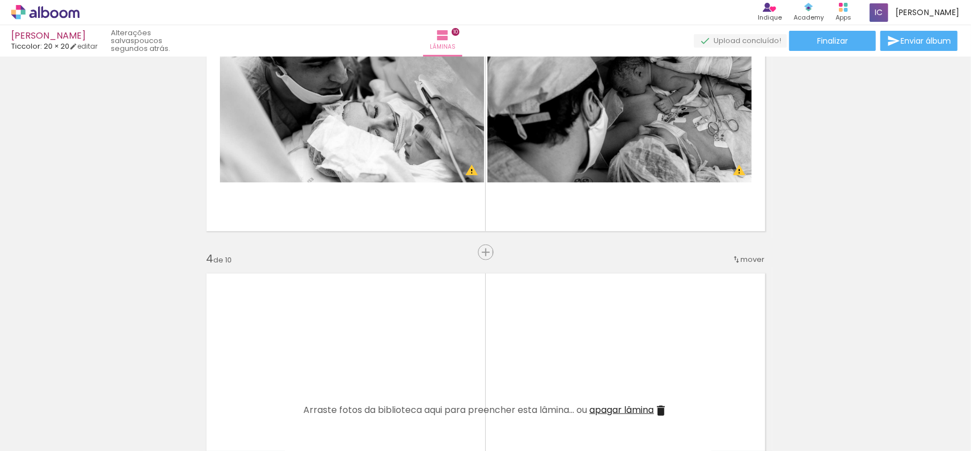
click at [749, 263] on span "mover" at bounding box center [753, 259] width 24 height 11
drag, startPoint x: 718, startPoint y: 373, endPoint x: 753, endPoint y: 347, distance: 42.9
click at [719, 373] on span "9" at bounding box center [717, 378] width 6 height 18
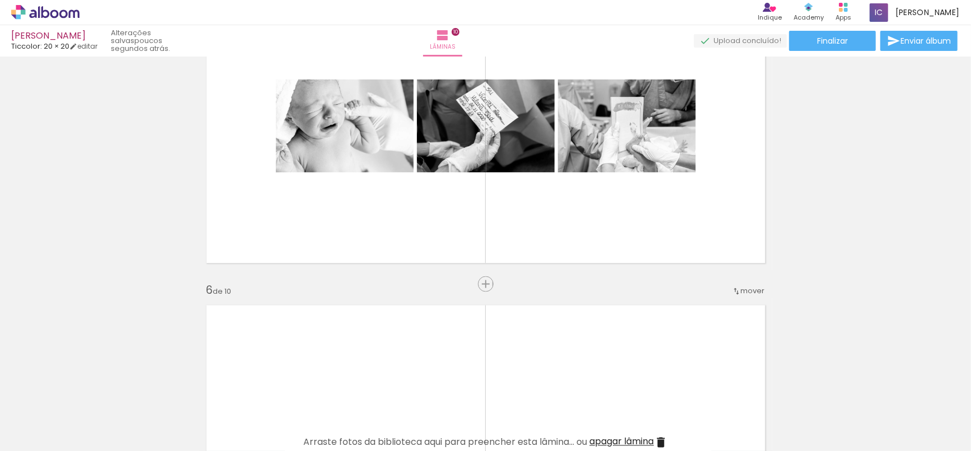
scroll to position [1342, 0]
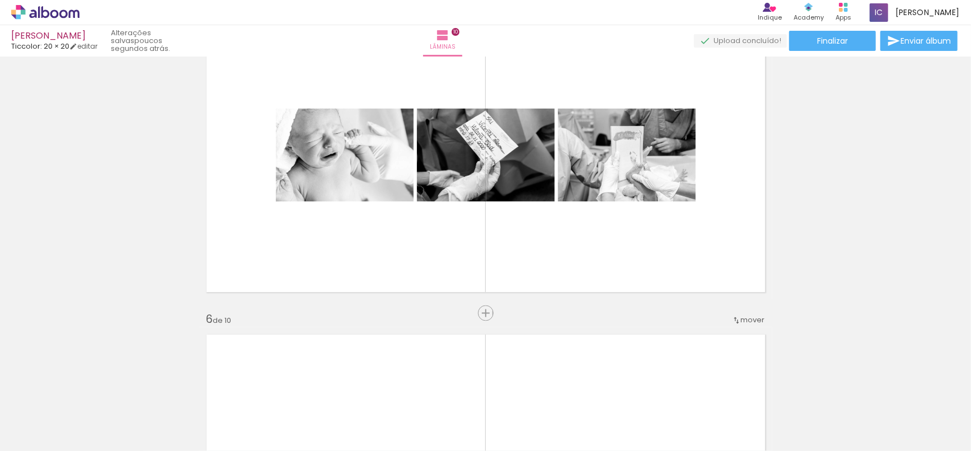
drag, startPoint x: 242, startPoint y: 422, endPoint x: 427, endPoint y: 155, distance: 324.9
click at [422, 161] on quentale-workspace at bounding box center [485, 225] width 971 height 451
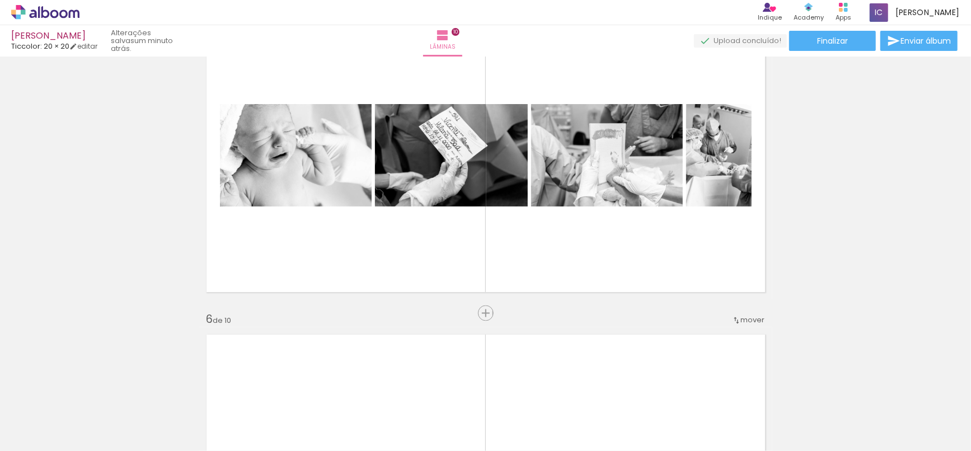
scroll to position [1405, 0]
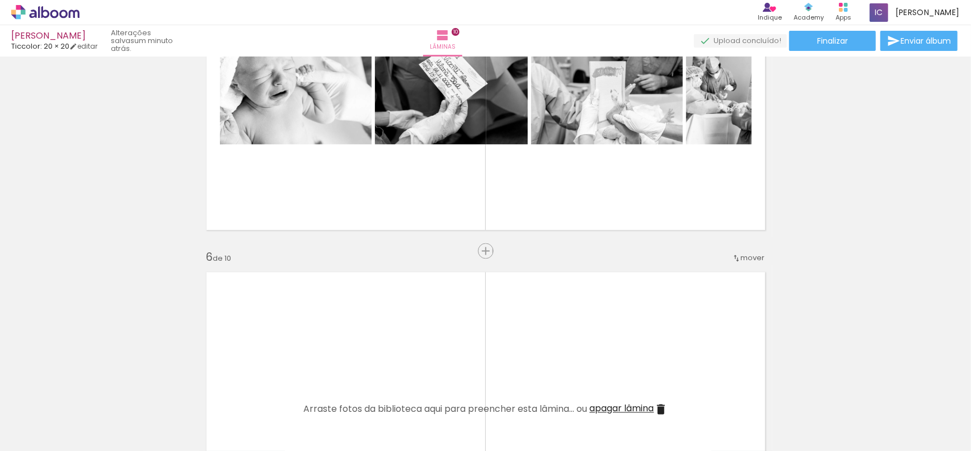
drag, startPoint x: 539, startPoint y: 372, endPoint x: 535, endPoint y: 347, distance: 25.6
click at [545, 344] on quentale-workspace at bounding box center [485, 225] width 971 height 451
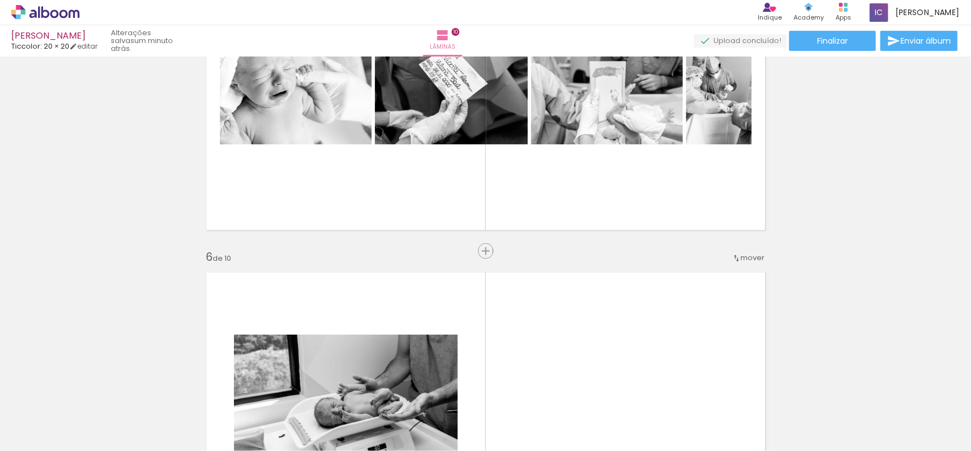
drag, startPoint x: 492, startPoint y: 410, endPoint x: 527, endPoint y: 312, distance: 104.4
click at [547, 286] on quentale-workspace at bounding box center [485, 225] width 971 height 451
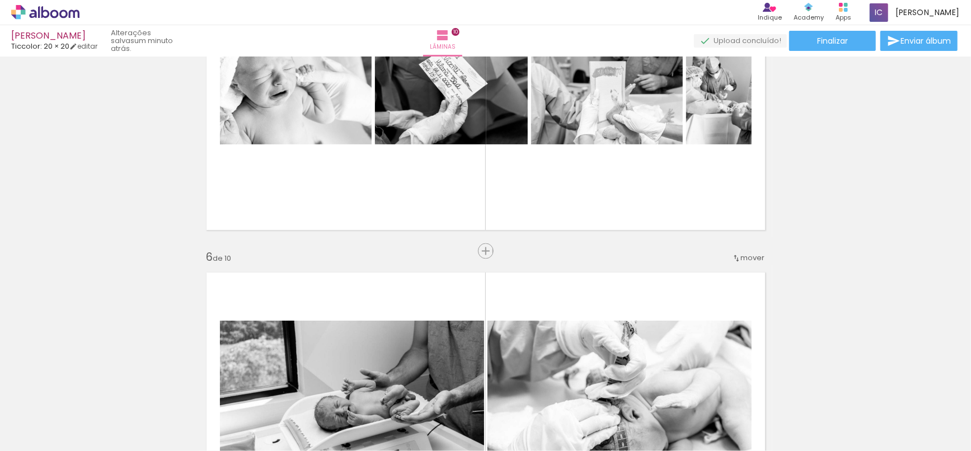
drag, startPoint x: 433, startPoint y: 411, endPoint x: 482, endPoint y: 332, distance: 92.8
click at [481, 336] on quentale-workspace at bounding box center [485, 225] width 971 height 451
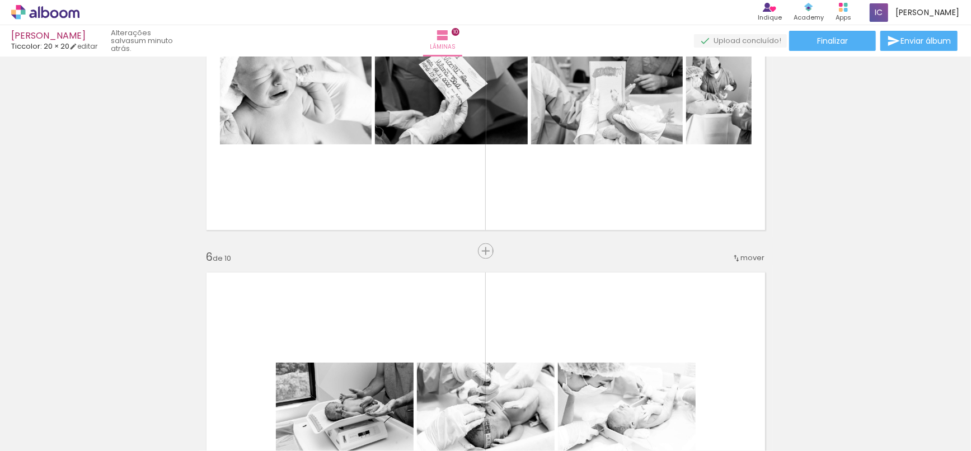
drag, startPoint x: 368, startPoint y: 424, endPoint x: 443, endPoint y: 327, distance: 122.0
click at [416, 351] on quentale-workspace at bounding box center [485, 225] width 971 height 451
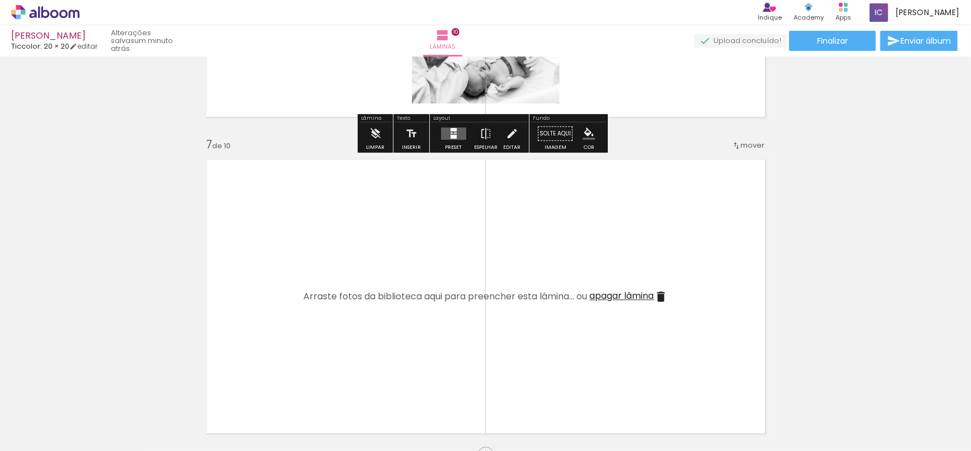
scroll to position [1840, 0]
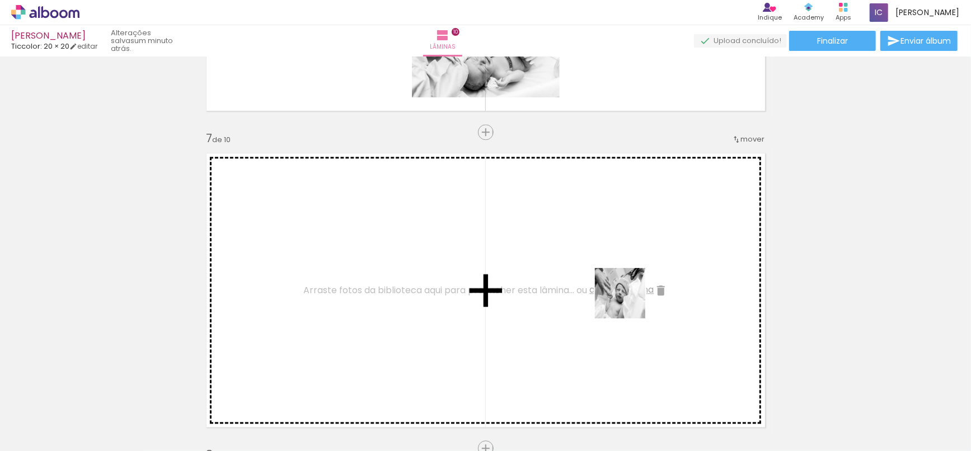
drag, startPoint x: 787, startPoint y: 357, endPoint x: 617, endPoint y: 298, distance: 180.5
click at [617, 298] on quentale-workspace at bounding box center [485, 225] width 971 height 451
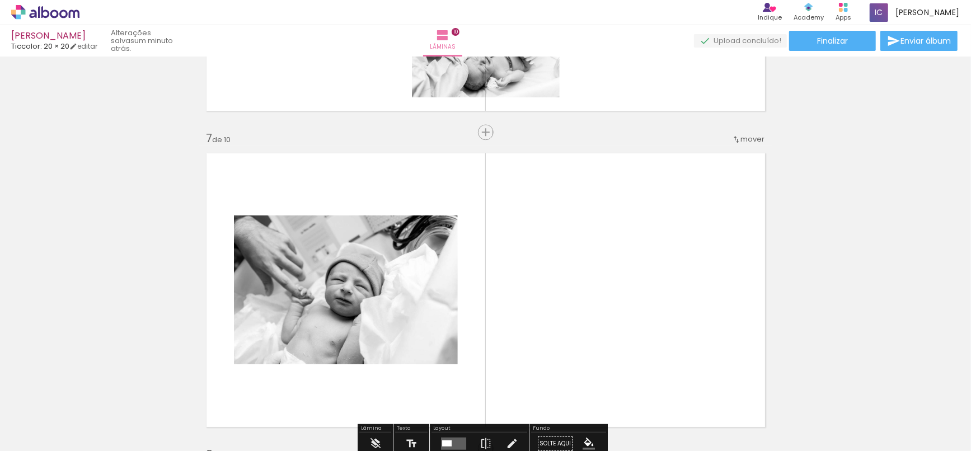
scroll to position [0, 407]
drag, startPoint x: 680, startPoint y: 404, endPoint x: 669, endPoint y: 297, distance: 108.1
click at [669, 297] on quentale-workspace at bounding box center [485, 225] width 971 height 451
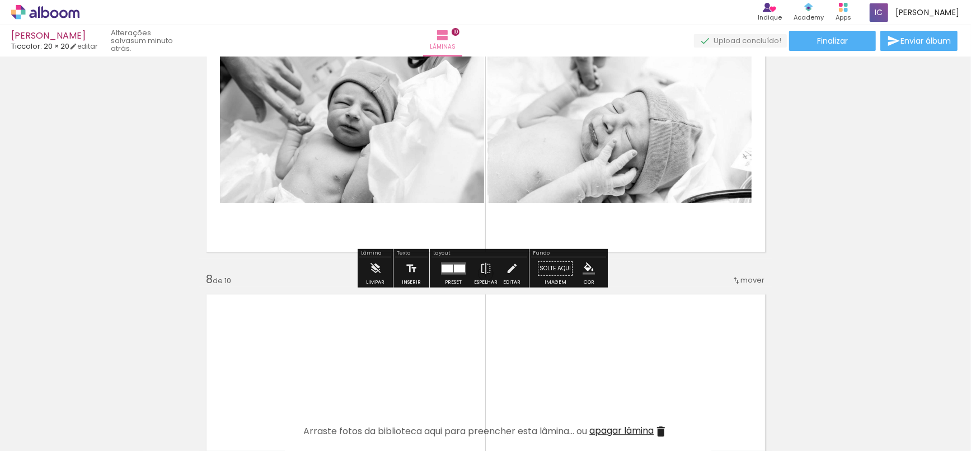
scroll to position [2088, 0]
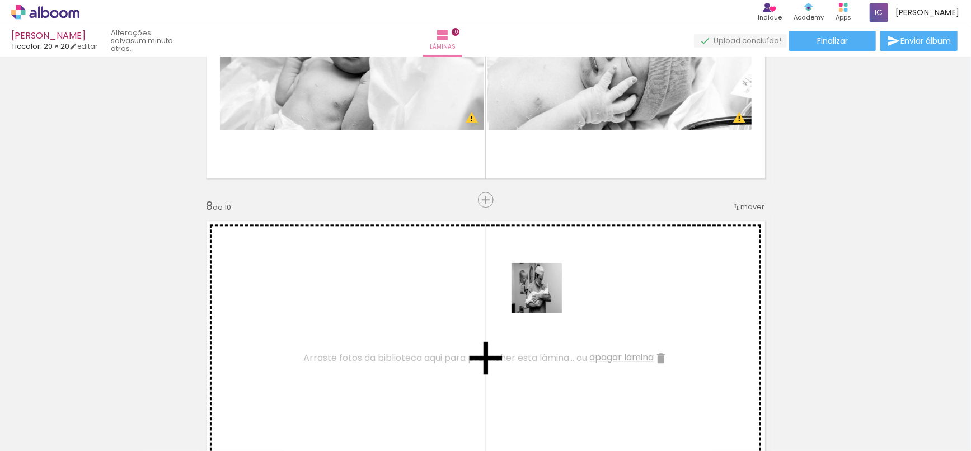
drag, startPoint x: 581, startPoint y: 306, endPoint x: 601, endPoint y: 323, distance: 26.2
click at [525, 291] on quentale-workspace at bounding box center [485, 225] width 971 height 451
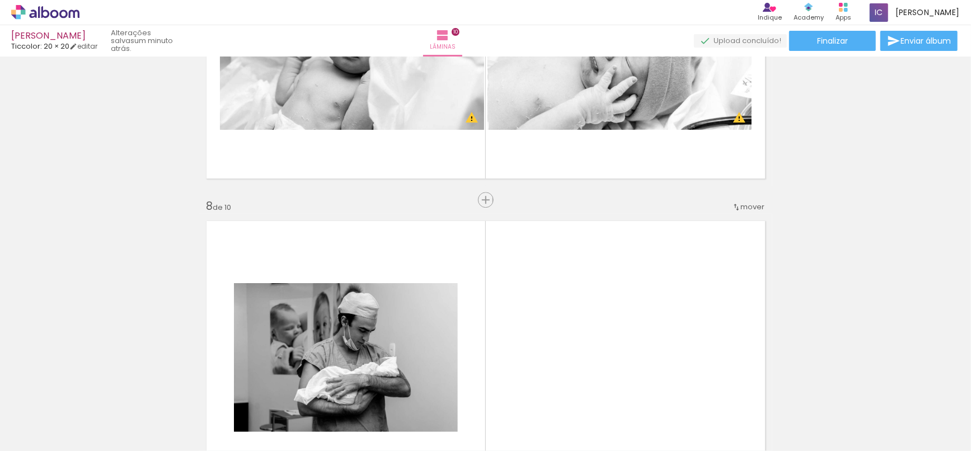
drag, startPoint x: 881, startPoint y: 410, endPoint x: 622, endPoint y: 306, distance: 279.2
click at [622, 306] on quentale-workspace at bounding box center [485, 225] width 971 height 451
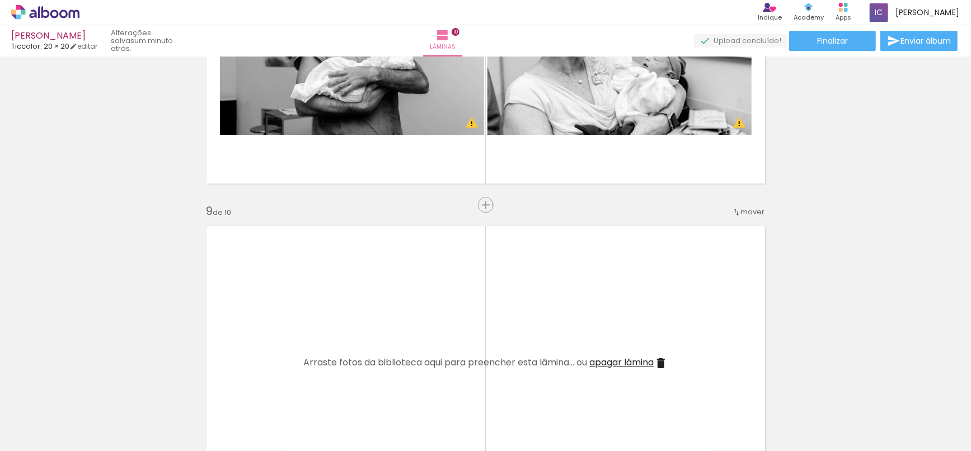
scroll to position [0, 816]
drag, startPoint x: 816, startPoint y: 421, endPoint x: 620, endPoint y: 332, distance: 215.6
click at [630, 337] on quentale-workspace at bounding box center [485, 225] width 971 height 451
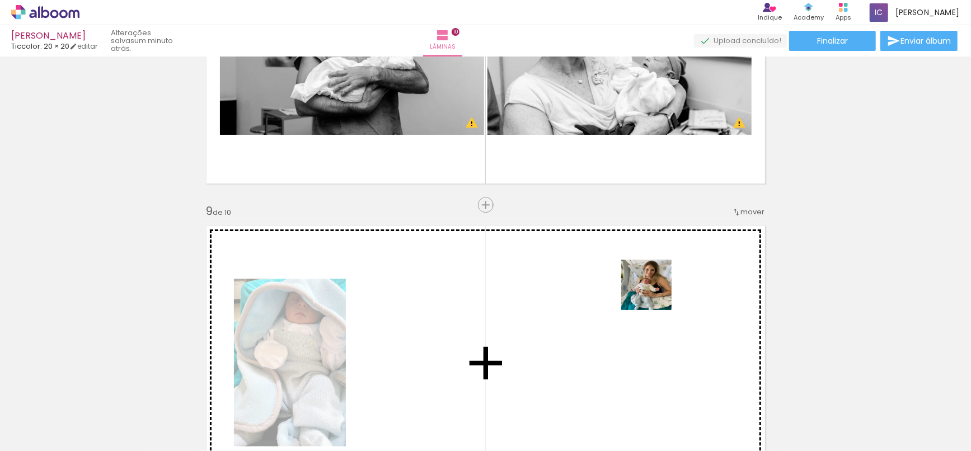
drag, startPoint x: 844, startPoint y: 422, endPoint x: 648, endPoint y: 289, distance: 236.5
click at [647, 289] on quentale-workspace at bounding box center [485, 225] width 971 height 451
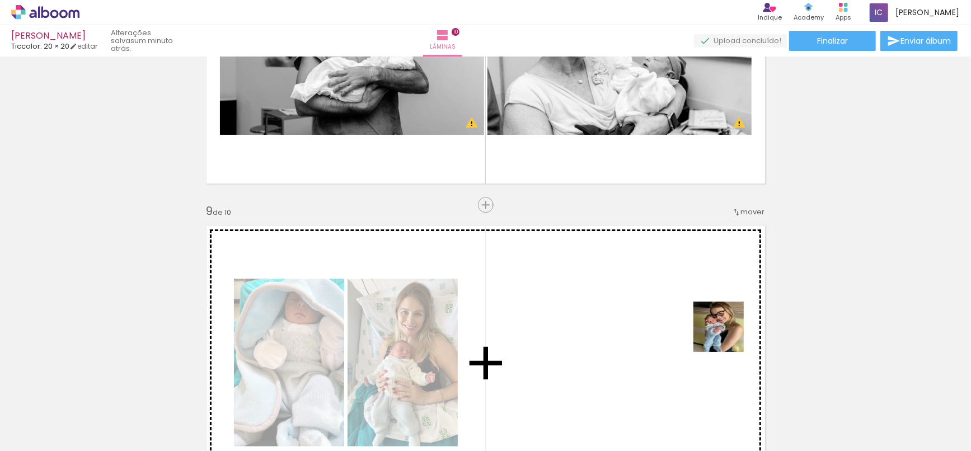
drag, startPoint x: 727, startPoint y: 335, endPoint x: 599, endPoint y: 260, distance: 148.5
click at [608, 257] on quentale-workspace at bounding box center [485, 225] width 971 height 451
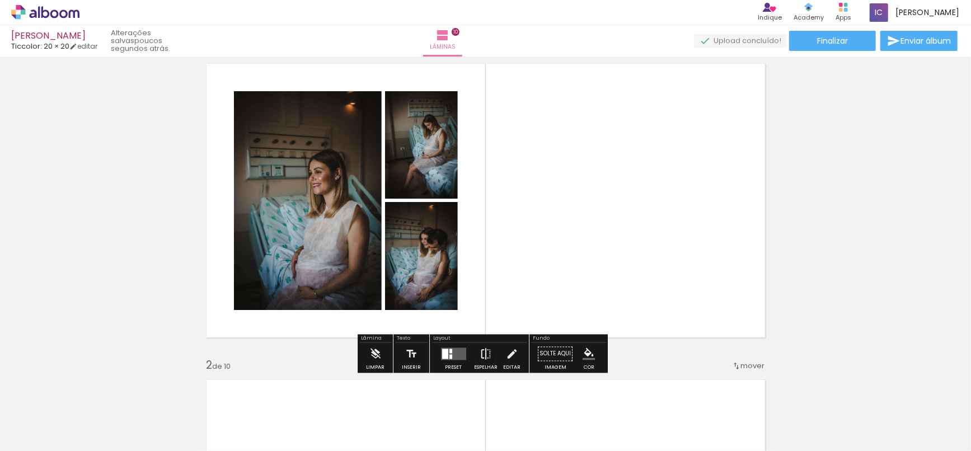
scroll to position [62, 0]
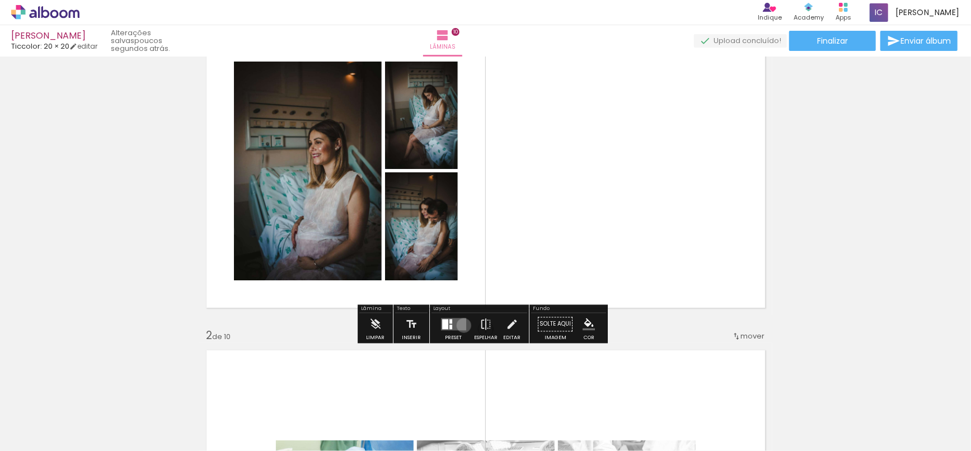
click at [461, 325] on quentale-layouter at bounding box center [453, 324] width 25 height 12
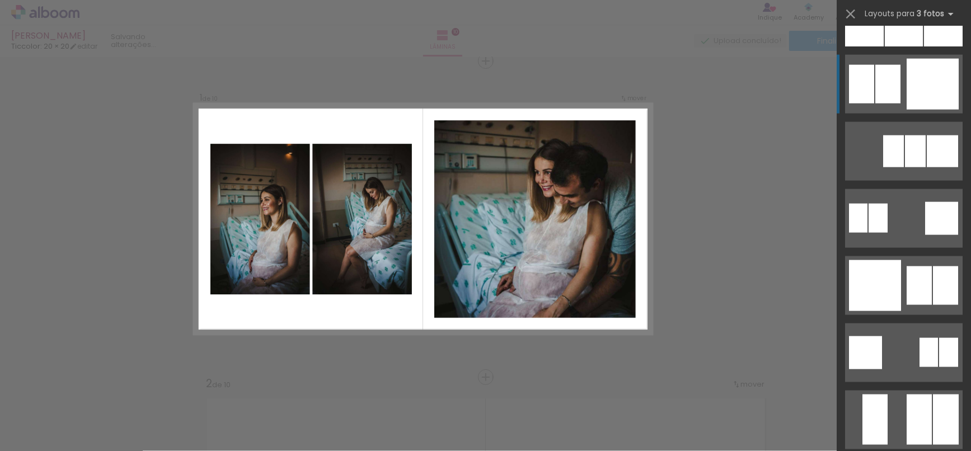
scroll to position [934, 0]
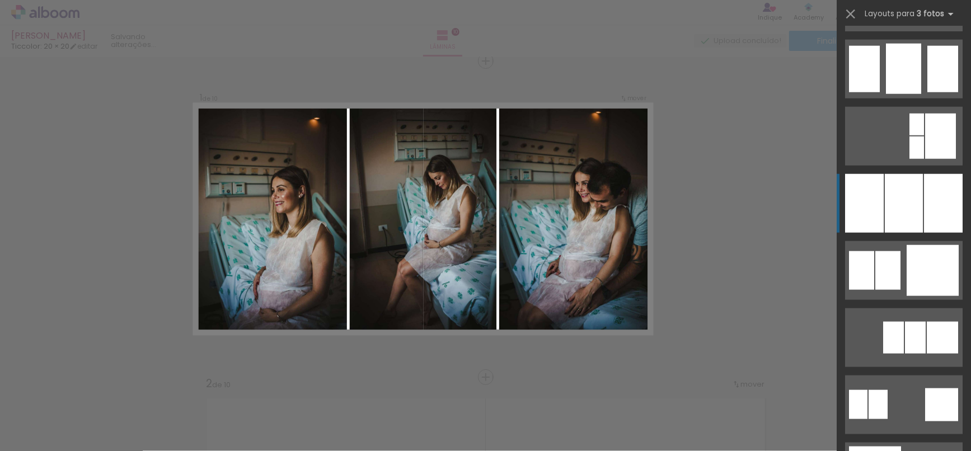
click at [904, 198] on div at bounding box center [904, 203] width 38 height 59
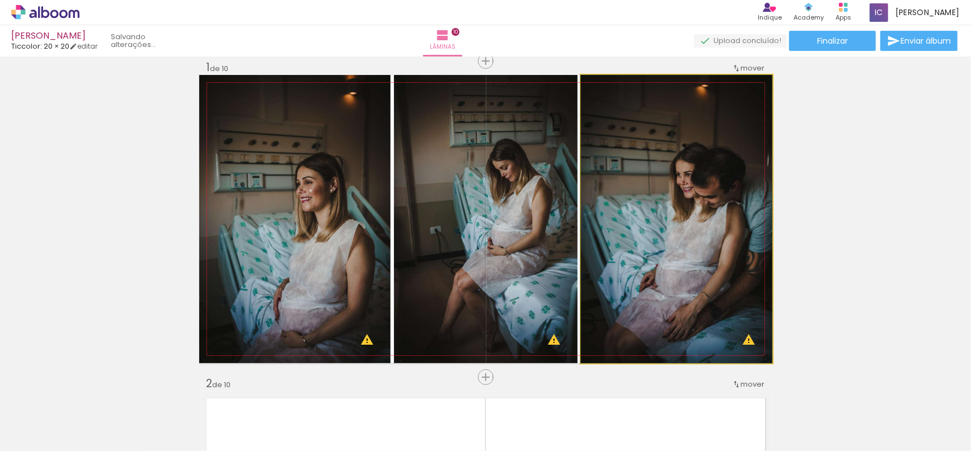
drag, startPoint x: 678, startPoint y: 213, endPoint x: 686, endPoint y: 210, distance: 8.5
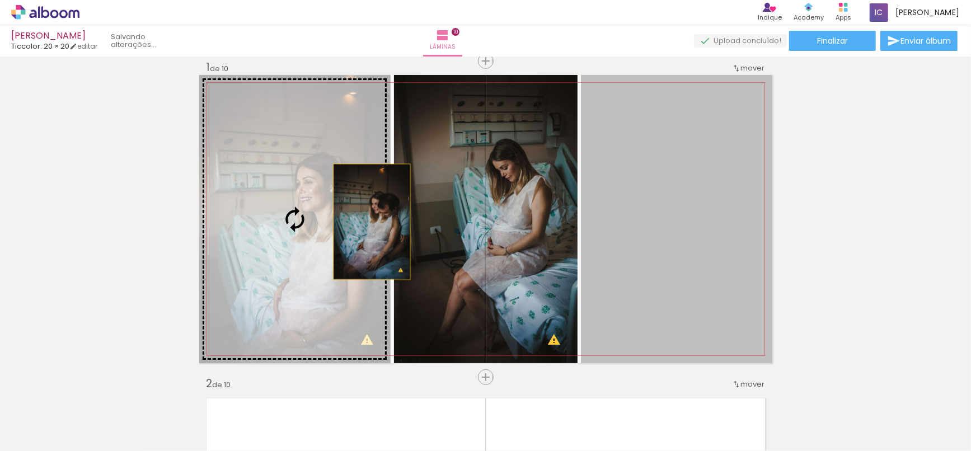
drag, startPoint x: 671, startPoint y: 223, endPoint x: 360, endPoint y: 222, distance: 310.6
click at [0, 0] on slot at bounding box center [0, 0] width 0 height 0
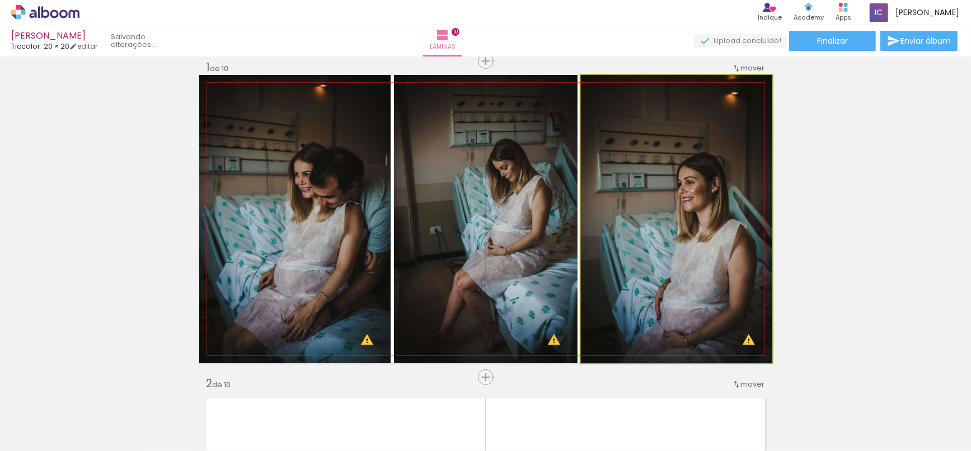
drag, startPoint x: 622, startPoint y: 253, endPoint x: 522, endPoint y: 251, distance: 99.6
click at [0, 0] on slot at bounding box center [0, 0] width 0 height 0
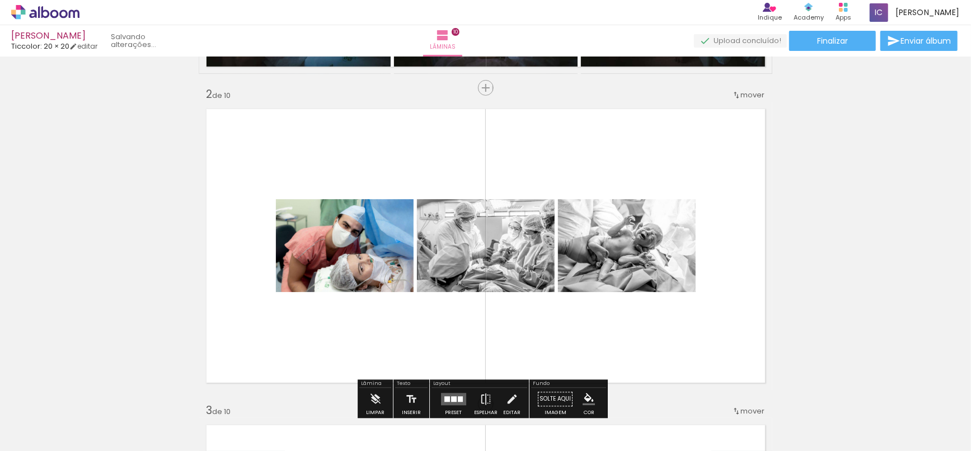
scroll to position [325, 0]
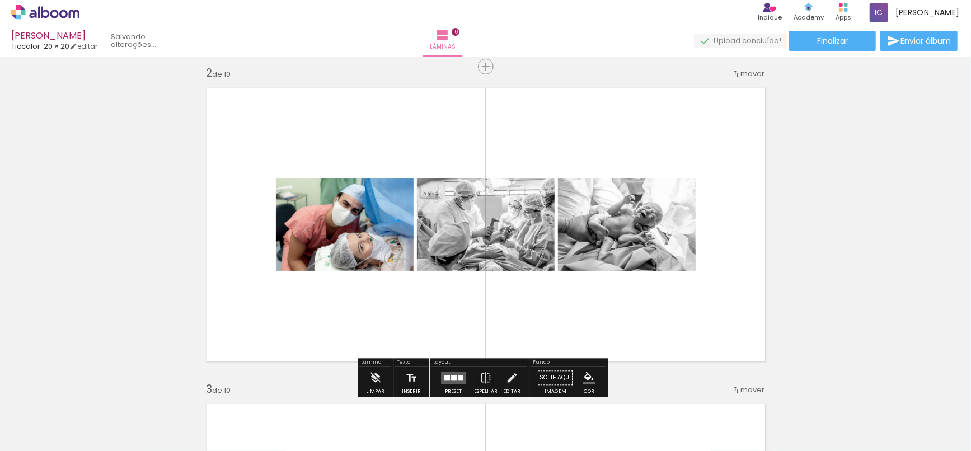
click at [449, 372] on quentale-layouter at bounding box center [453, 378] width 25 height 12
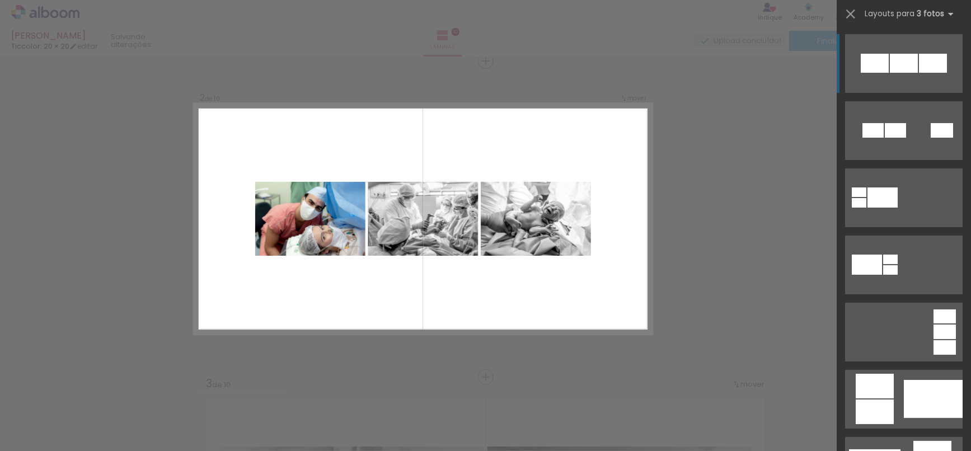
scroll to position [1778, 0]
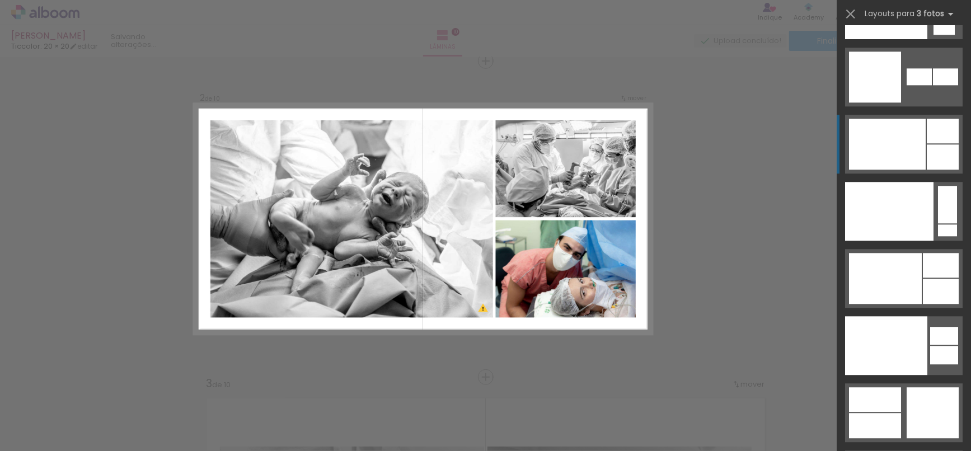
scroll to position [14026, 0]
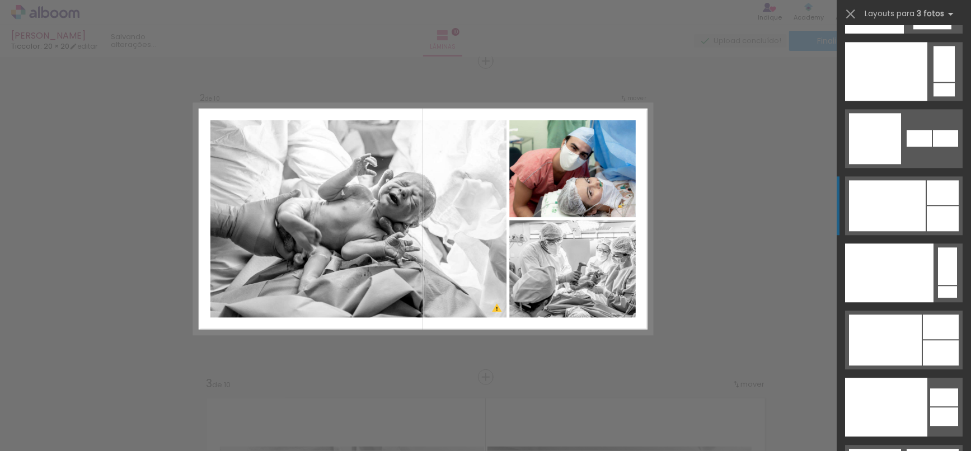
click at [927, 198] on div at bounding box center [943, 192] width 32 height 25
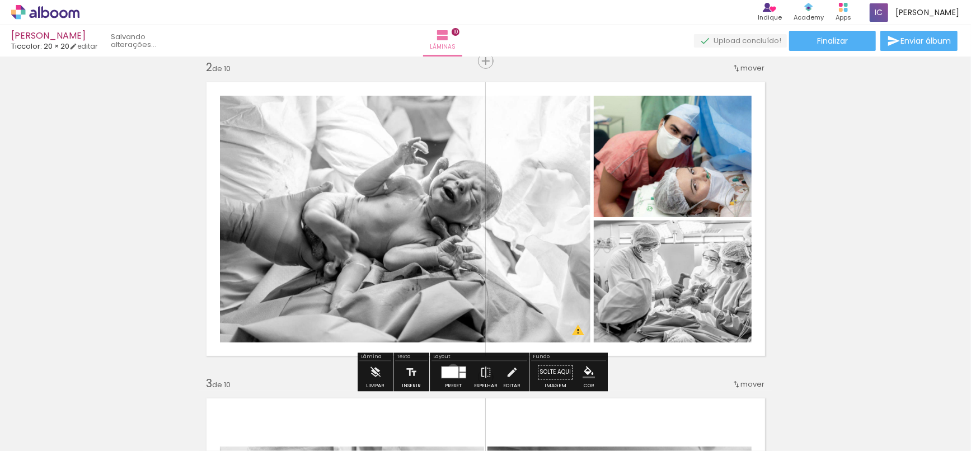
click at [450, 369] on div at bounding box center [450, 372] width 17 height 11
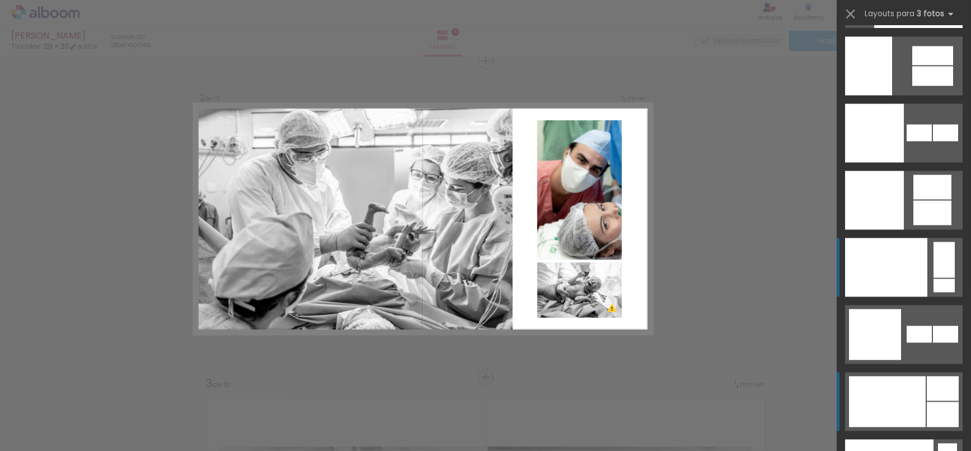
scroll to position [13670, 0]
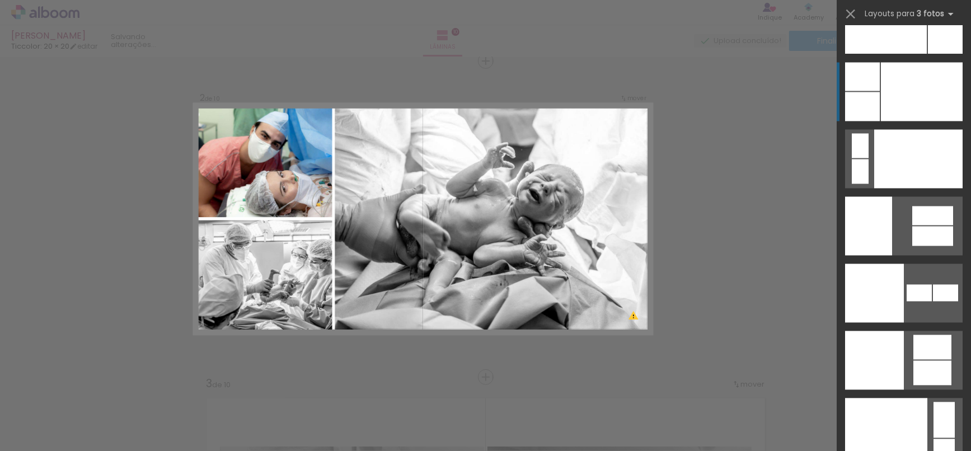
click at [904, 111] on div at bounding box center [922, 91] width 82 height 59
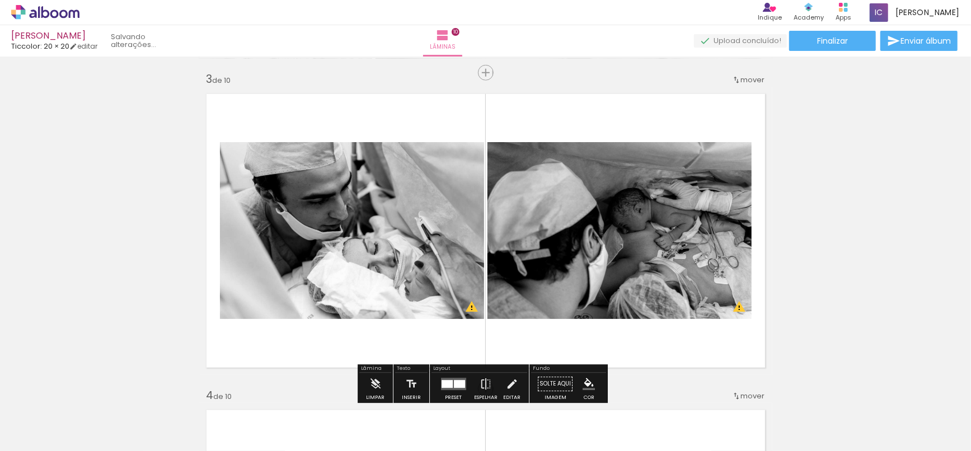
scroll to position [641, 0]
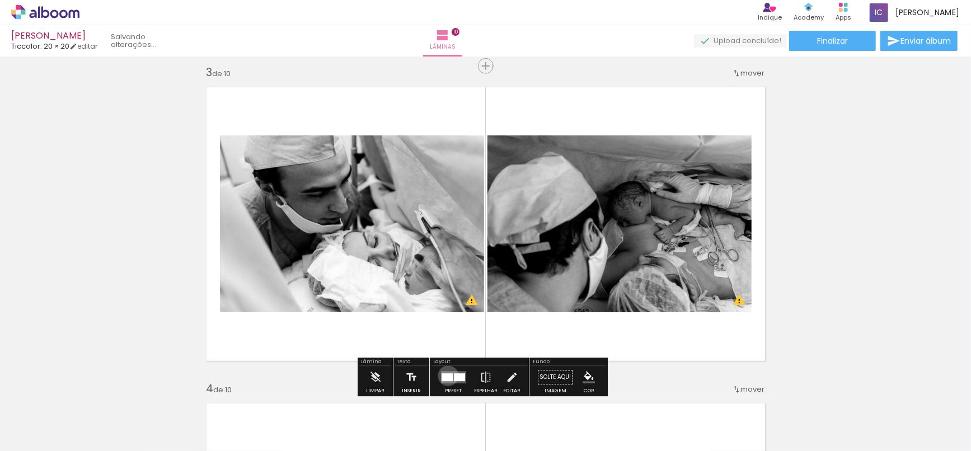
click at [445, 375] on div at bounding box center [447, 378] width 11 height 8
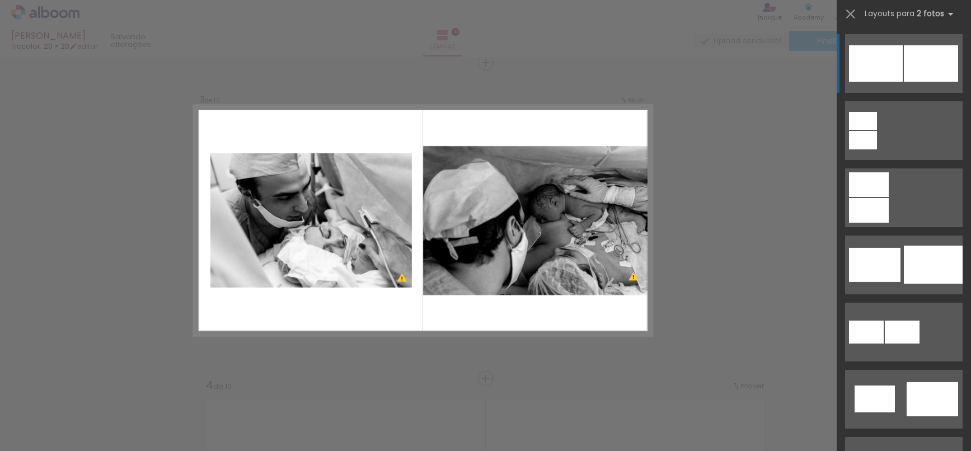
scroll to position [646, 0]
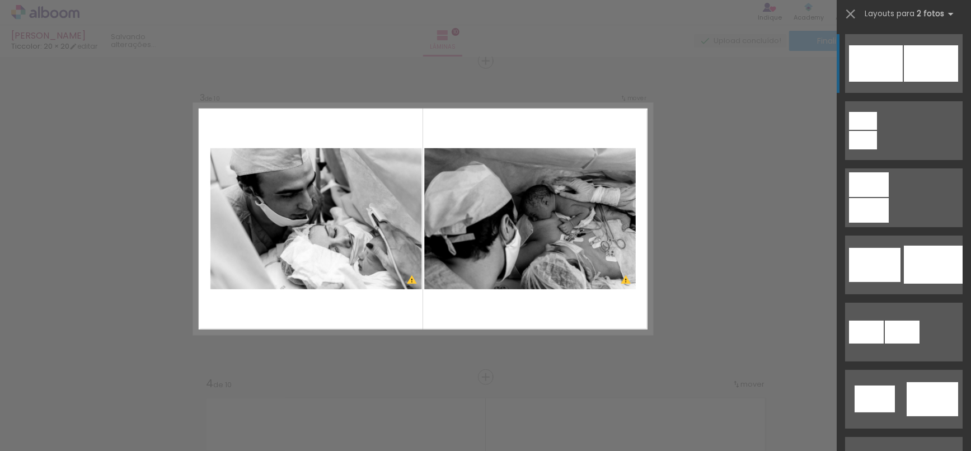
drag, startPoint x: 961, startPoint y: 49, endPoint x: 957, endPoint y: 79, distance: 30.5
click at [957, 79] on div at bounding box center [904, 59] width 134 height 67
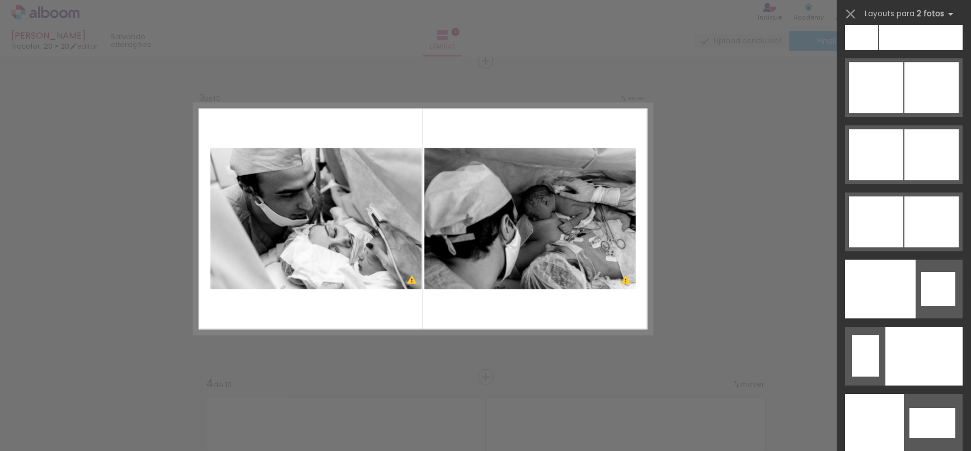
scroll to position [5528, 0]
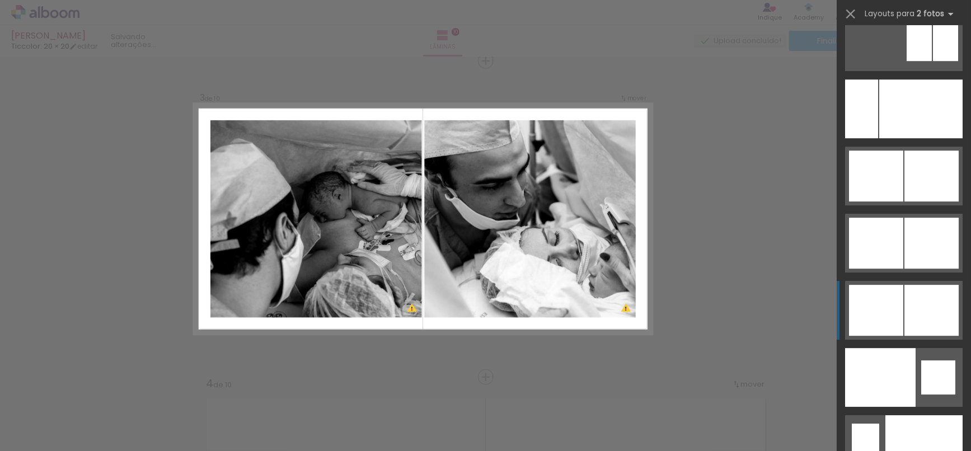
click at [909, 313] on div at bounding box center [931, 310] width 54 height 51
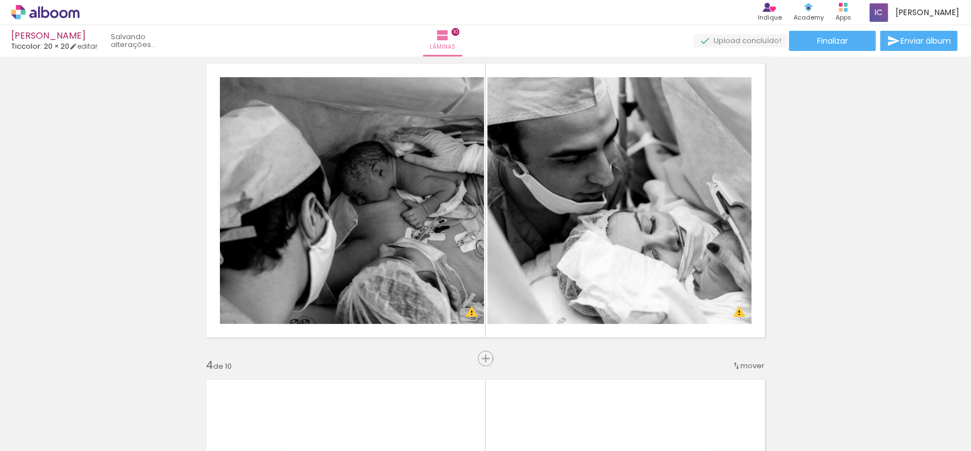
scroll to position [650, 0]
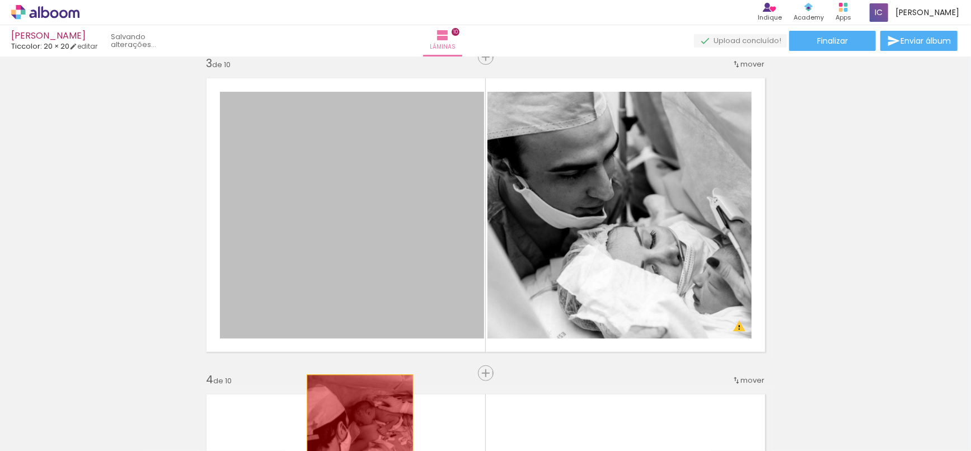
drag, startPoint x: 373, startPoint y: 192, endPoint x: 355, endPoint y: 424, distance: 232.3
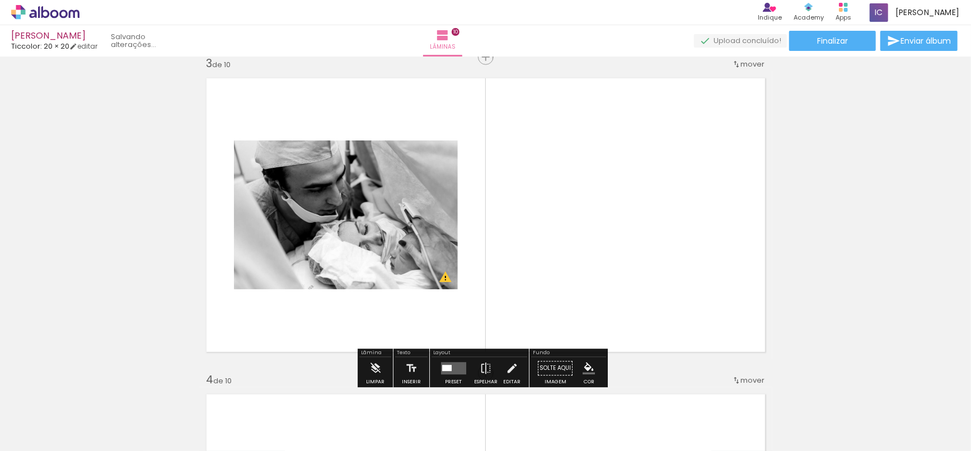
click at [445, 366] on div at bounding box center [447, 368] width 10 height 6
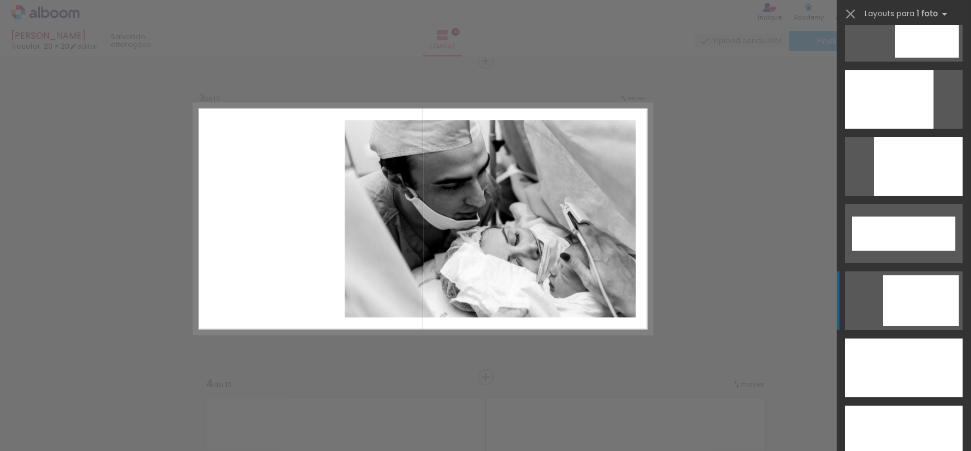
scroll to position [2922, 0]
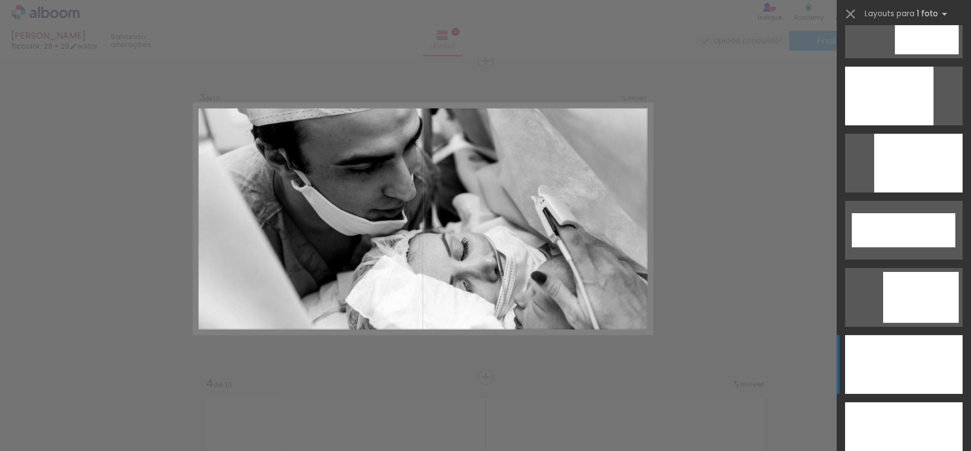
drag, startPoint x: 915, startPoint y: 361, endPoint x: 909, endPoint y: 359, distance: 6.5
click at [914, 361] on div at bounding box center [904, 364] width 118 height 59
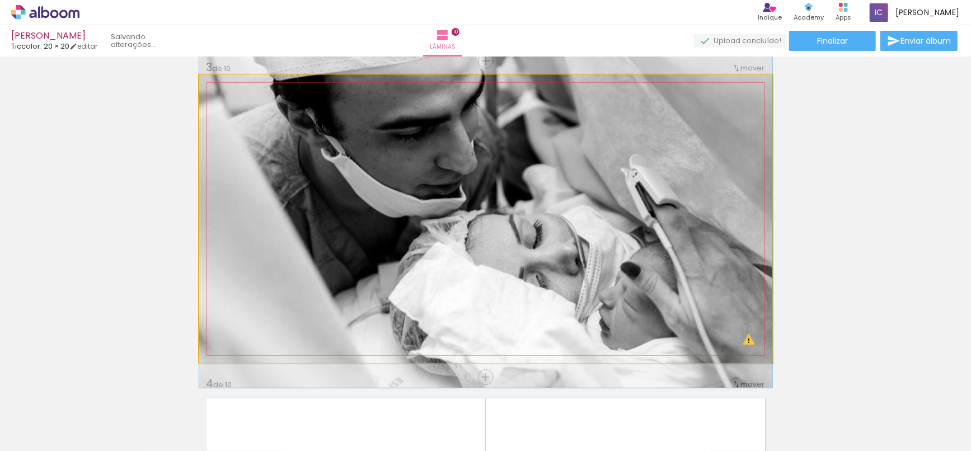
drag, startPoint x: 624, startPoint y: 287, endPoint x: 622, endPoint y: 262, distance: 24.7
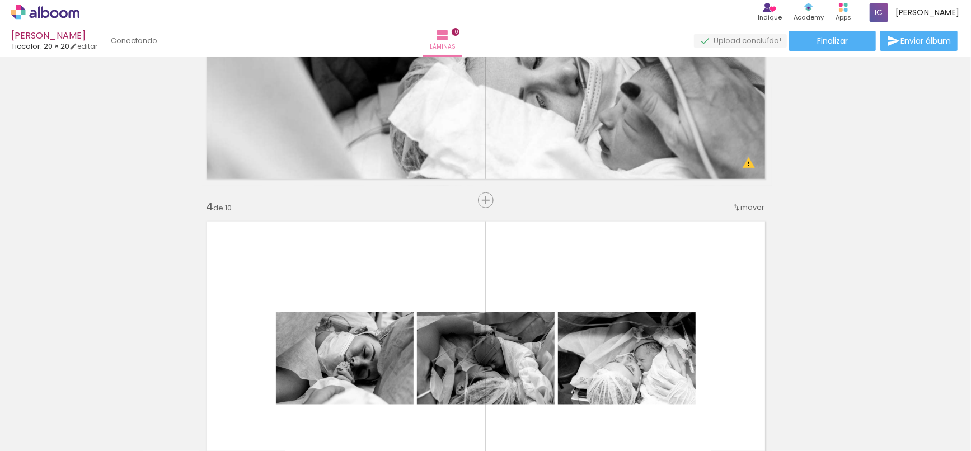
scroll to position [895, 0]
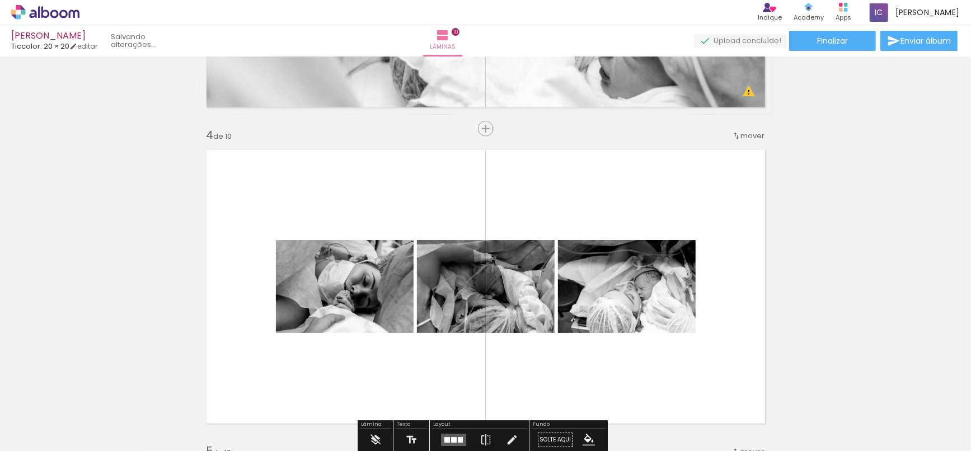
click at [750, 138] on span "mover" at bounding box center [753, 135] width 24 height 11
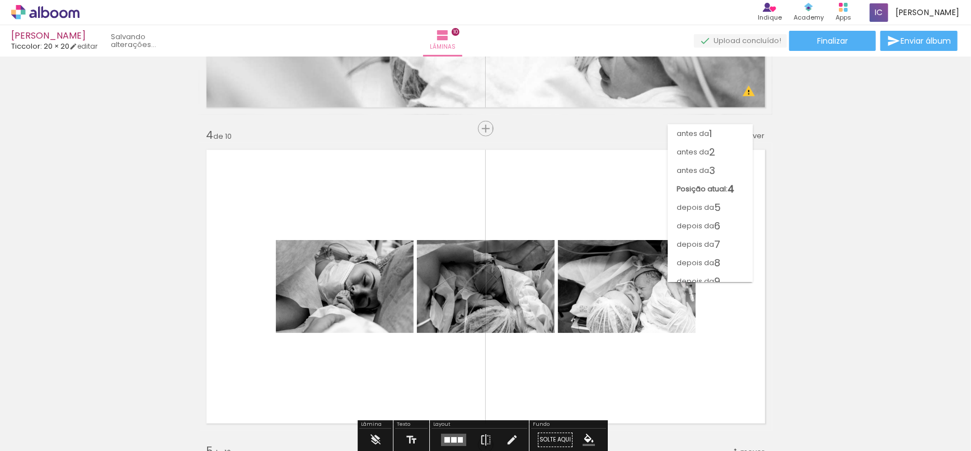
click at [744, 290] on paper-item "depois da 10" at bounding box center [710, 299] width 85 height 18
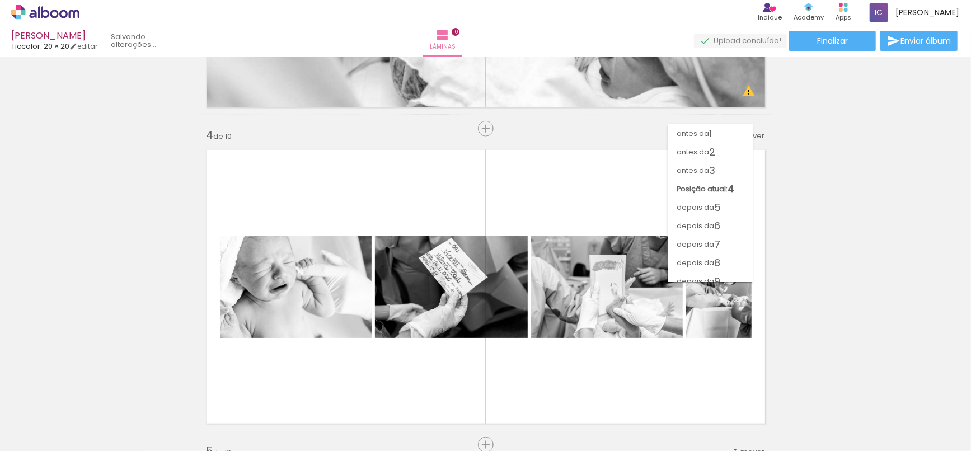
scroll to position [2859, 0]
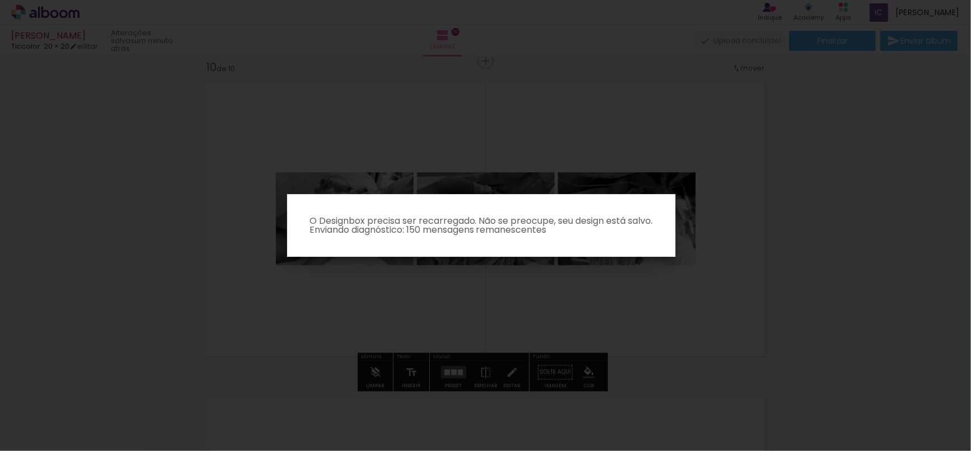
click at [758, 194] on iron-overlay-backdrop at bounding box center [485, 225] width 971 height 451
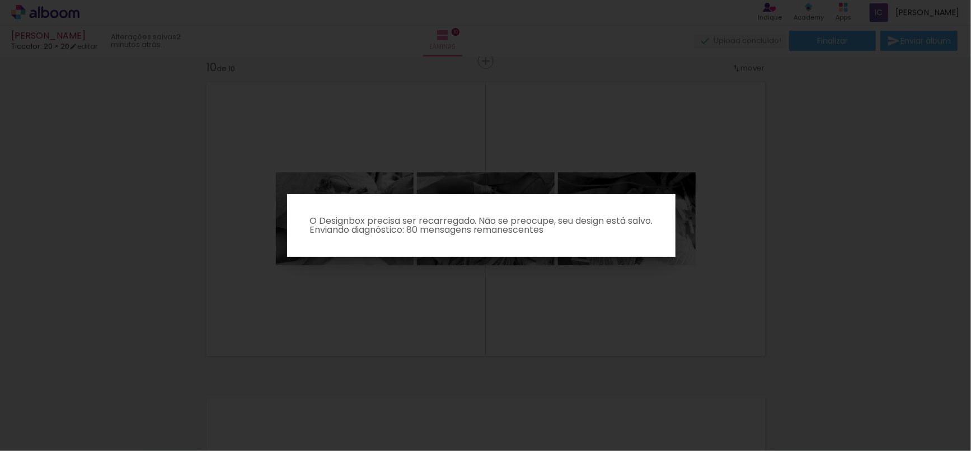
scroll to position [0, 816]
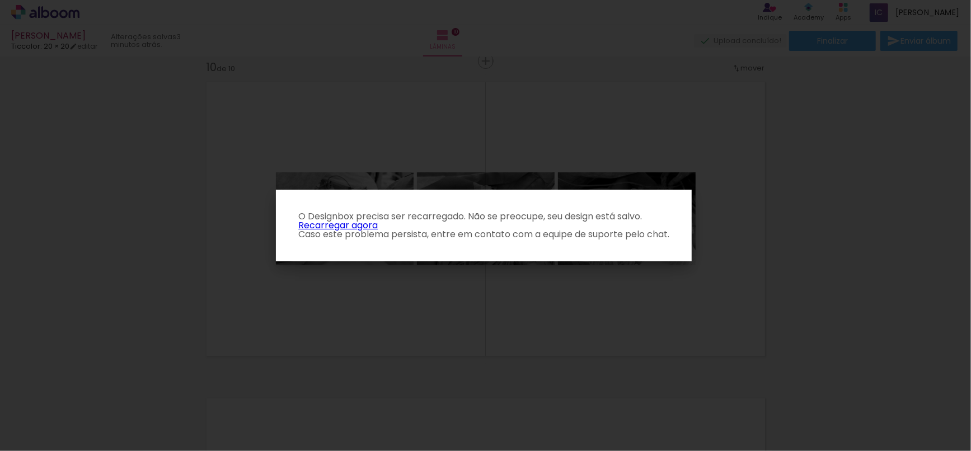
click at [371, 229] on p "O Designbox precisa ser recarregado. Não se preocupe, seu design está salvo. Re…" at bounding box center [484, 225] width 398 height 27
click at [366, 222] on link "Recarregar agora" at bounding box center [337, 225] width 79 height 13
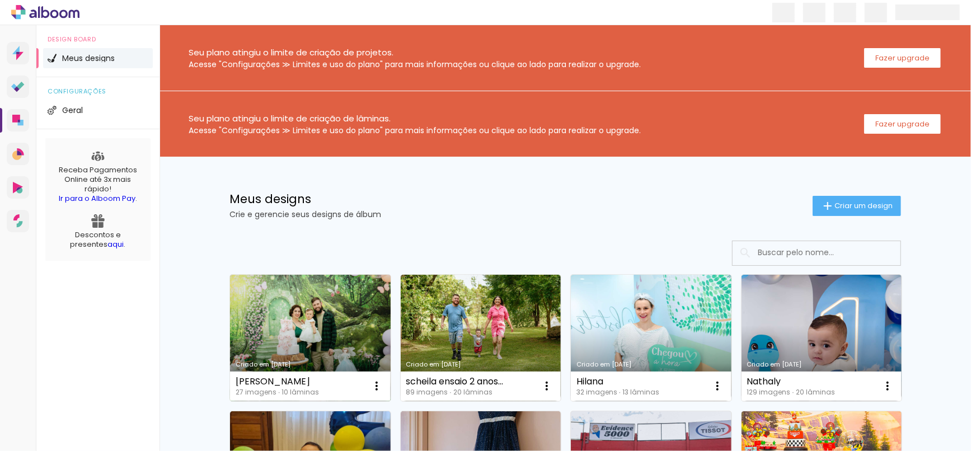
click at [339, 350] on link "Criado em [DATE]" at bounding box center [310, 338] width 161 height 126
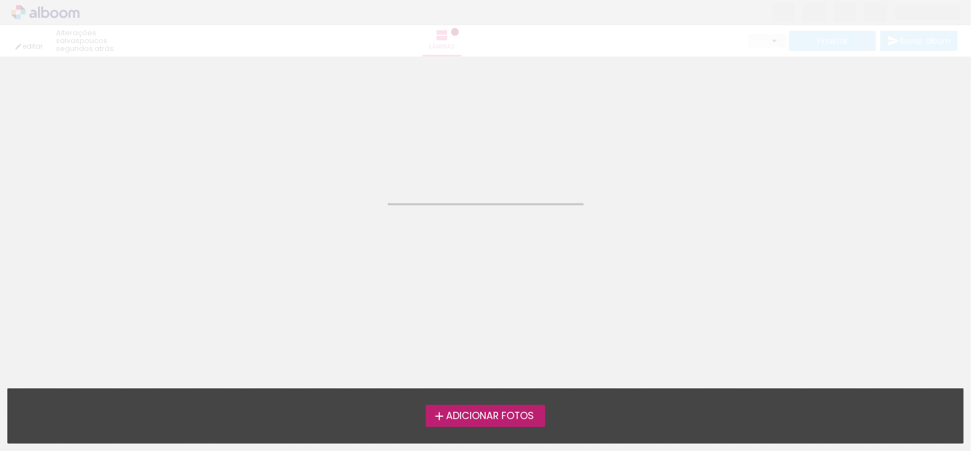
click at [22, 417] on iron-horizontal-list at bounding box center [11, 416] width 22 height 70
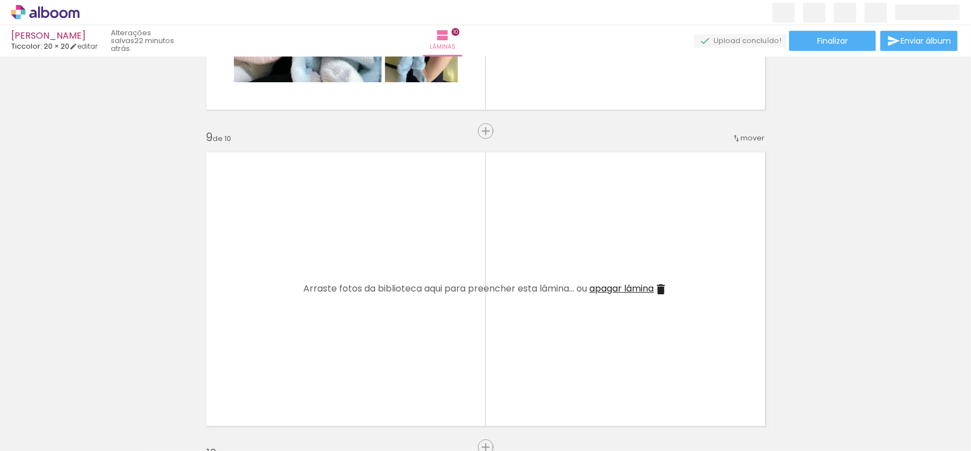
scroll to position [2552, 0]
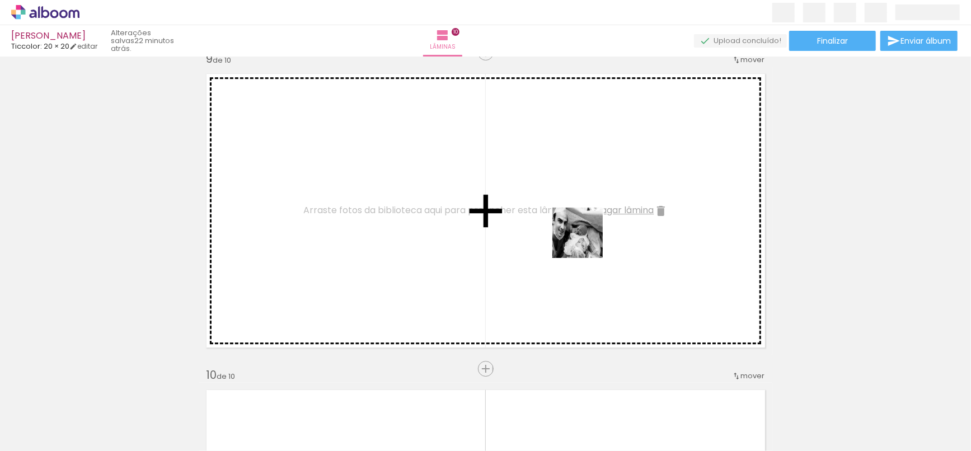
drag, startPoint x: 957, startPoint y: 398, endPoint x: 571, endPoint y: 266, distance: 407.9
click at [585, 241] on quentale-workspace at bounding box center [485, 225] width 971 height 451
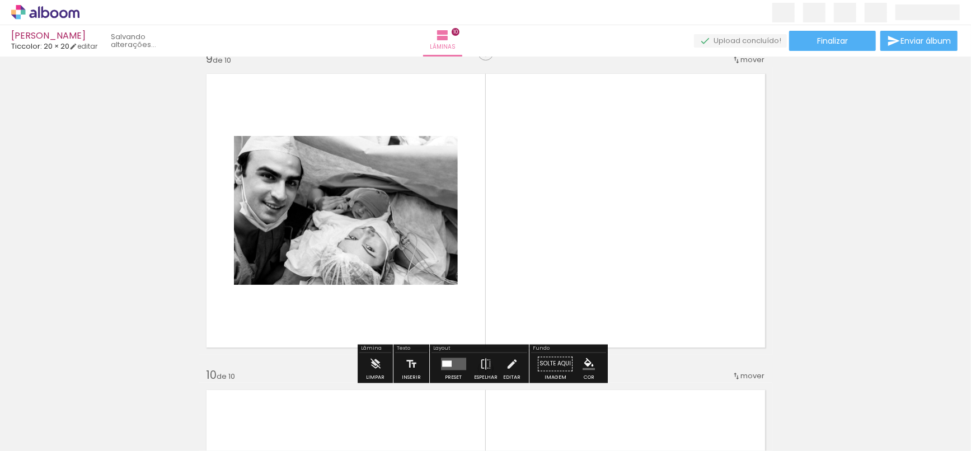
drag, startPoint x: 528, startPoint y: 407, endPoint x: 551, endPoint y: 253, distance: 156.1
click at [551, 253] on quentale-workspace at bounding box center [485, 225] width 971 height 451
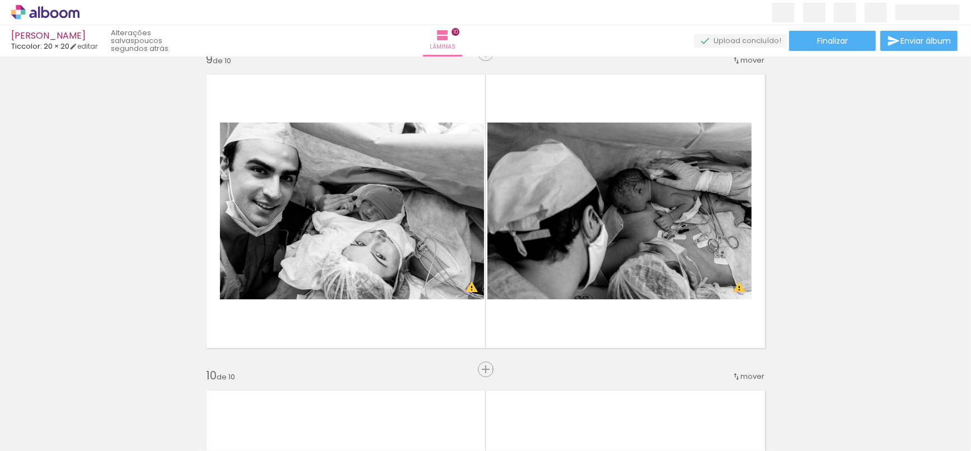
scroll to position [2468, 0]
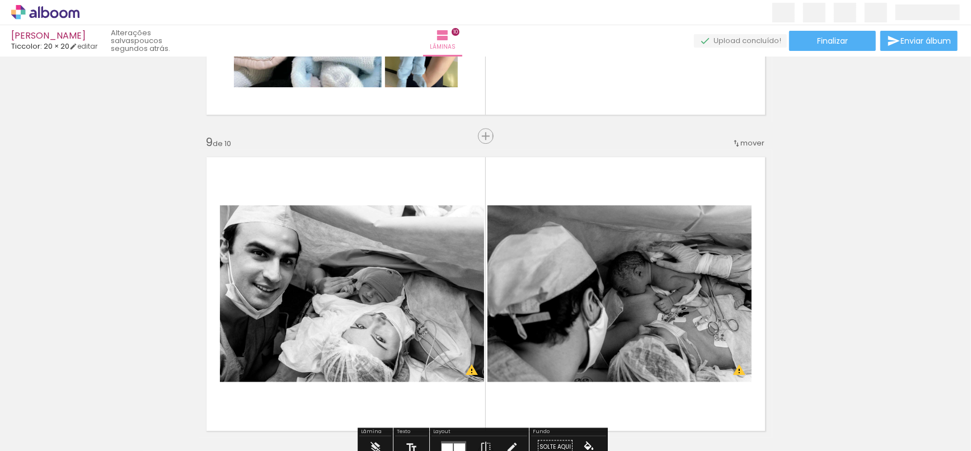
click at [734, 141] on iron-icon at bounding box center [736, 143] width 9 height 9
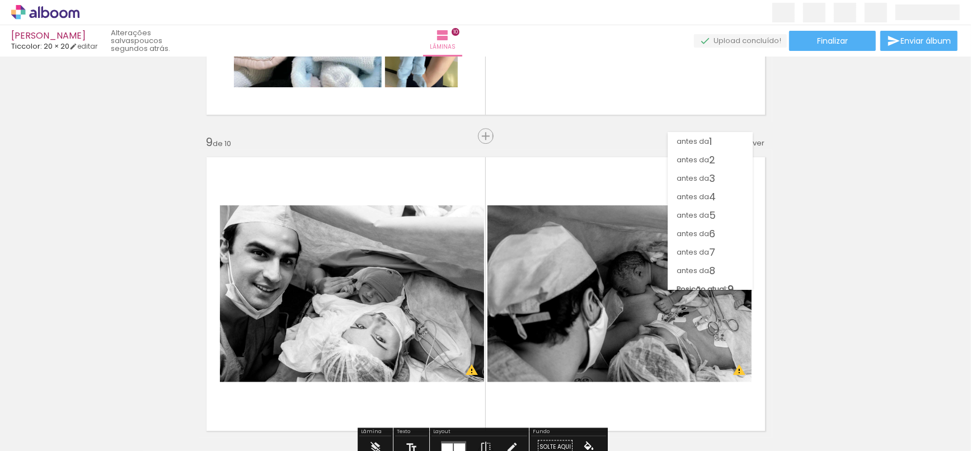
scroll to position [17, 0]
click at [722, 184] on paper-item "antes da 4" at bounding box center [710, 179] width 85 height 18
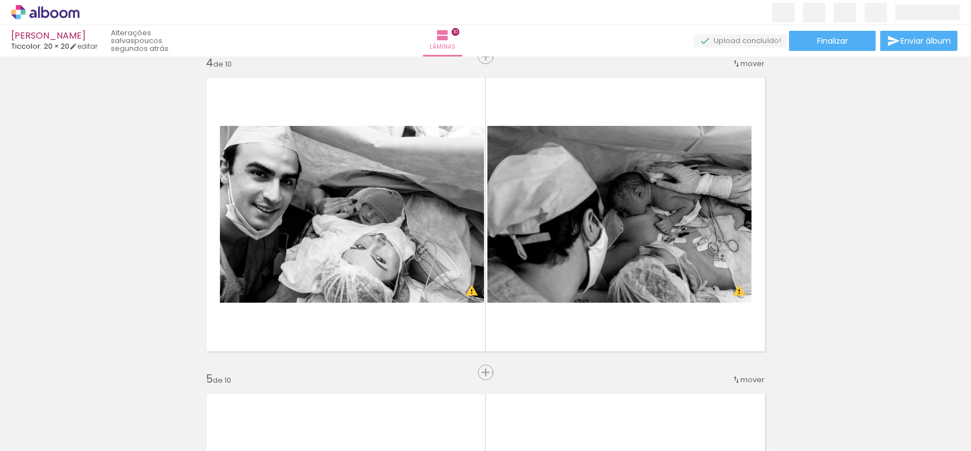
scroll to position [1030, 0]
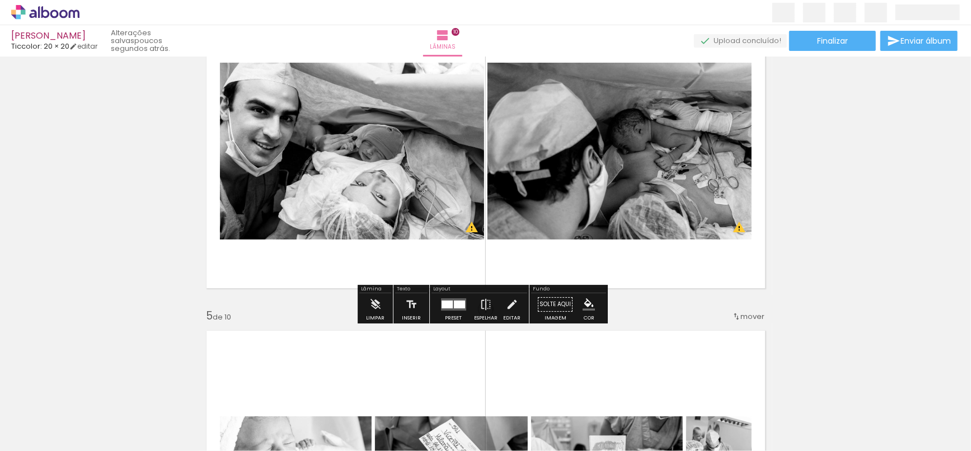
click at [442, 307] on div at bounding box center [447, 305] width 11 height 8
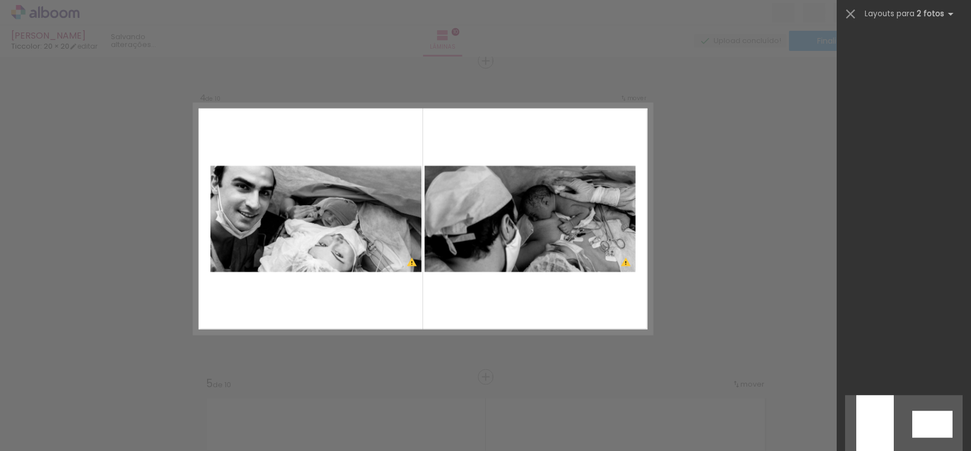
scroll to position [2798, 0]
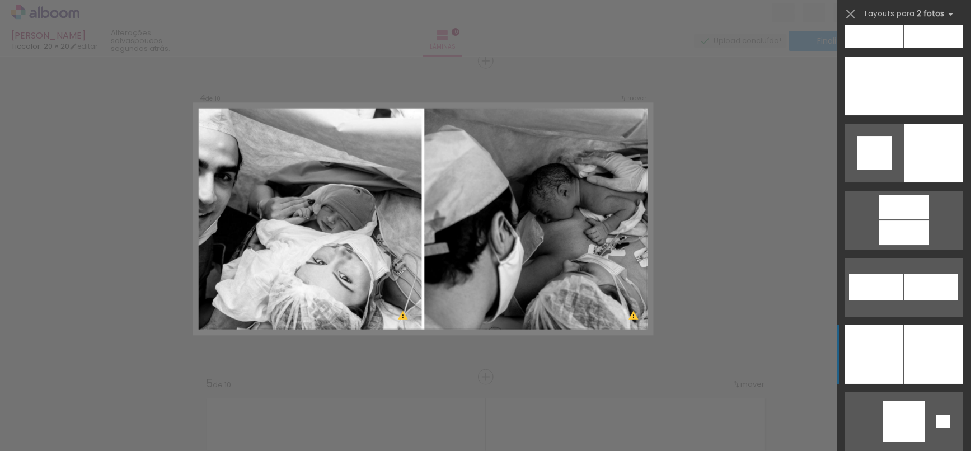
click at [908, 365] on div at bounding box center [933, 354] width 58 height 59
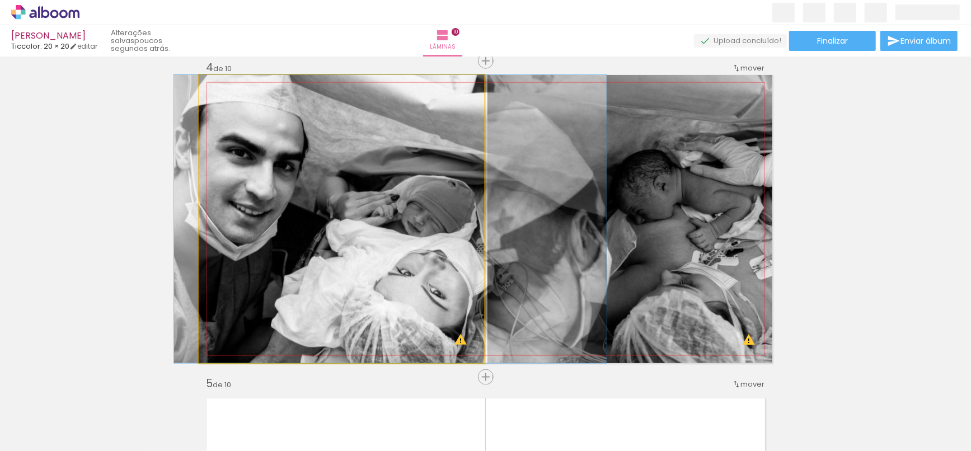
drag, startPoint x: 373, startPoint y: 254, endPoint x: 422, endPoint y: 253, distance: 48.7
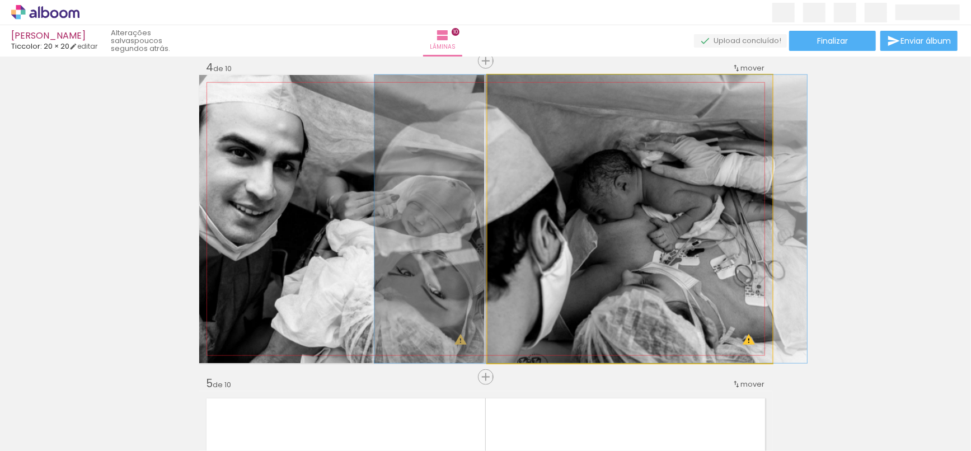
drag, startPoint x: 708, startPoint y: 223, endPoint x: 669, endPoint y: 230, distance: 39.7
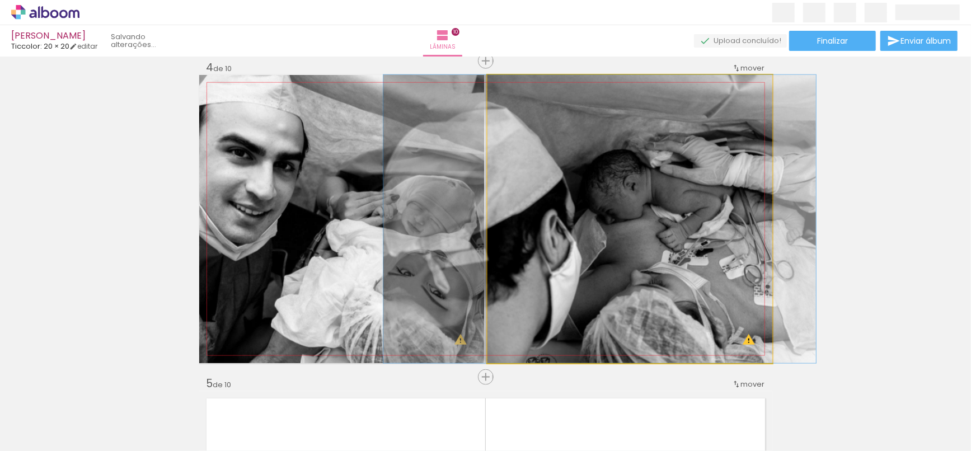
drag, startPoint x: 622, startPoint y: 284, endPoint x: 631, endPoint y: 285, distance: 8.4
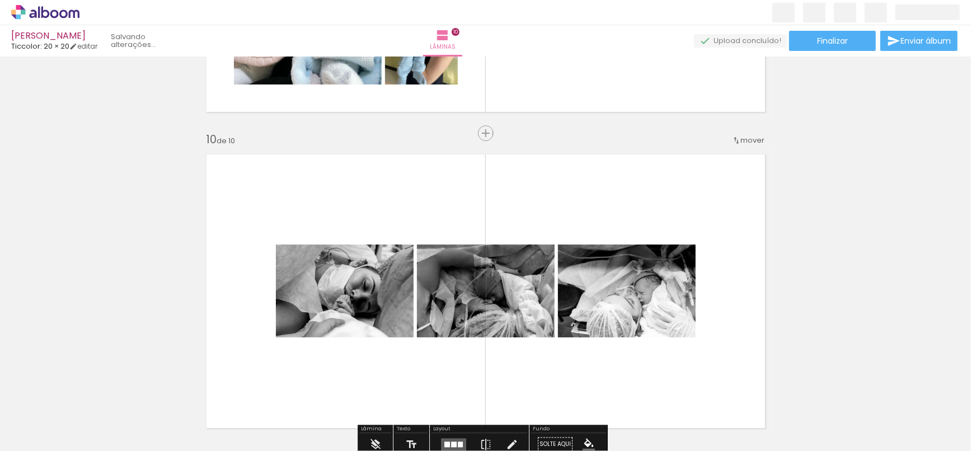
scroll to position [2766, 0]
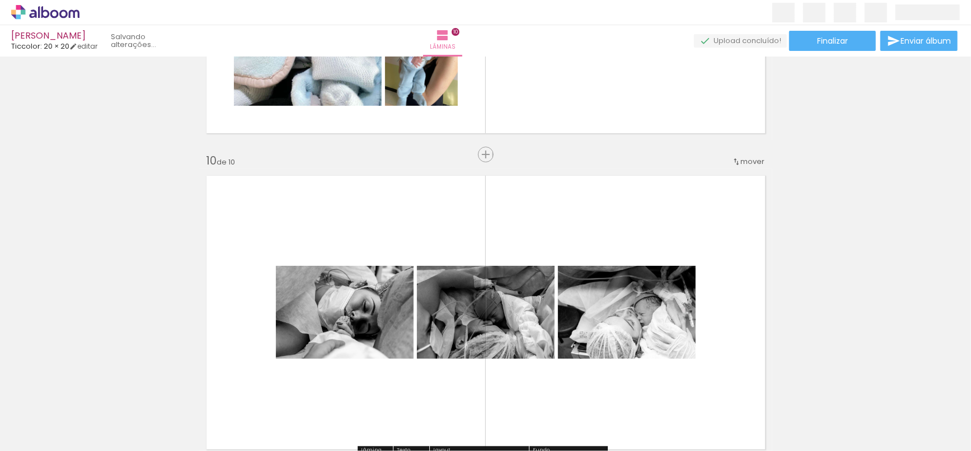
click at [732, 168] on div "mover" at bounding box center [748, 161] width 33 height 18
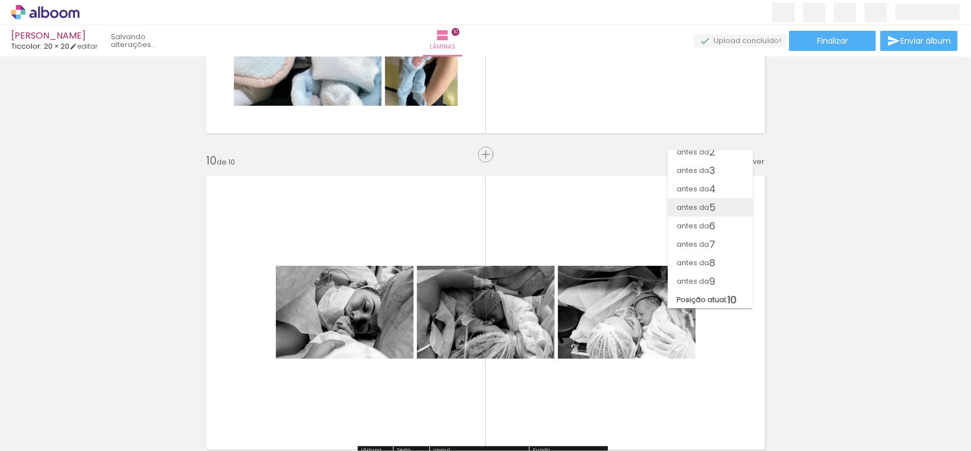
click at [730, 209] on paper-item "antes da 5" at bounding box center [710, 207] width 85 height 18
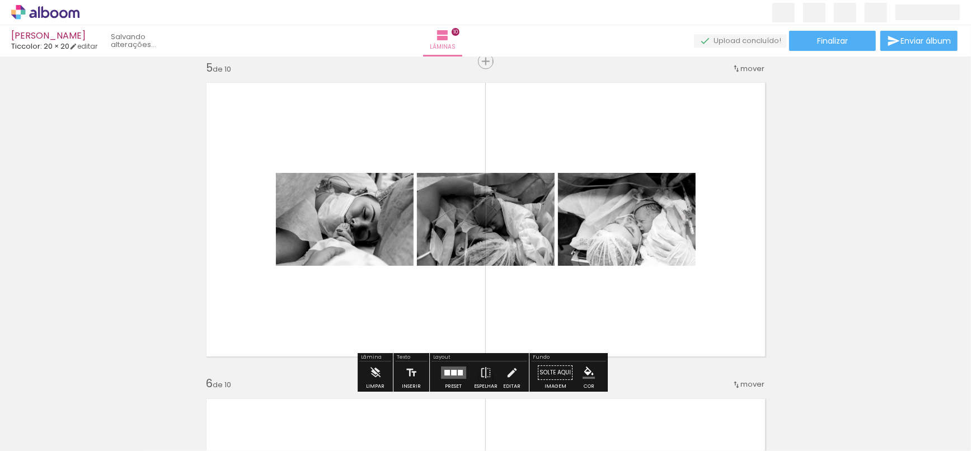
scroll to position [1300, 0]
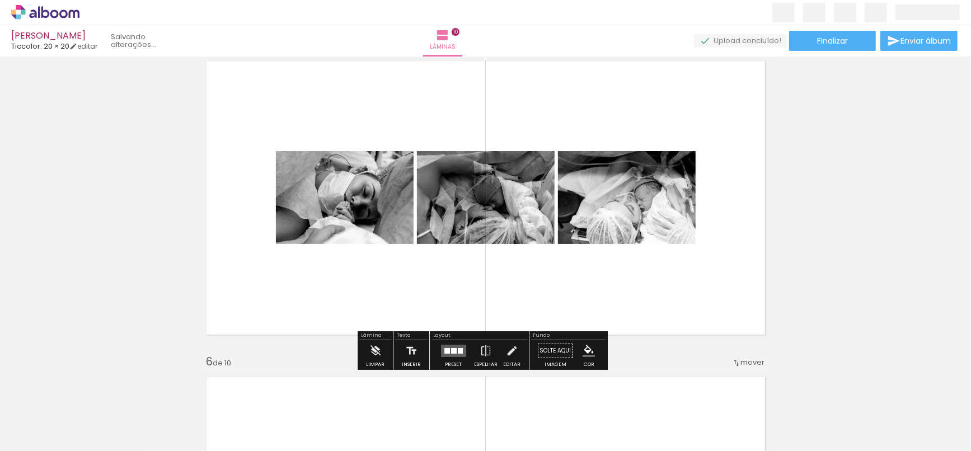
click at [444, 351] on div at bounding box center [447, 351] width 6 height 6
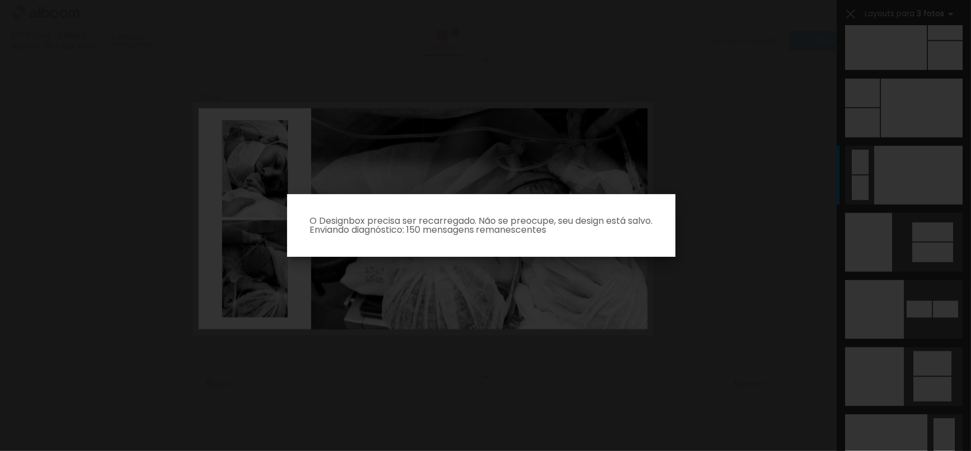
scroll to position [13765, 0]
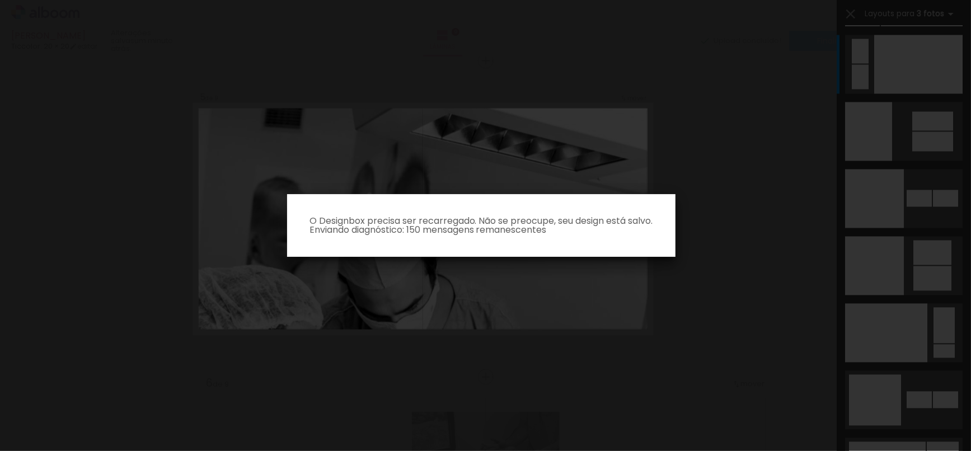
click at [691, 196] on iron-overlay-backdrop at bounding box center [485, 225] width 971 height 451
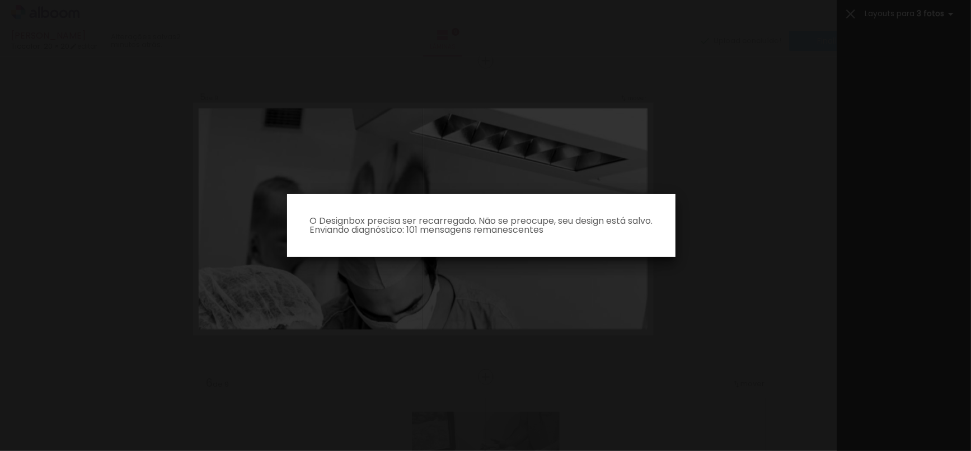
scroll to position [0, 25]
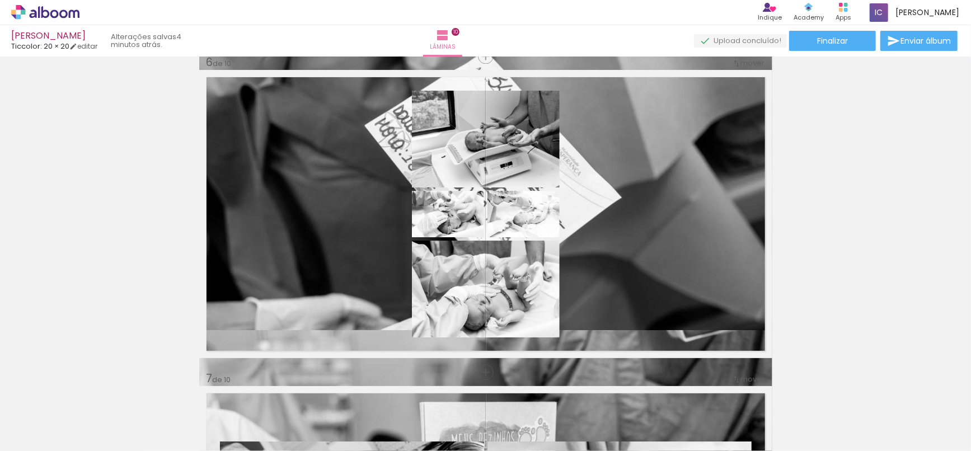
scroll to position [1521, 0]
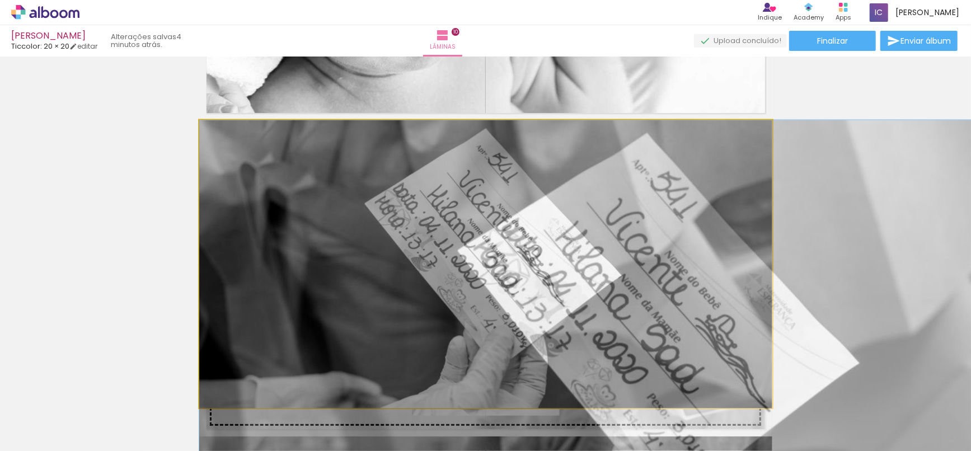
drag, startPoint x: 690, startPoint y: 279, endPoint x: 690, endPoint y: 296, distance: 17.3
click at [690, 296] on div "Inserir lâmina 1 de 10 Inserir lâmina 2 de 10 Inserir lâmina 3 de 10 Inserir lâ…" at bounding box center [485, 278] width 971 height 3478
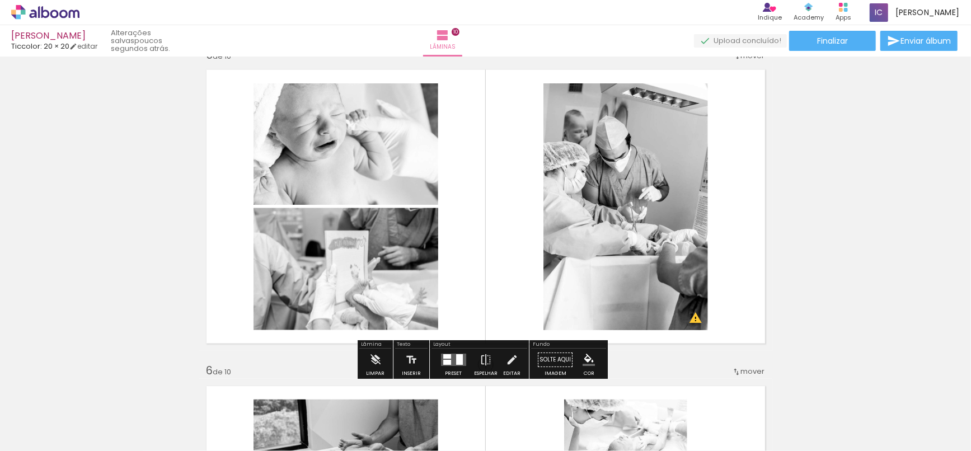
scroll to position [1271, 0]
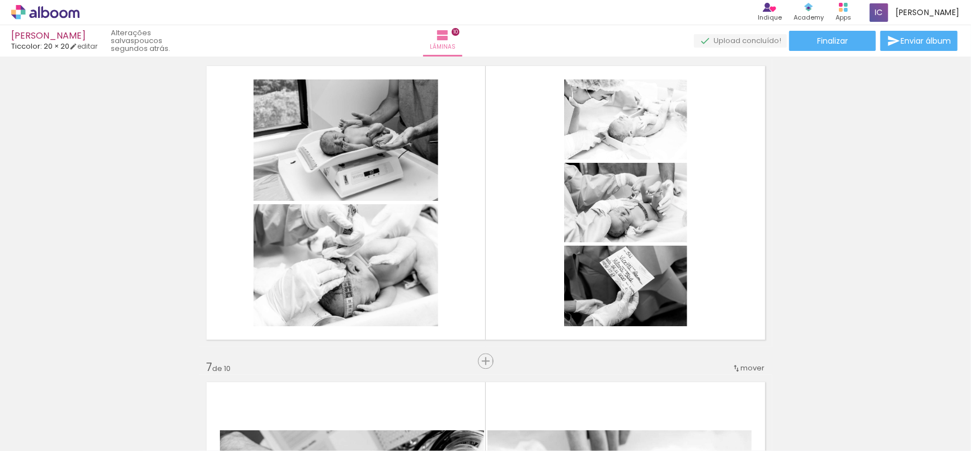
scroll to position [1577, 0]
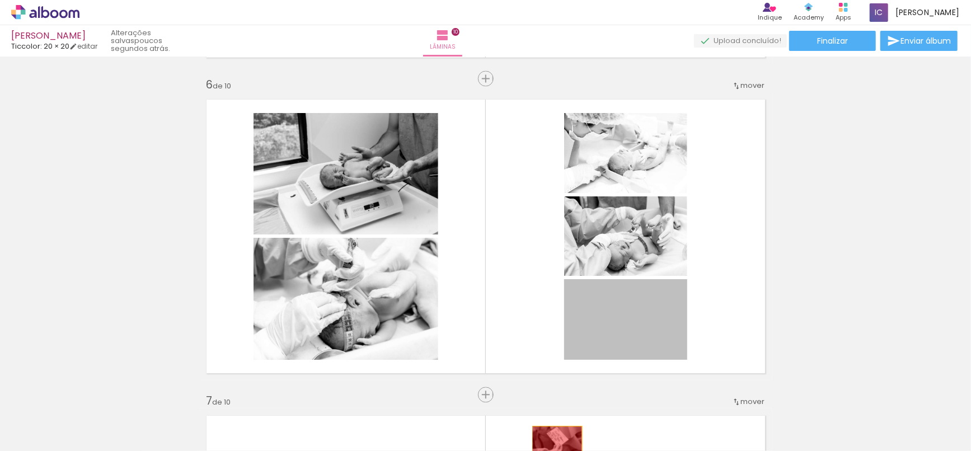
drag, startPoint x: 626, startPoint y: 209, endPoint x: 552, endPoint y: 442, distance: 244.1
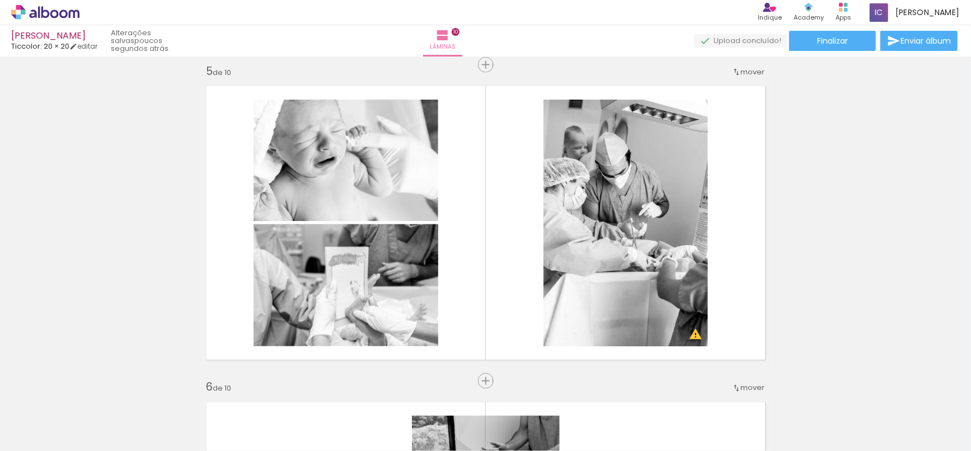
scroll to position [1269, 0]
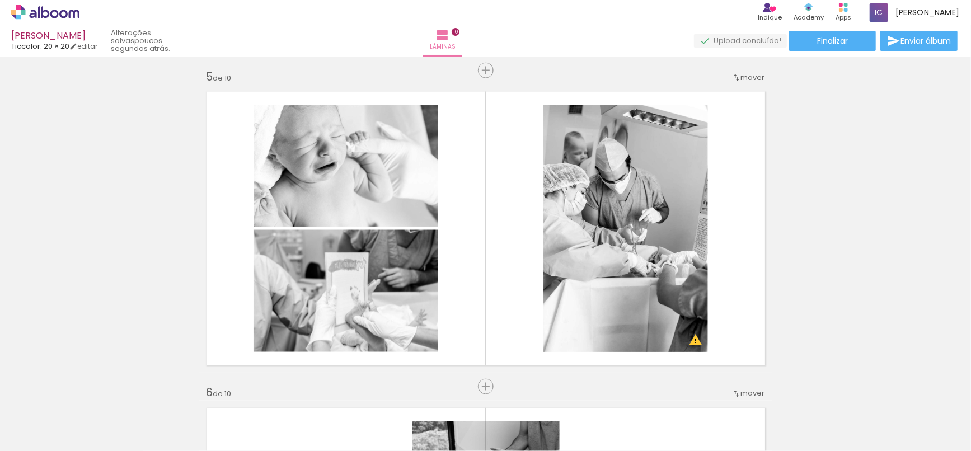
drag, startPoint x: 504, startPoint y: 395, endPoint x: 523, endPoint y: 269, distance: 127.4
click at [513, 304] on quentale-workspace at bounding box center [485, 225] width 971 height 451
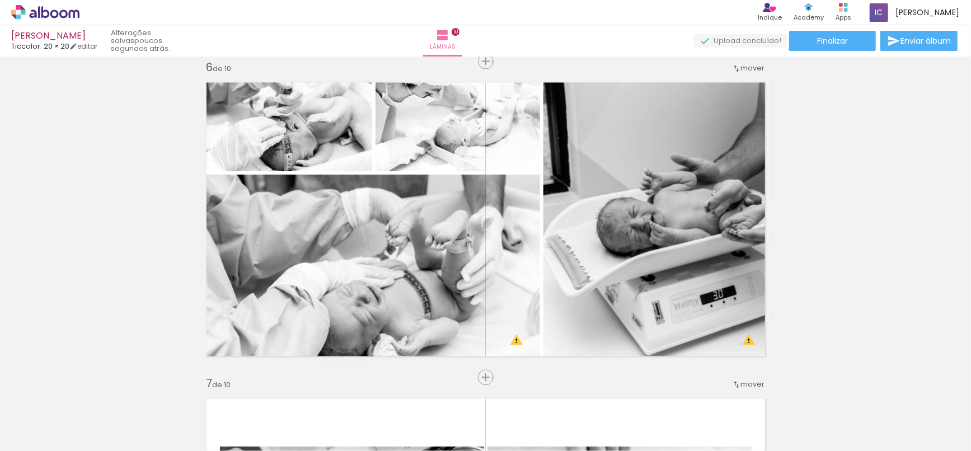
scroll to position [0, 816]
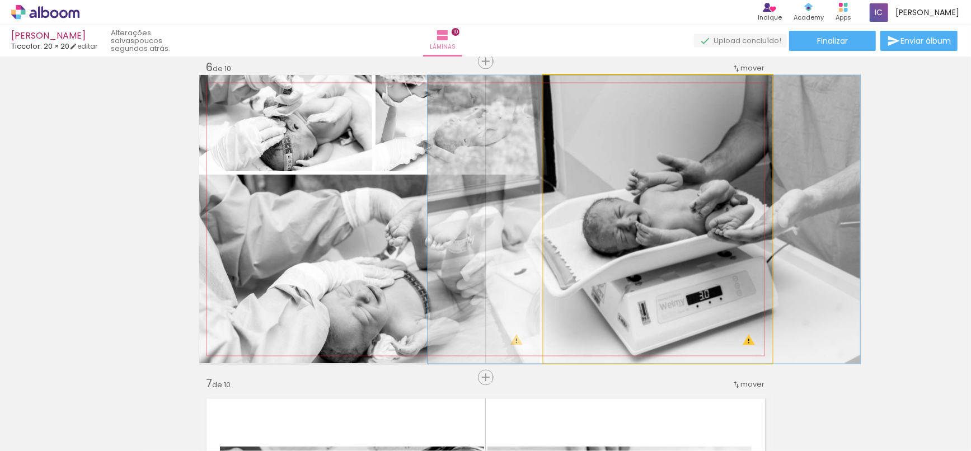
drag, startPoint x: 621, startPoint y: 236, endPoint x: 607, endPoint y: 241, distance: 14.7
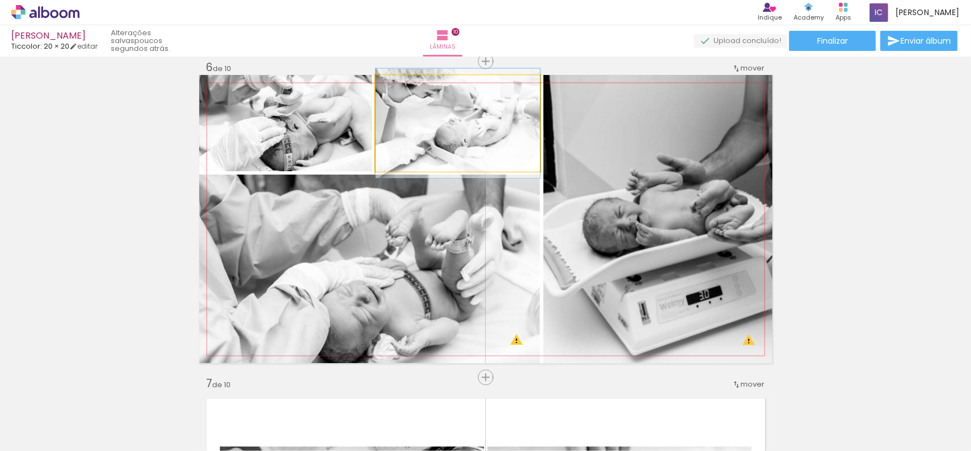
click at [471, 140] on quentale-photo at bounding box center [457, 123] width 165 height 96
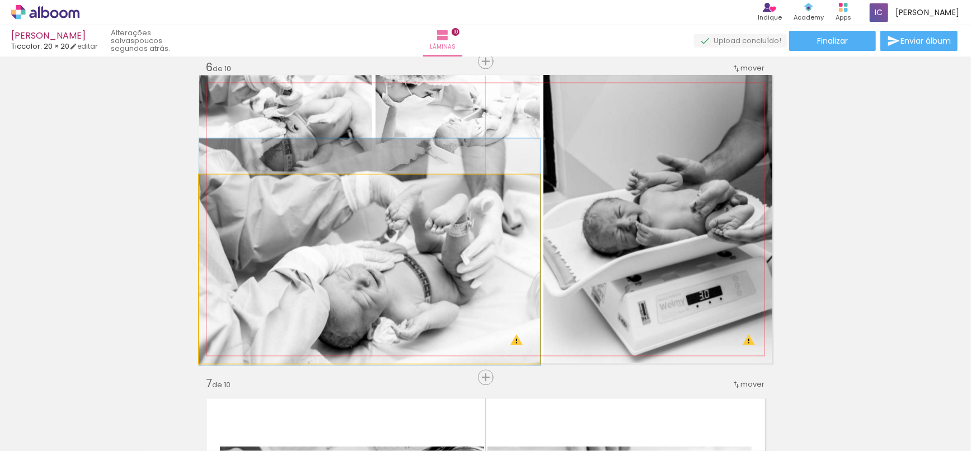
drag, startPoint x: 409, startPoint y: 321, endPoint x: 408, endPoint y: 304, distance: 16.8
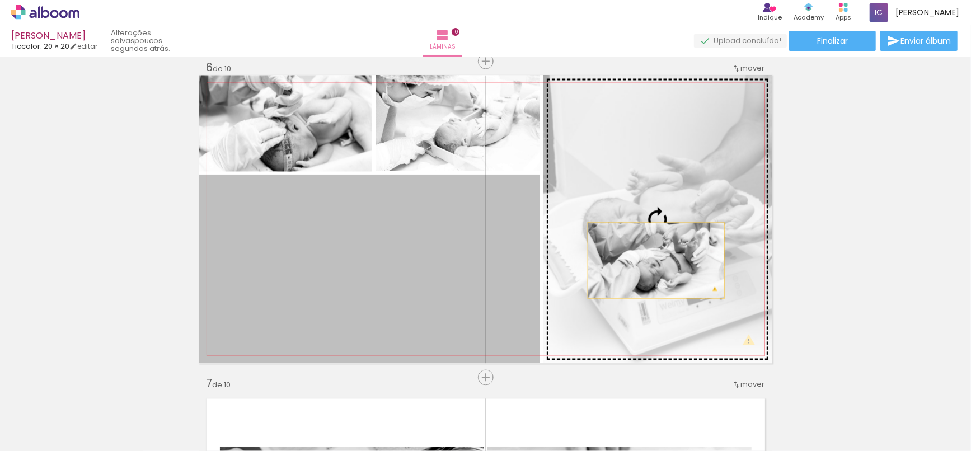
drag, startPoint x: 377, startPoint y: 332, endPoint x: 651, endPoint y: 260, distance: 283.9
click at [0, 0] on slot at bounding box center [0, 0] width 0 height 0
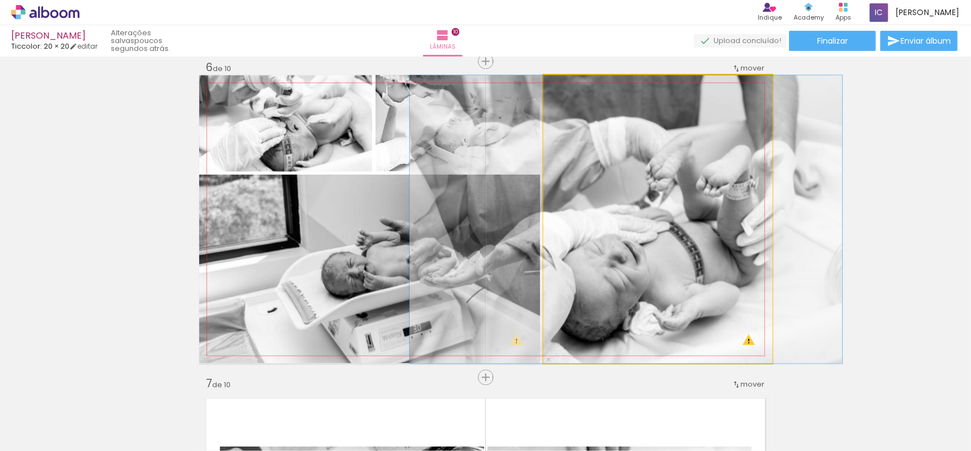
drag, startPoint x: 664, startPoint y: 248, endPoint x: 632, endPoint y: 256, distance: 33.3
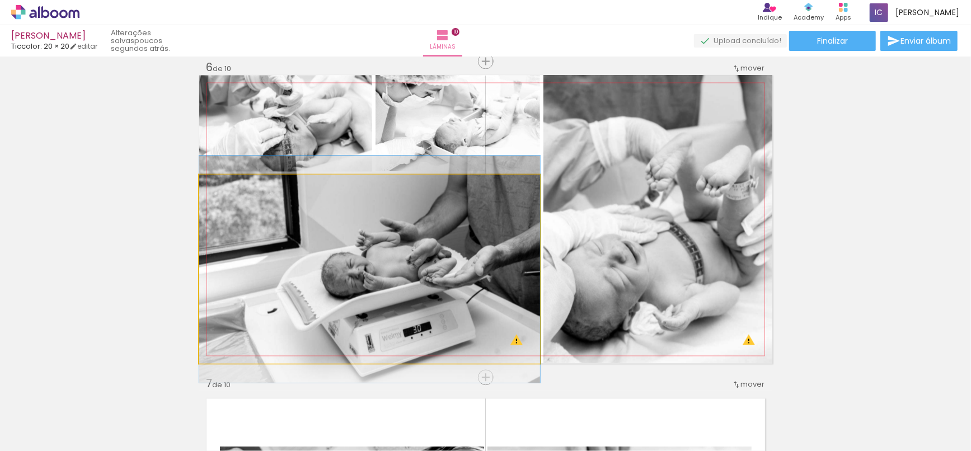
drag, startPoint x: 379, startPoint y: 309, endPoint x: 365, endPoint y: 309, distance: 14.0
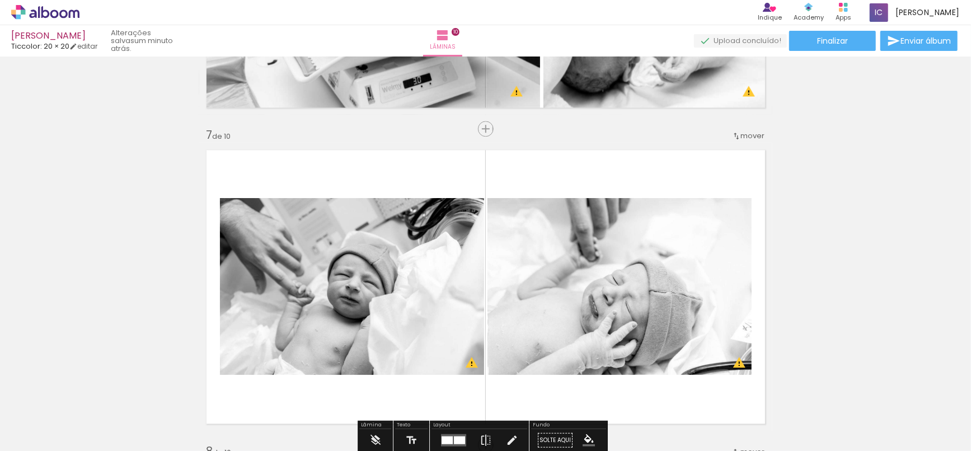
scroll to position [1905, 0]
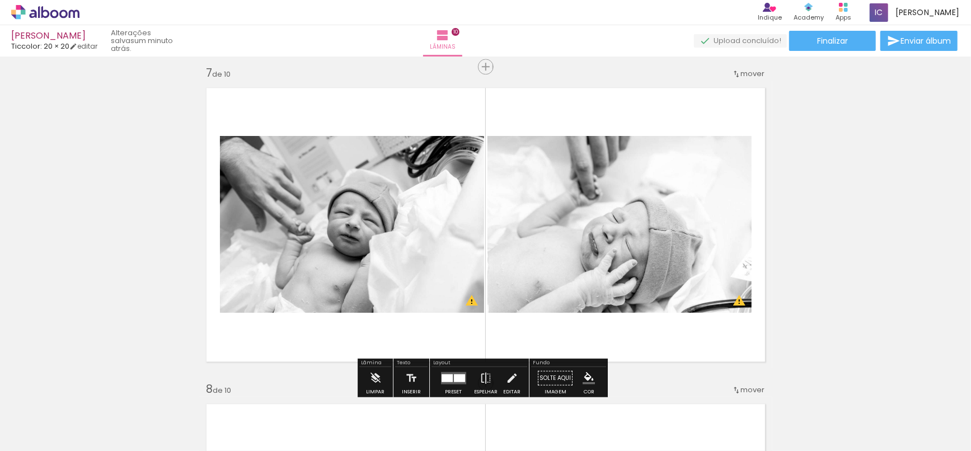
click at [455, 381] on quentale-thumb at bounding box center [424, 413] width 63 height 64
click at [457, 377] on div at bounding box center [459, 378] width 11 height 8
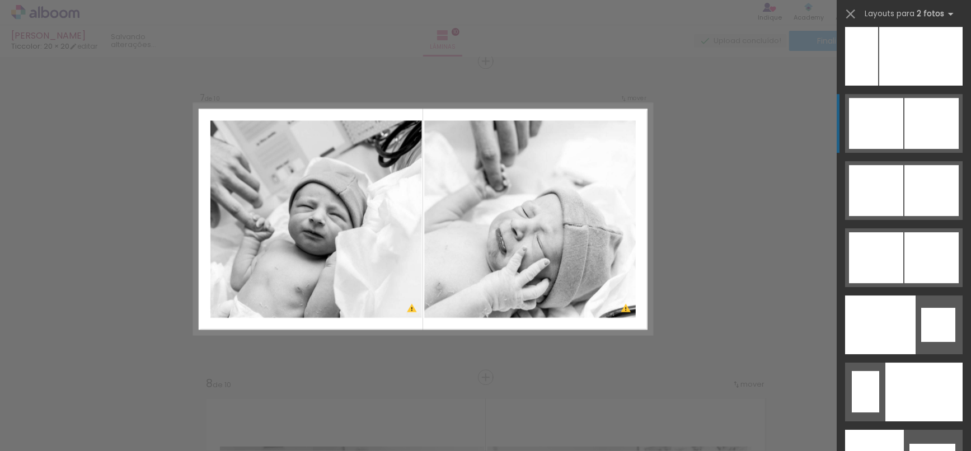
scroll to position [5394, 0]
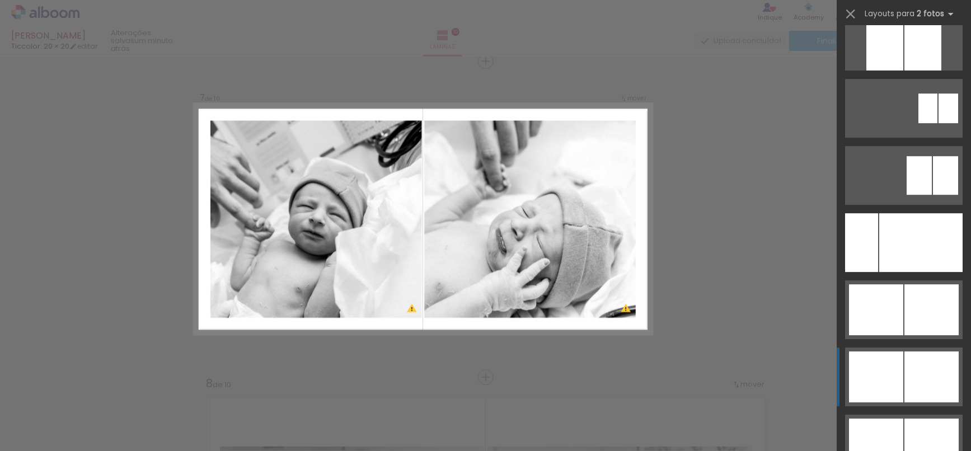
click at [915, 397] on div at bounding box center [931, 376] width 54 height 51
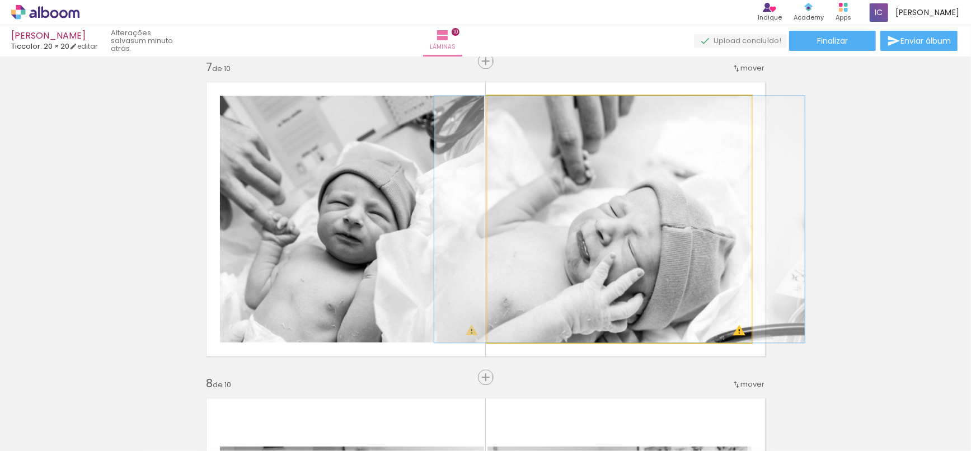
drag, startPoint x: 559, startPoint y: 284, endPoint x: 396, endPoint y: 299, distance: 164.1
click at [0, 0] on slot at bounding box center [0, 0] width 0 height 0
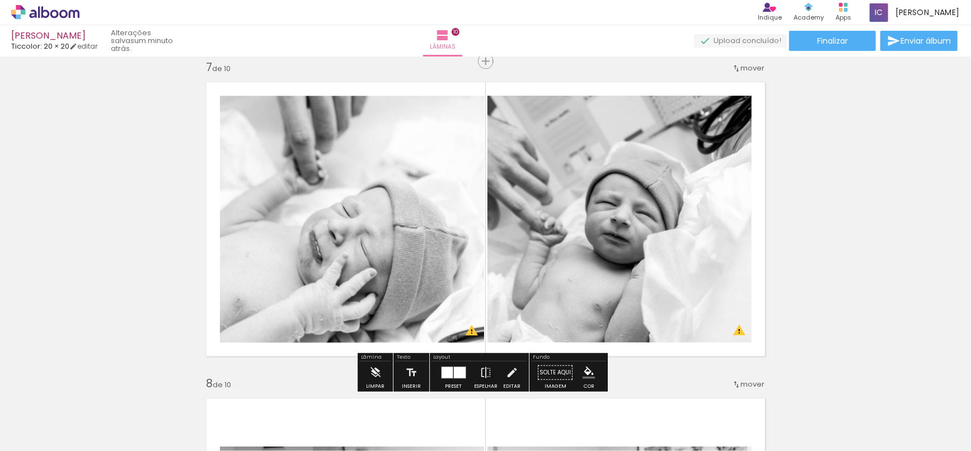
click at [431, 377] on div "Preset Espelhar Editar" at bounding box center [479, 375] width 96 height 29
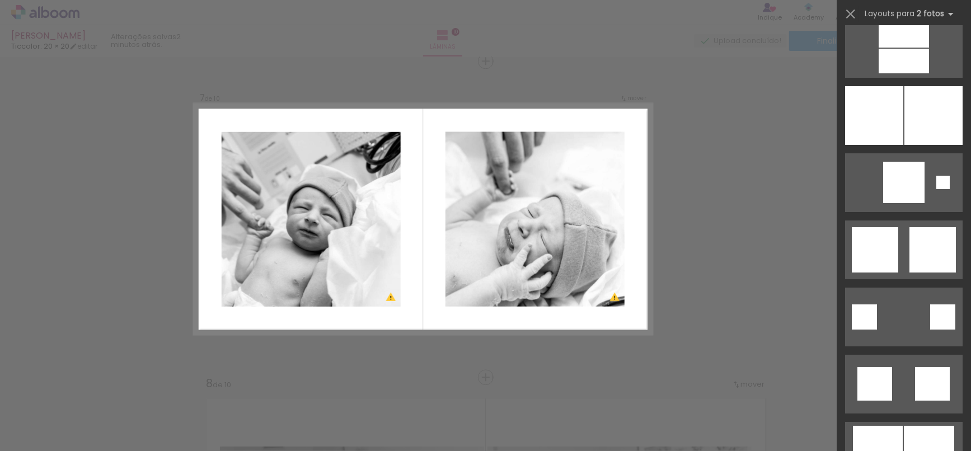
scroll to position [2845, 0]
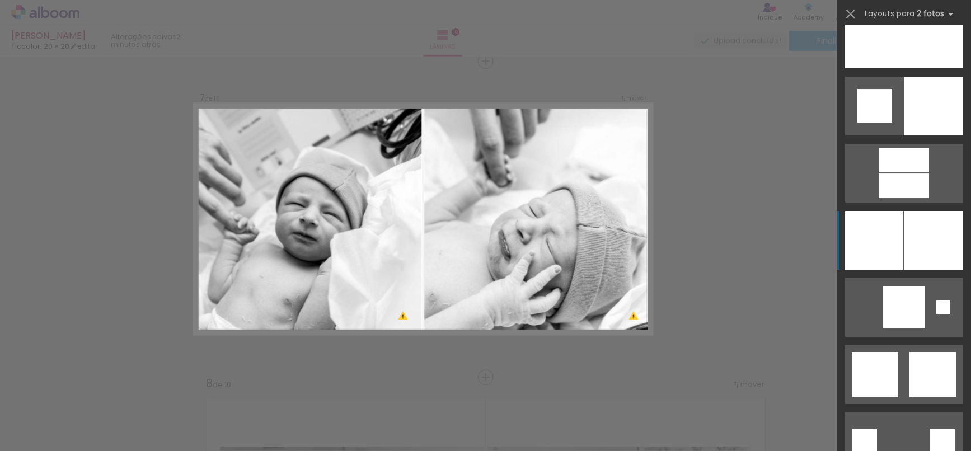
click at [904, 246] on div at bounding box center [933, 240] width 58 height 59
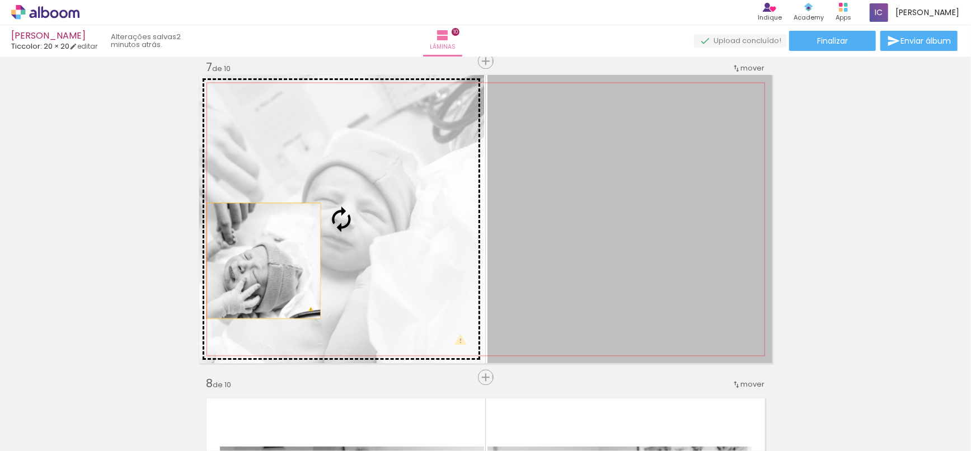
drag, startPoint x: 544, startPoint y: 234, endPoint x: 259, endPoint y: 260, distance: 286.6
click at [0, 0] on slot at bounding box center [0, 0] width 0 height 0
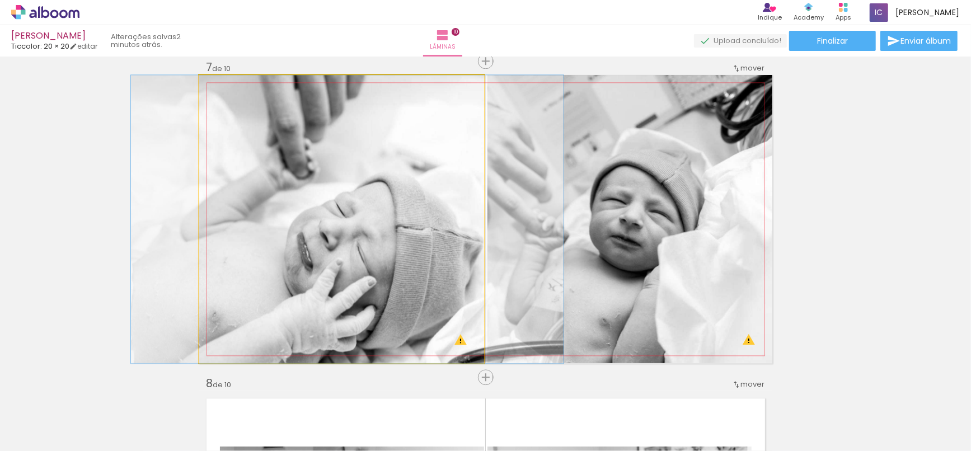
drag, startPoint x: 299, startPoint y: 252, endPoint x: 305, endPoint y: 251, distance: 6.2
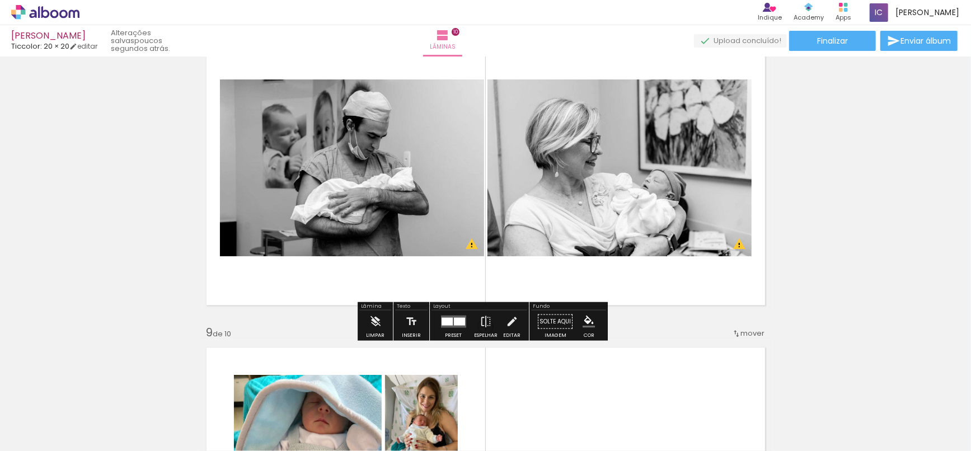
scroll to position [2284, 0]
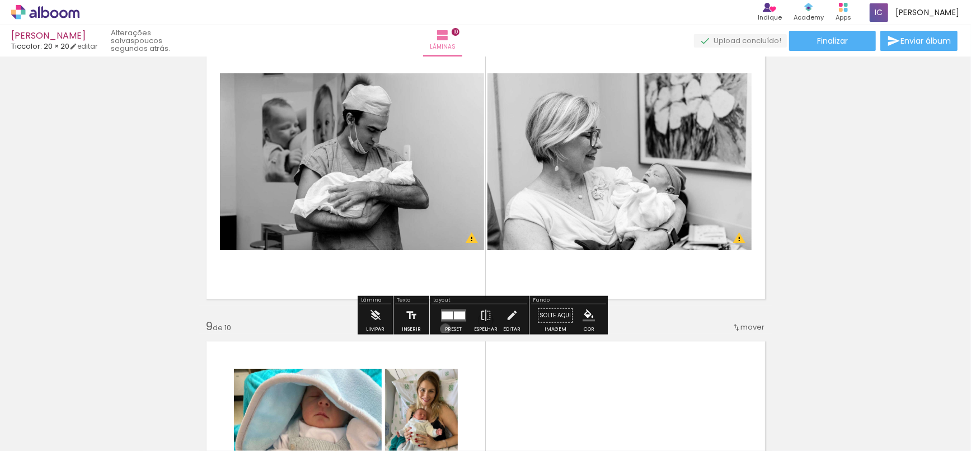
click at [445, 328] on div "Preset" at bounding box center [453, 328] width 17 height 5
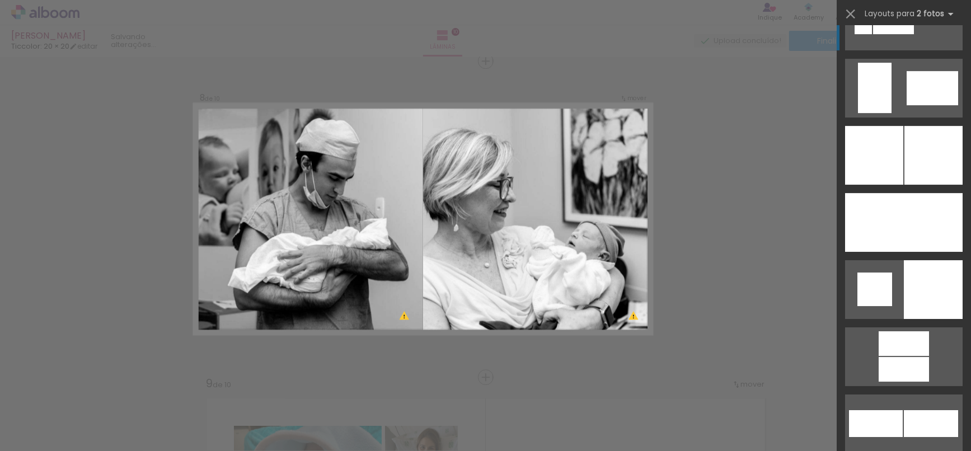
scroll to position [2673, 0]
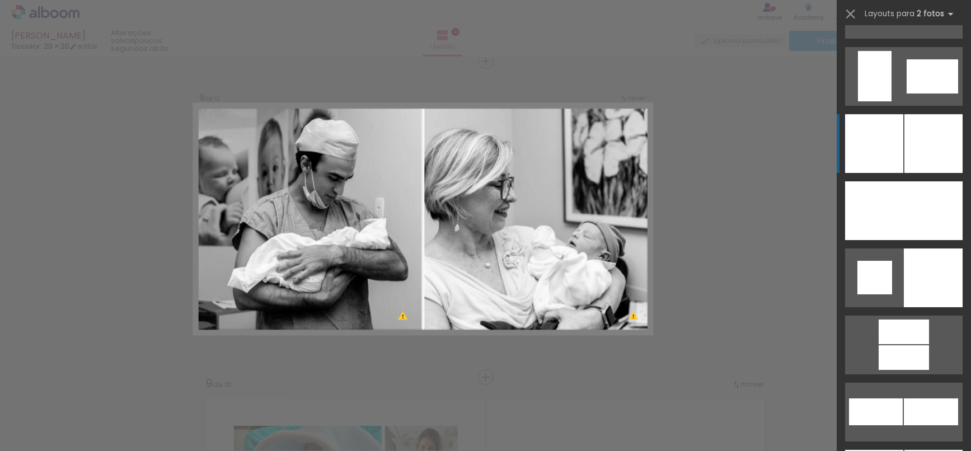
click at [904, 156] on div at bounding box center [933, 143] width 58 height 59
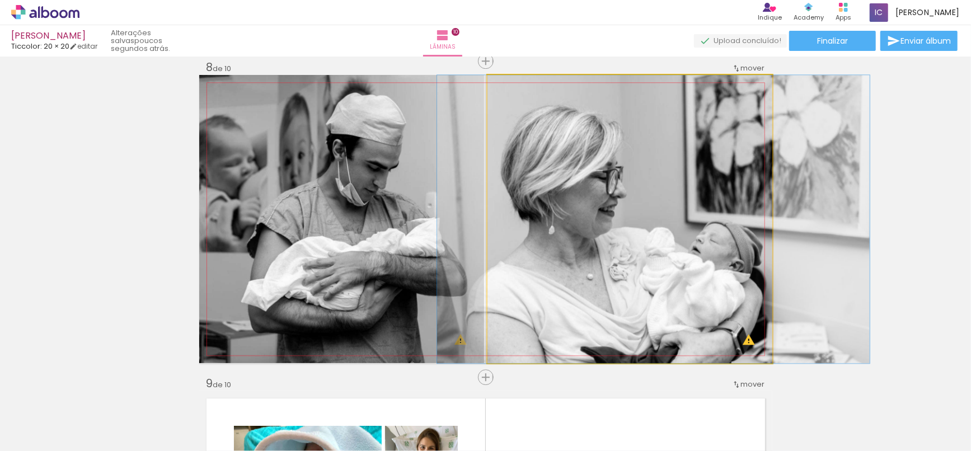
drag, startPoint x: 679, startPoint y: 219, endPoint x: 703, endPoint y: 216, distance: 23.7
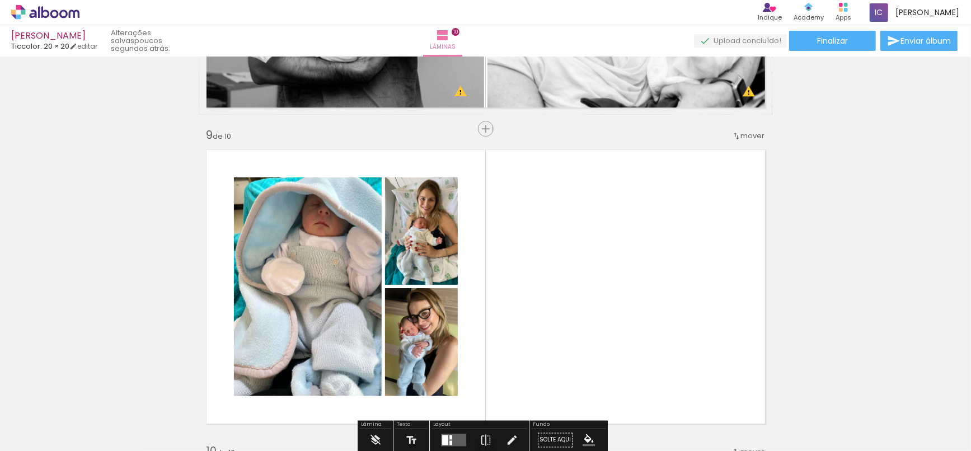
scroll to position [2538, 0]
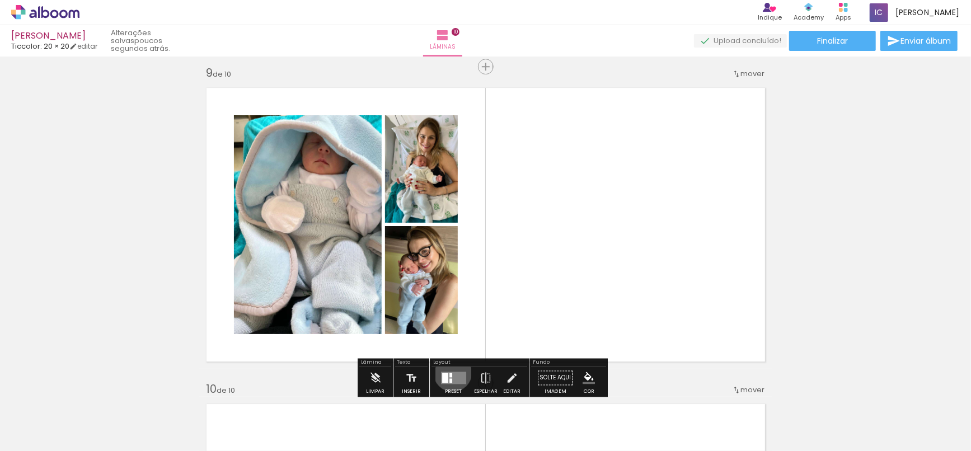
click at [450, 372] on quentale-layouter at bounding box center [453, 378] width 25 height 12
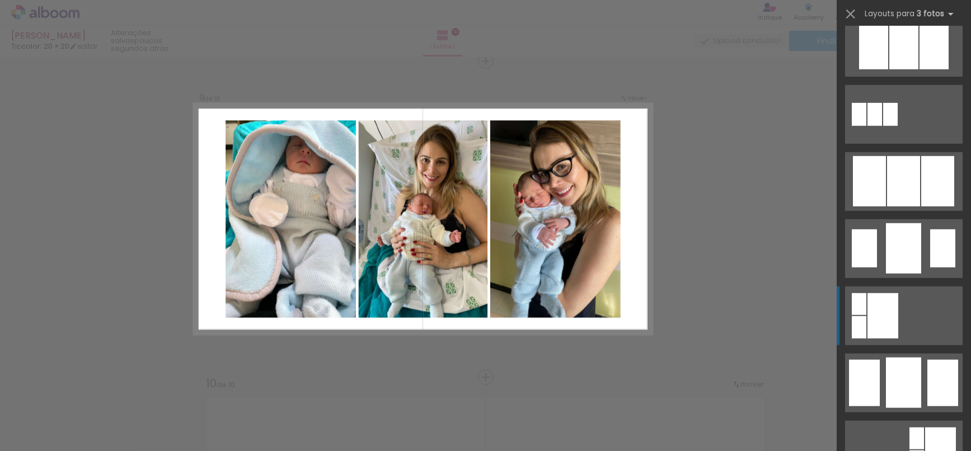
scroll to position [870, 0]
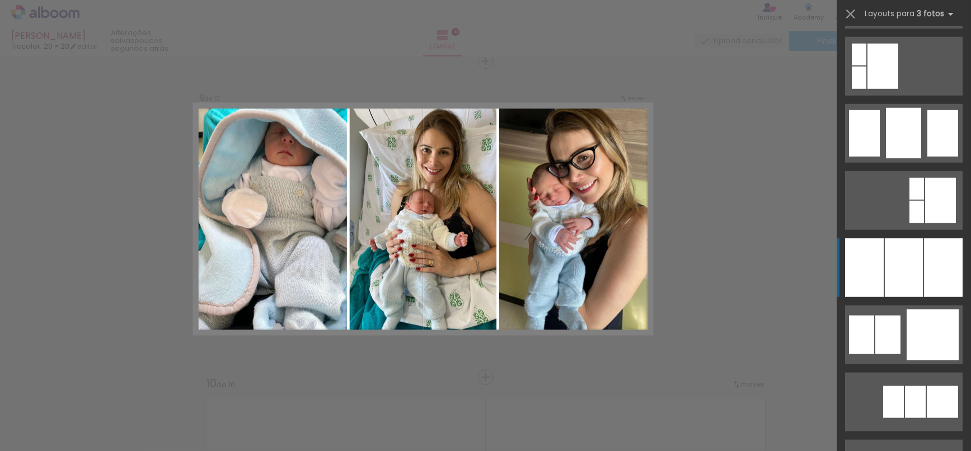
click at [914, 288] on div at bounding box center [904, 267] width 38 height 59
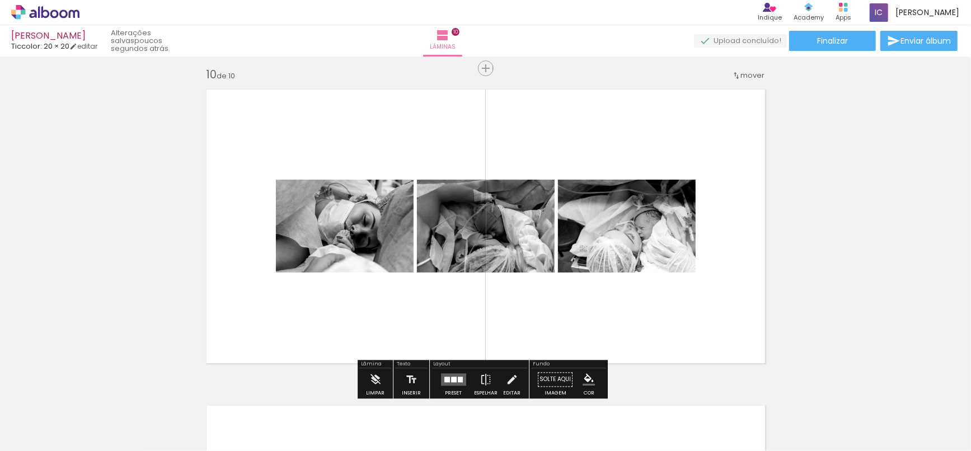
scroll to position [2854, 0]
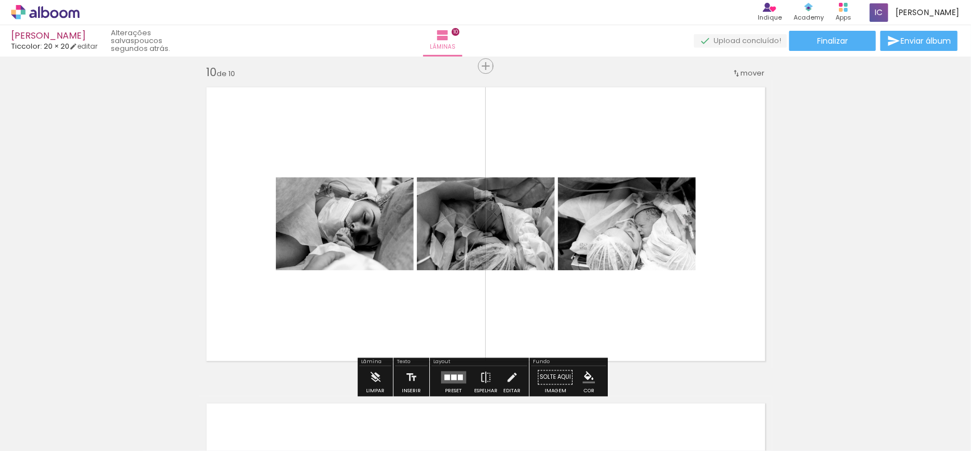
click at [741, 73] on span "mover" at bounding box center [753, 73] width 24 height 11
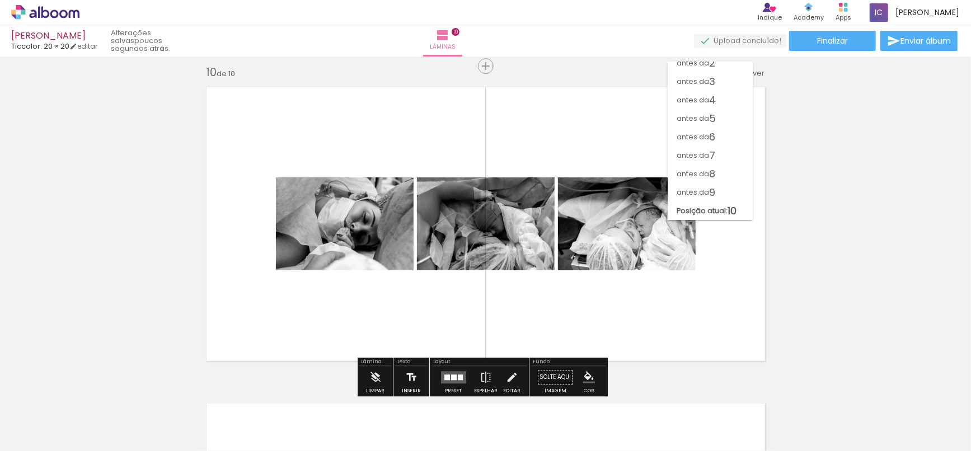
scroll to position [26, 0]
click at [716, 120] on span "5" at bounding box center [712, 119] width 7 height 18
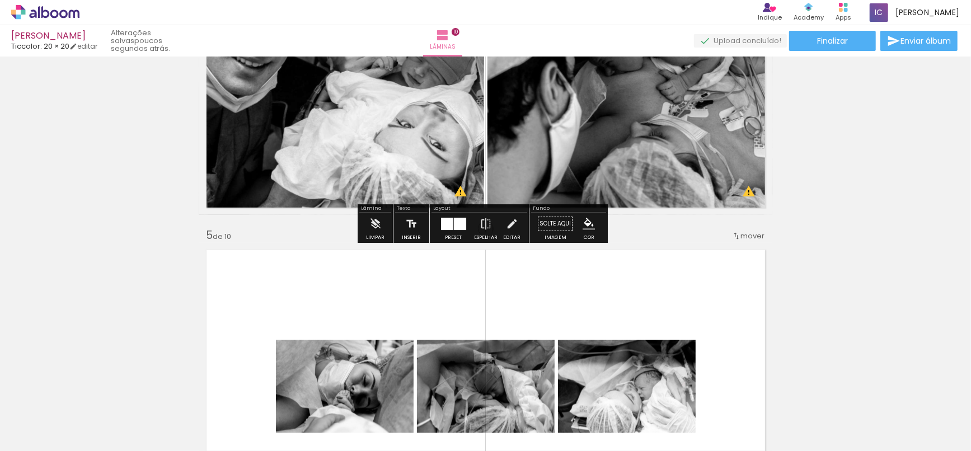
scroll to position [1321, 0]
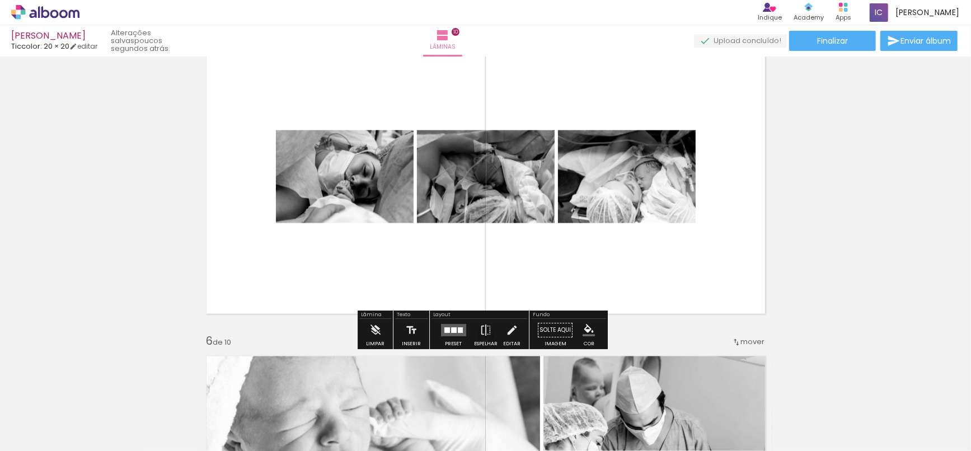
click at [458, 328] on div at bounding box center [460, 330] width 5 height 6
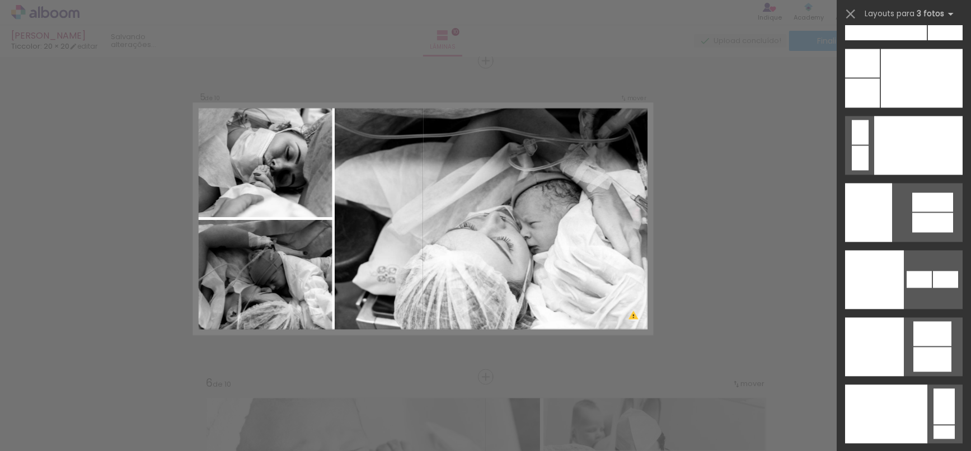
scroll to position [13591, 0]
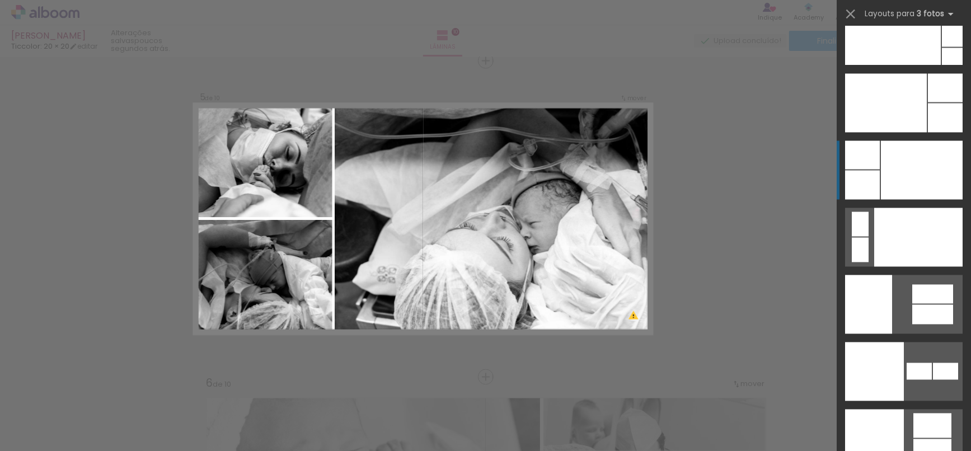
click at [881, 157] on div at bounding box center [922, 170] width 82 height 59
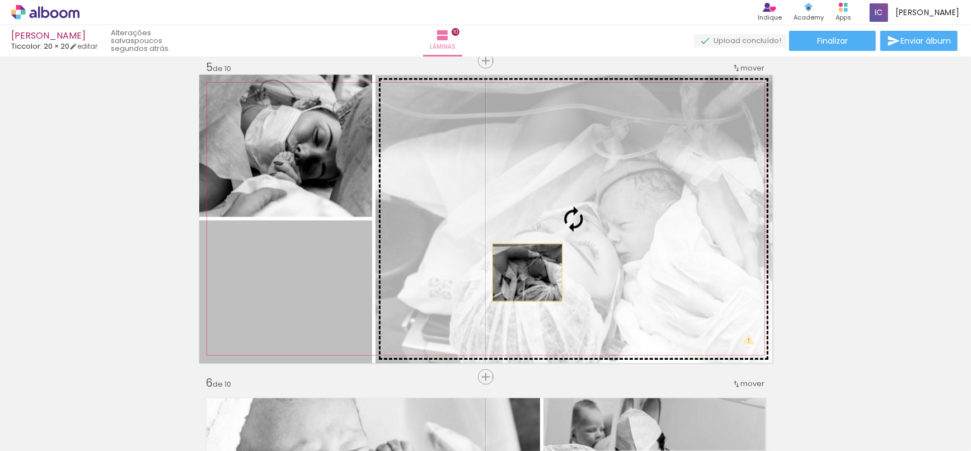
drag, startPoint x: 313, startPoint y: 329, endPoint x: 523, endPoint y: 273, distance: 216.8
click at [0, 0] on slot at bounding box center [0, 0] width 0 height 0
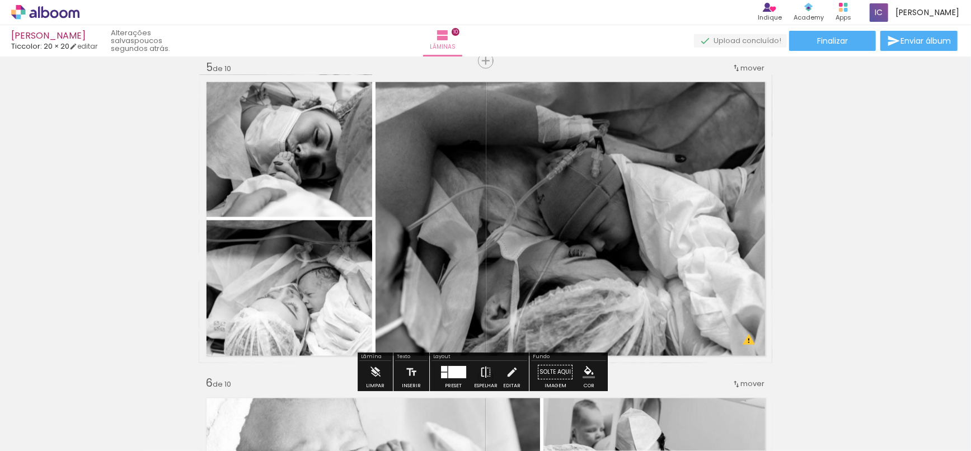
click at [483, 368] on iron-icon at bounding box center [486, 372] width 12 height 22
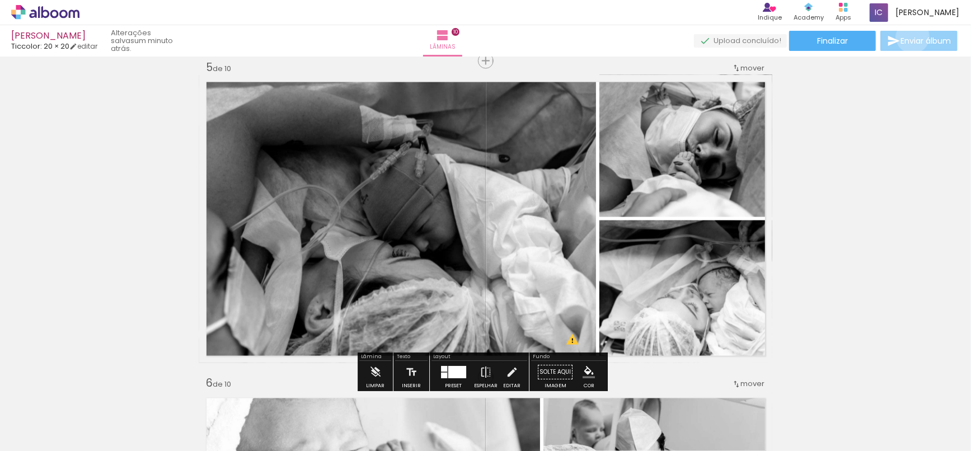
click at [910, 37] on span "Enviar álbum" at bounding box center [925, 41] width 50 height 8
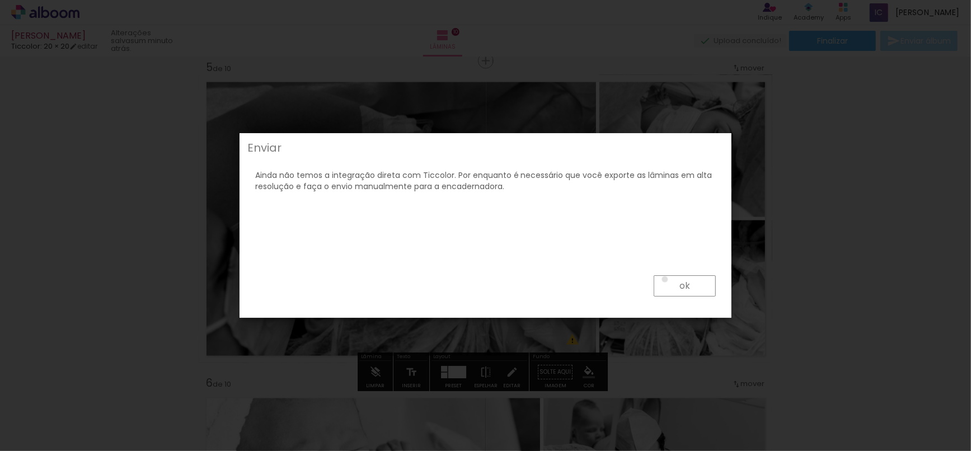
click at [666, 279] on paper-button "ok" at bounding box center [685, 285] width 62 height 21
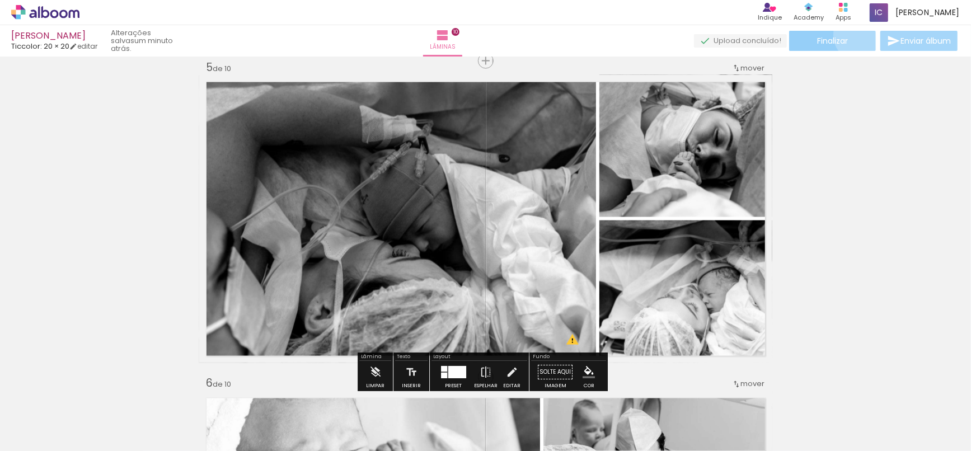
click at [856, 35] on paper-button "Finalizar" at bounding box center [832, 41] width 87 height 20
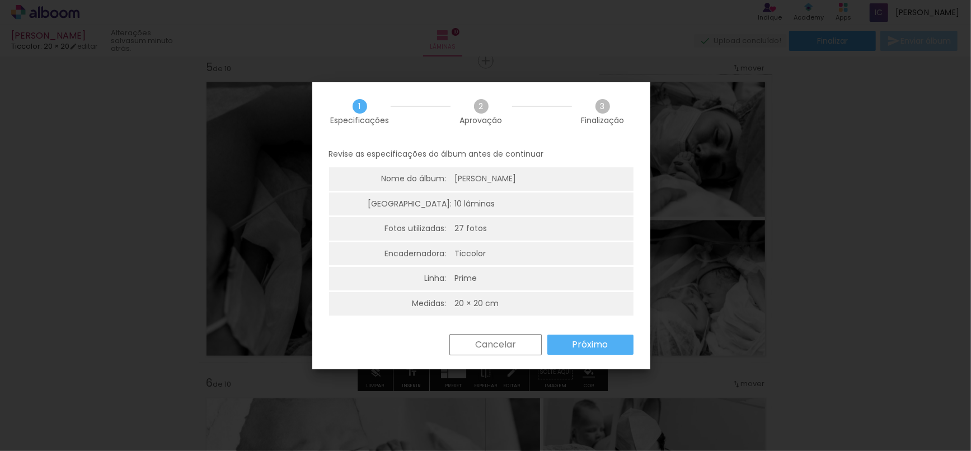
click at [0, 0] on slot "Próximo" at bounding box center [0, 0] width 0 height 0
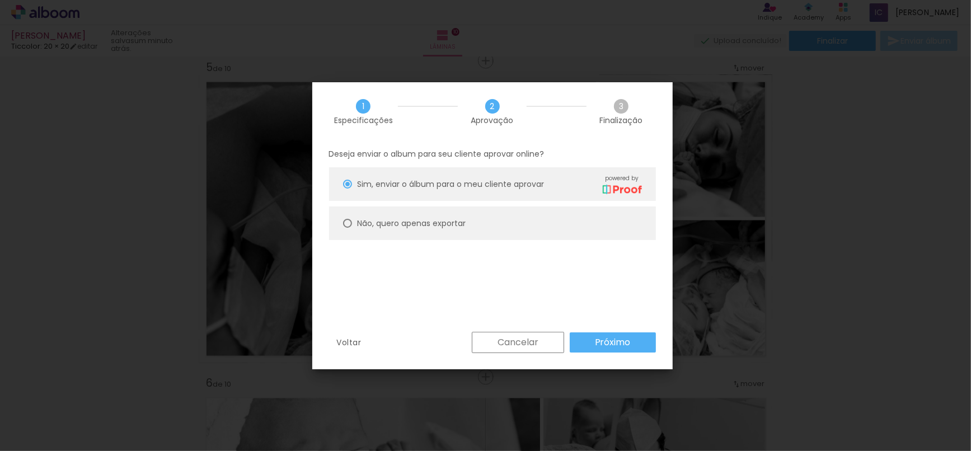
click at [463, 228] on div "Não, quero apenas exportar" at bounding box center [412, 224] width 109 height 12
type paper-radio-button "on"
click at [0, 0] on slot "Próximo" at bounding box center [0, 0] width 0 height 0
type input "Alta, 300 DPI"
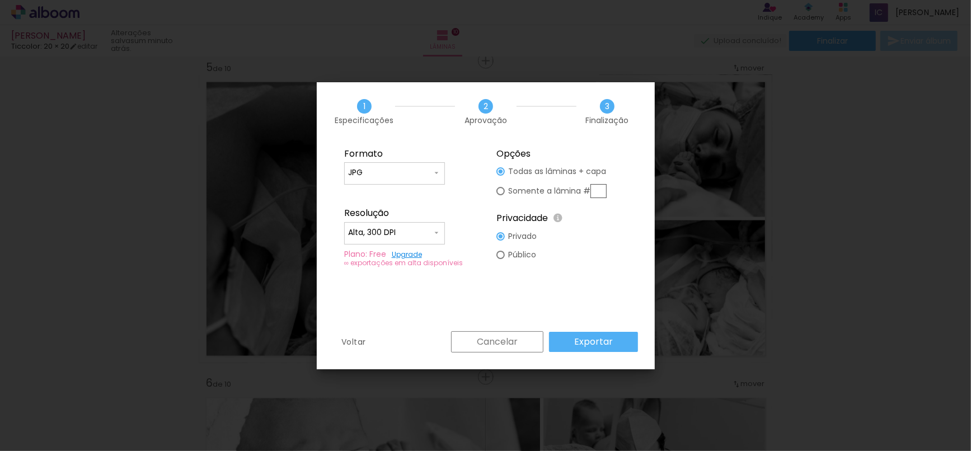
click at [409, 234] on input "Alta, 300 DPI" at bounding box center [390, 232] width 84 height 11
click at [408, 223] on paper-item "Alta, 300 DPI" at bounding box center [394, 231] width 101 height 22
click at [0, 0] on slot "Exportar" at bounding box center [0, 0] width 0 height 0
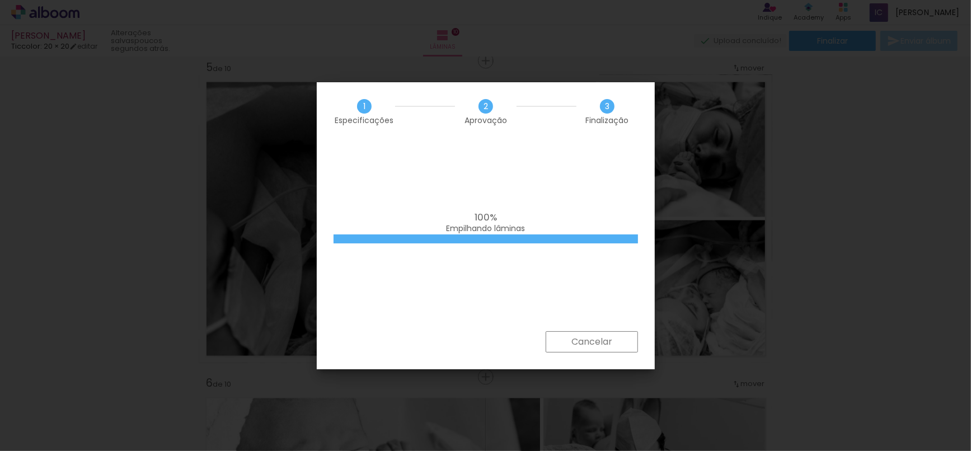
scroll to position [0, 816]
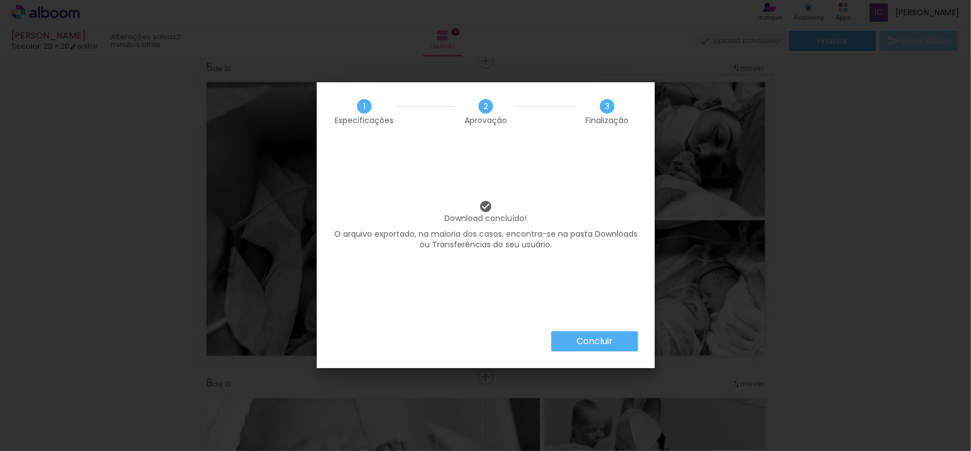
scroll to position [0, 816]
click at [569, 337] on paper-button "Concluir" at bounding box center [594, 341] width 87 height 20
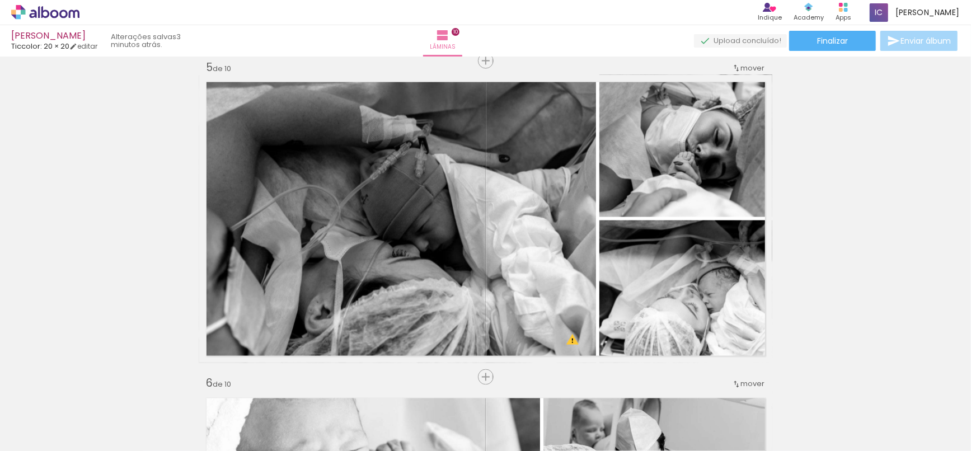
scroll to position [0, 816]
